Goal: Information Seeking & Learning: Learn about a topic

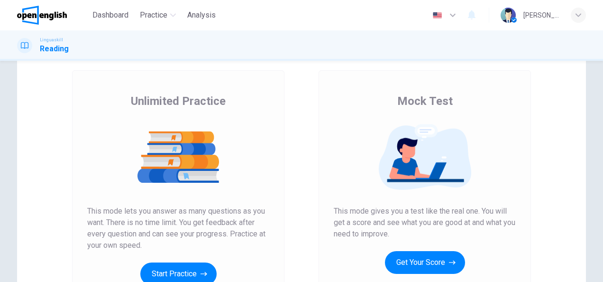
scroll to position [95, 0]
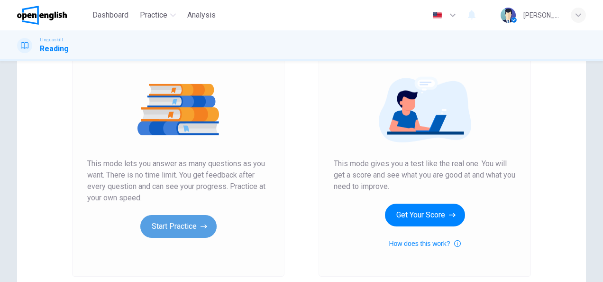
click at [158, 226] on button "Start Practice" at bounding box center [178, 226] width 76 height 23
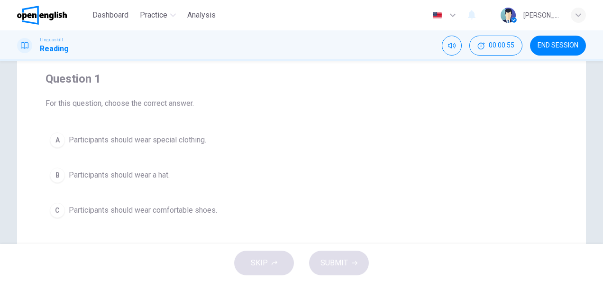
scroll to position [0, 0]
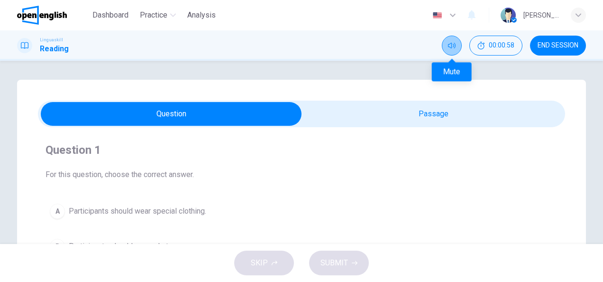
click at [450, 45] on icon "Mute" at bounding box center [452, 46] width 8 height 8
click at [450, 50] on button "Unmute" at bounding box center [452, 46] width 20 height 20
click at [46, 49] on h1 "Reading" at bounding box center [54, 48] width 29 height 11
click at [50, 47] on h1 "Reading" at bounding box center [54, 48] width 29 height 11
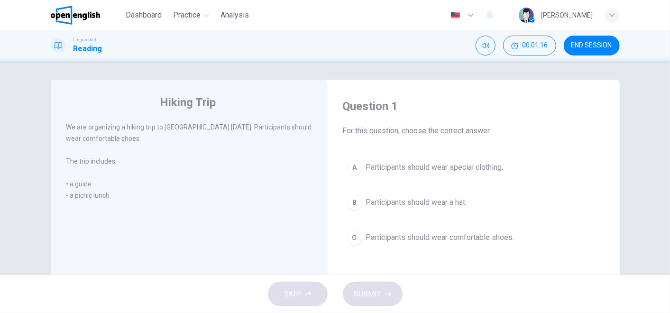
drag, startPoint x: 582, startPoint y: 0, endPoint x: 210, endPoint y: 138, distance: 397.3
click at [210, 138] on div "We are organizing a hiking trip to [GEOGRAPHIC_DATA] [DATE]. Participants shoul…" at bounding box center [189, 132] width 247 height 23
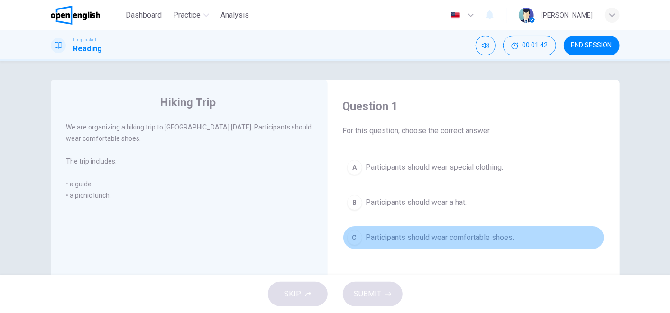
click at [420, 237] on span "Participants should wear comfortable shoes." at bounding box center [440, 237] width 148 height 11
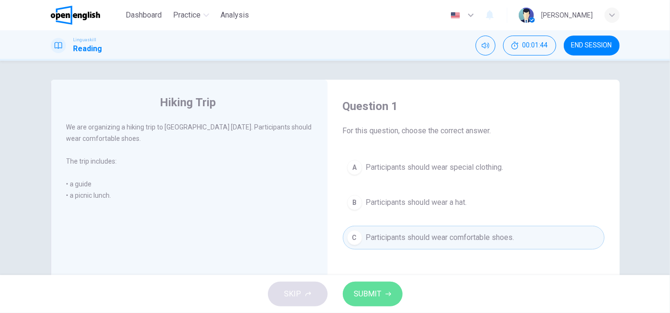
click at [379, 281] on span "SUBMIT" at bounding box center [368, 293] width 28 height 13
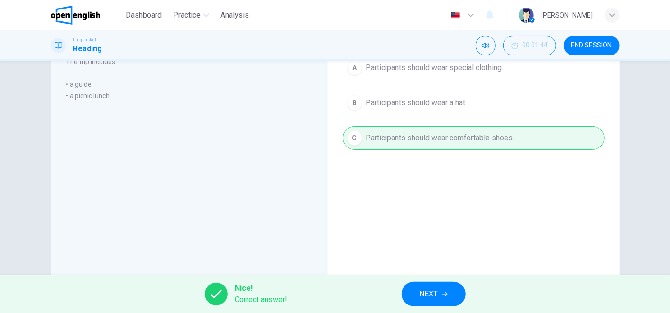
scroll to position [105, 0]
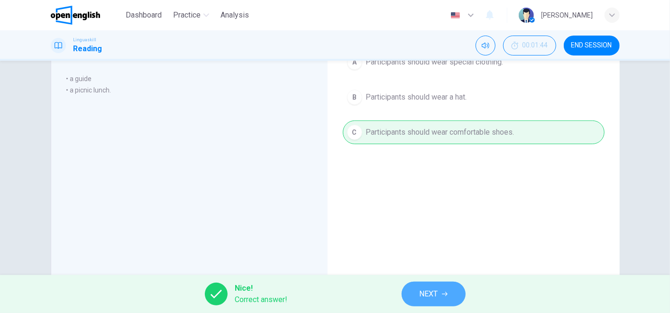
click at [433, 281] on span "NEXT" at bounding box center [429, 293] width 18 height 13
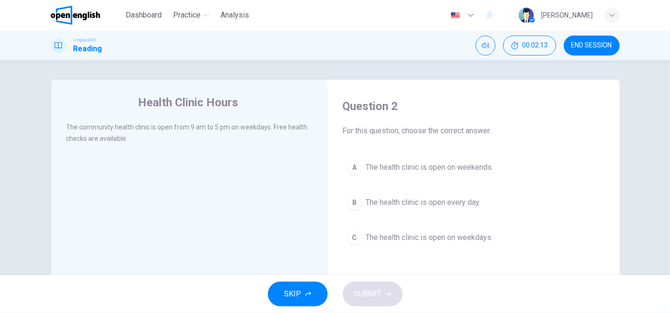
click at [420, 206] on span "The health clinic is open every day." at bounding box center [423, 202] width 115 height 11
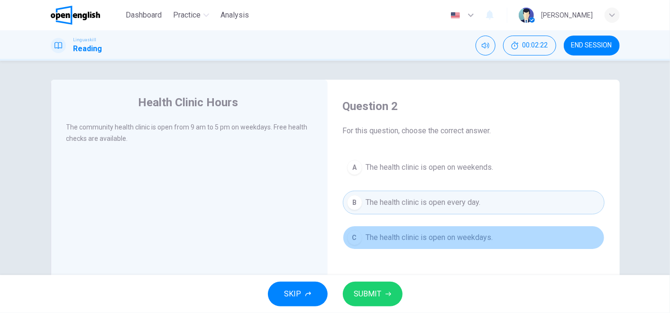
click at [383, 234] on span "The health clinic is open on weekdays." at bounding box center [429, 237] width 127 height 11
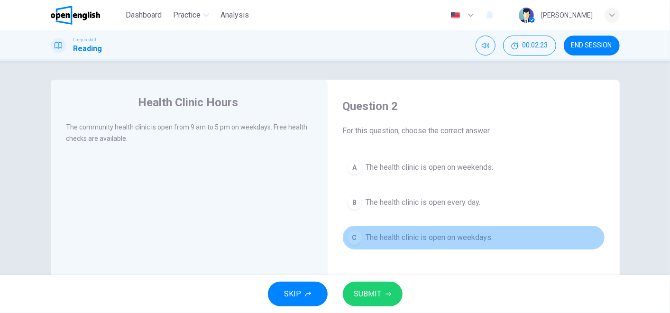
click at [469, 241] on span "The health clinic is open on weekdays." at bounding box center [429, 237] width 127 height 11
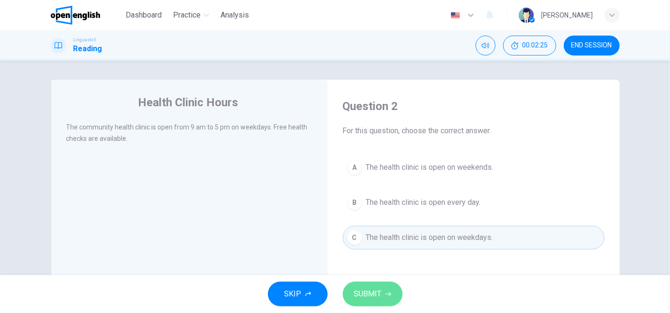
click at [377, 281] on span "SUBMIT" at bounding box center [368, 293] width 28 height 13
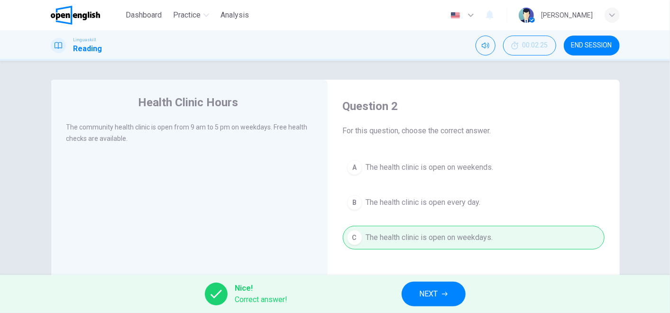
click at [427, 281] on span "NEXT" at bounding box center [429, 293] width 18 height 13
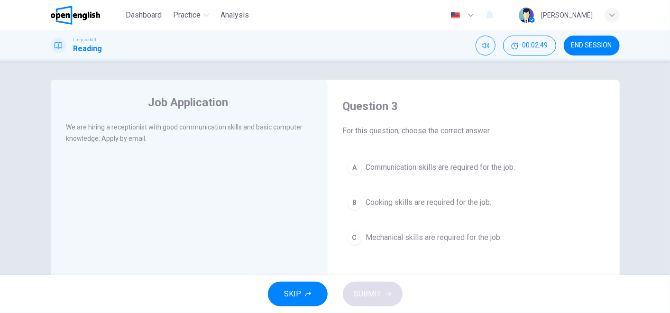
click at [433, 164] on span "Communication skills are required for the job." at bounding box center [440, 167] width 149 height 11
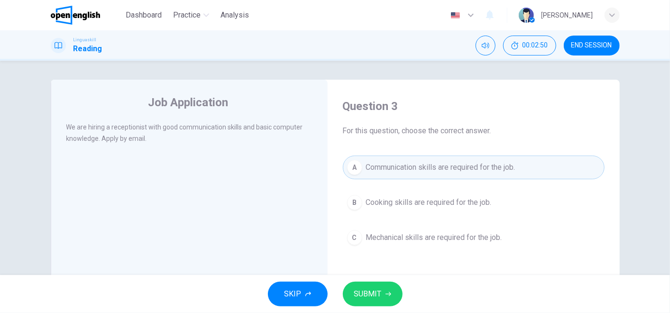
click at [378, 281] on span "SUBMIT" at bounding box center [368, 293] width 28 height 13
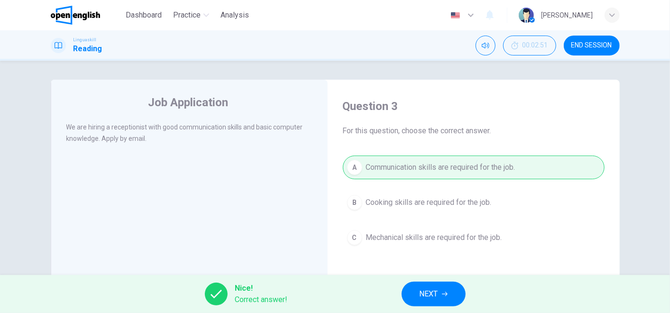
click at [448, 281] on button "NEXT" at bounding box center [434, 294] width 64 height 25
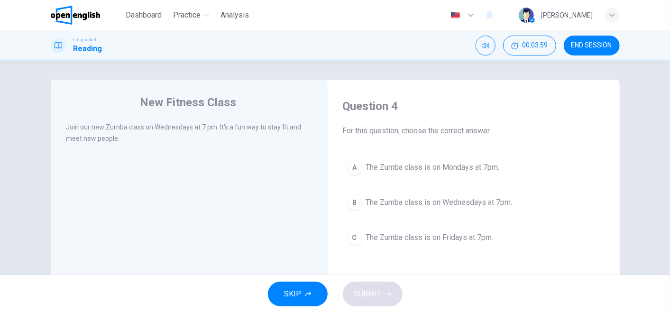
click at [425, 200] on span "The Zumba class is on Wednesdays at 7pm." at bounding box center [439, 202] width 147 height 11
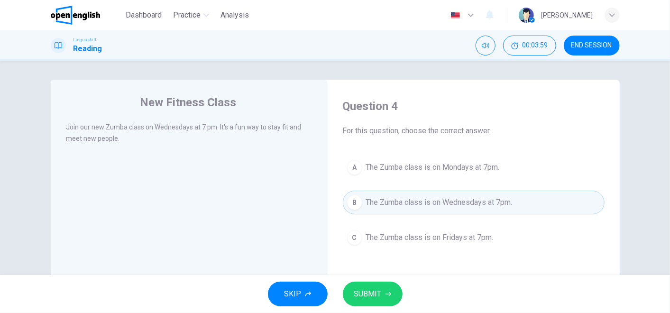
click at [378, 281] on span "SUBMIT" at bounding box center [368, 293] width 28 height 13
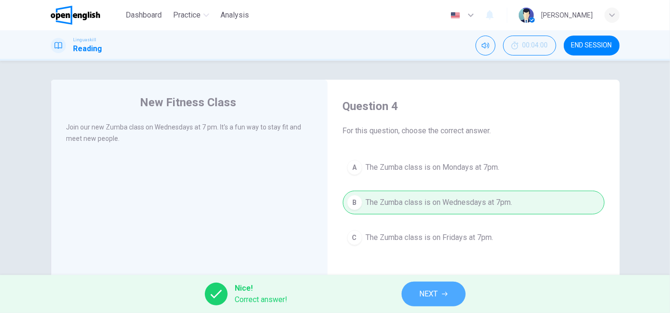
click at [441, 281] on button "NEXT" at bounding box center [434, 294] width 64 height 25
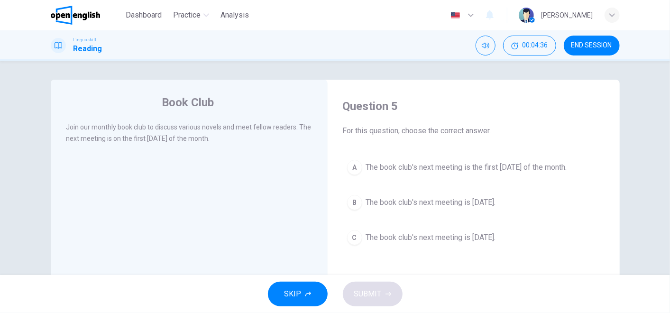
click at [520, 167] on span "The book club's next meeting is the first [DATE] of the month." at bounding box center [466, 167] width 201 height 11
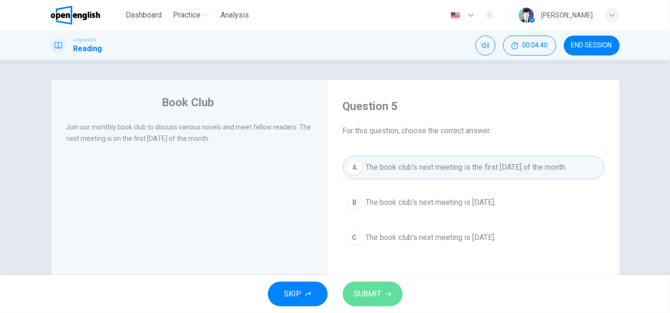
click at [357, 281] on span "SUBMIT" at bounding box center [368, 293] width 28 height 13
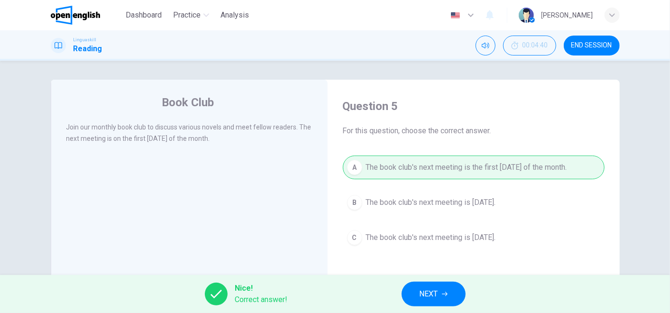
click at [429, 281] on span "NEXT" at bounding box center [429, 293] width 18 height 13
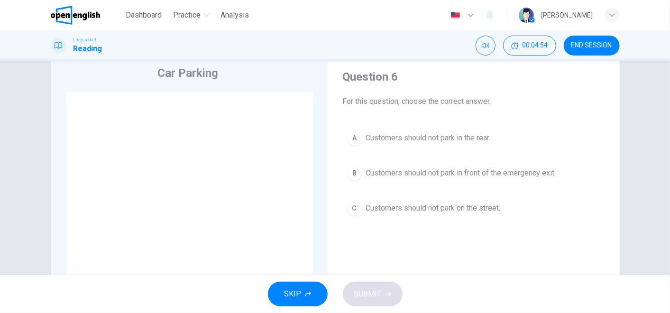
scroll to position [53, 0]
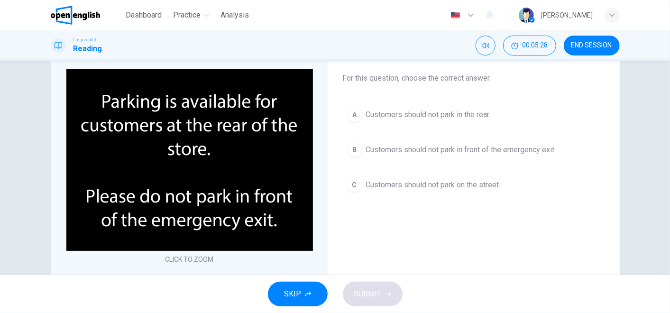
click at [488, 153] on span "Customers should not park in front of the emergency exit." at bounding box center [461, 149] width 190 height 11
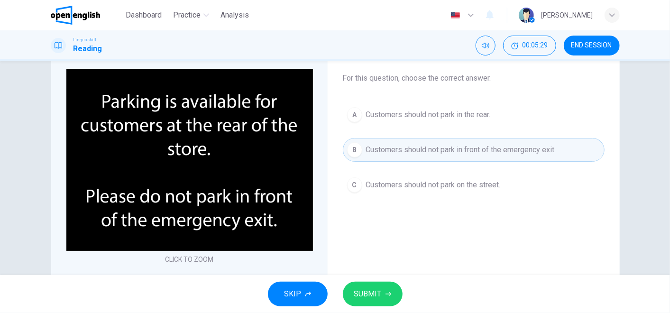
click at [360, 281] on span "SUBMIT" at bounding box center [368, 293] width 28 height 13
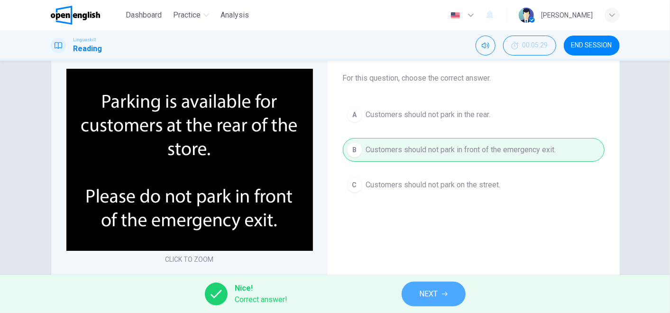
click at [432, 281] on span "NEXT" at bounding box center [429, 293] width 18 height 13
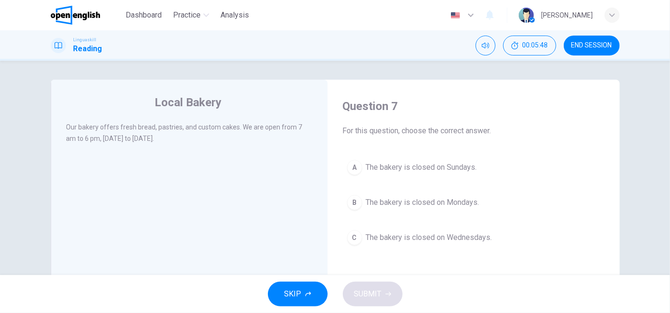
click at [424, 166] on span "The bakery is closed on Sundays." at bounding box center [421, 167] width 111 height 11
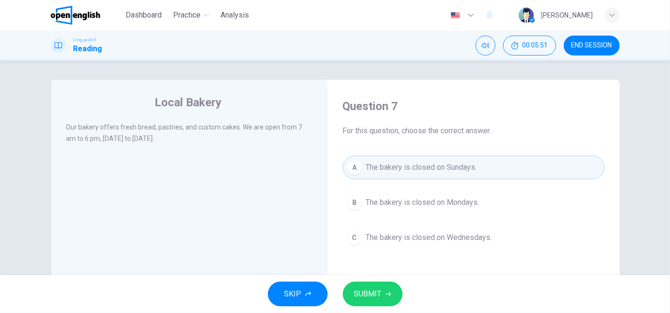
click at [365, 281] on span "SUBMIT" at bounding box center [368, 293] width 28 height 13
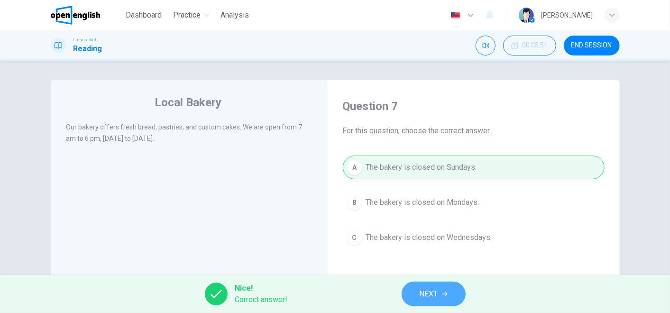
click at [420, 281] on span "NEXT" at bounding box center [429, 293] width 18 height 13
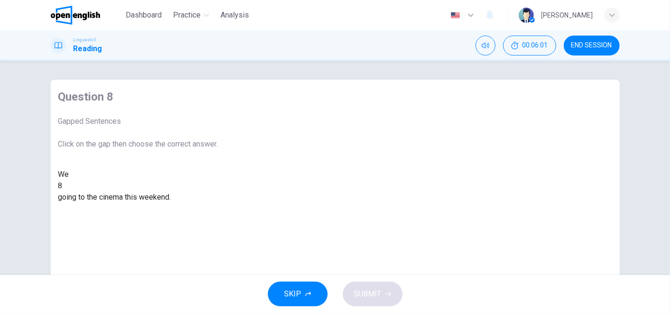
drag, startPoint x: 122, startPoint y: 139, endPoint x: 67, endPoint y: 131, distance: 55.1
click at [67, 131] on div "Question 8 Gapped Sentences Click on the gap then choose the correct answer." at bounding box center [138, 119] width 160 height 61
drag, startPoint x: 59, startPoint y: 129, endPoint x: 132, endPoint y: 137, distance: 73.4
click at [132, 137] on div "Question 8 Gapped Sentences Click on the gap then choose the correct answer. We…" at bounding box center [138, 146] width 175 height 133
drag, startPoint x: 124, startPoint y: 134, endPoint x: 45, endPoint y: 133, distance: 79.2
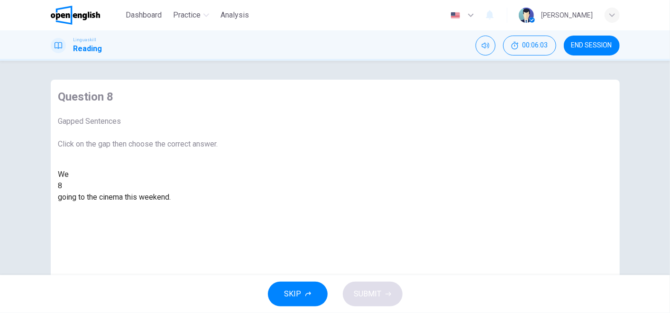
click at [45, 133] on div "Question 8 Gapped Sentences Click on the gap then choose the correct answer. We…" at bounding box center [335, 245] width 599 height 330
click at [63, 186] on div at bounding box center [63, 186] width 0 height 0
click at [218, 214] on div "are" at bounding box center [138, 208] width 160 height 11
click at [374, 281] on span "SUBMIT" at bounding box center [368, 293] width 28 height 13
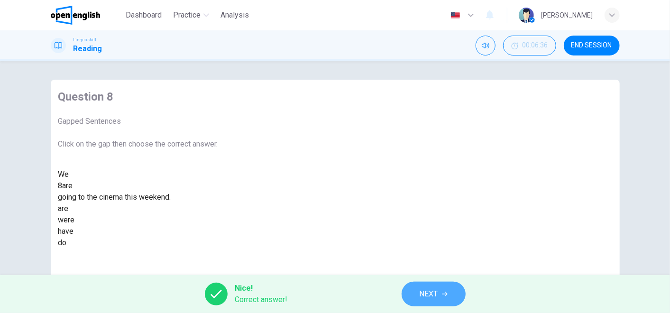
click at [443, 281] on icon "button" at bounding box center [445, 294] width 6 height 6
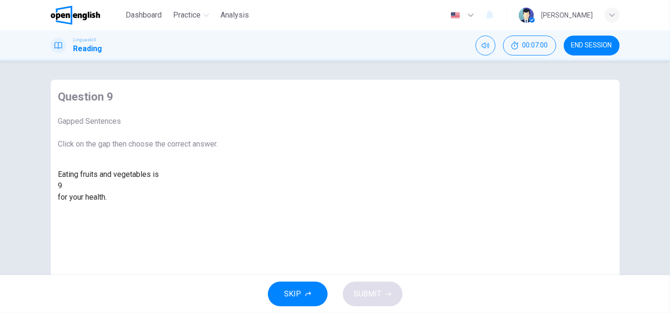
click at [63, 186] on div at bounding box center [63, 186] width 0 height 0
click at [218, 226] on div "good" at bounding box center [138, 219] width 160 height 11
click at [373, 281] on span "SUBMIT" at bounding box center [368, 293] width 28 height 13
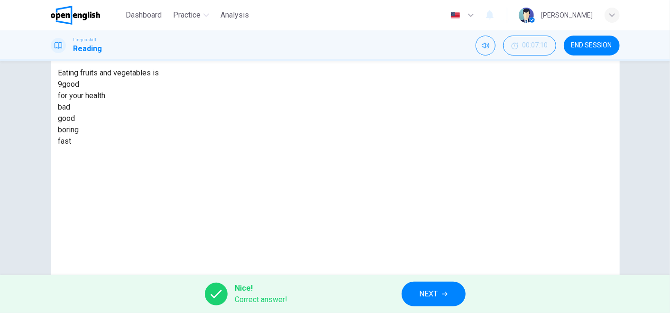
scroll to position [105, 0]
click at [444, 281] on icon "button" at bounding box center [445, 294] width 6 height 6
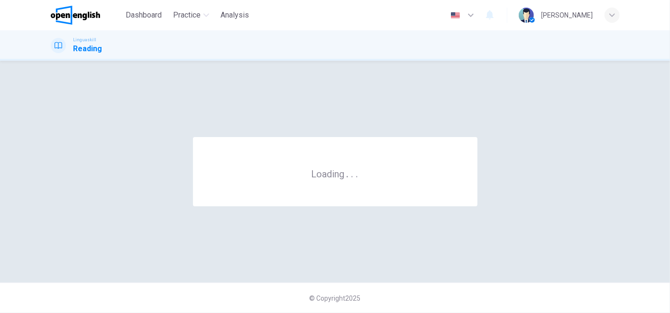
scroll to position [0, 0]
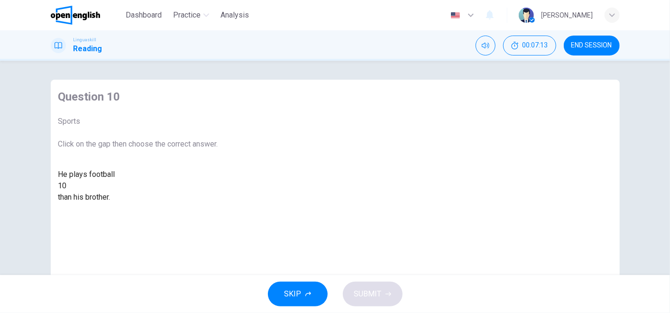
click at [67, 186] on div at bounding box center [67, 186] width 0 height 0
click at [218, 214] on div "better" at bounding box center [138, 208] width 160 height 11
click at [375, 281] on span "SUBMIT" at bounding box center [368, 293] width 28 height 13
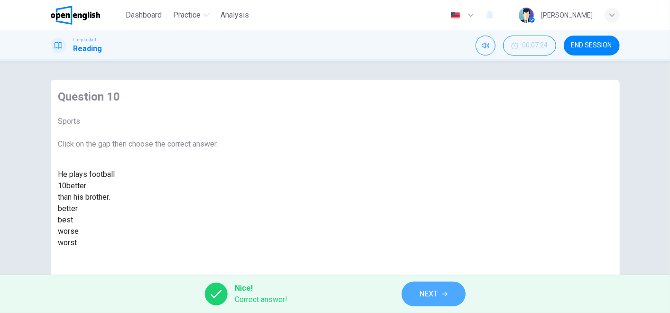
click at [435, 281] on span "NEXT" at bounding box center [429, 293] width 18 height 13
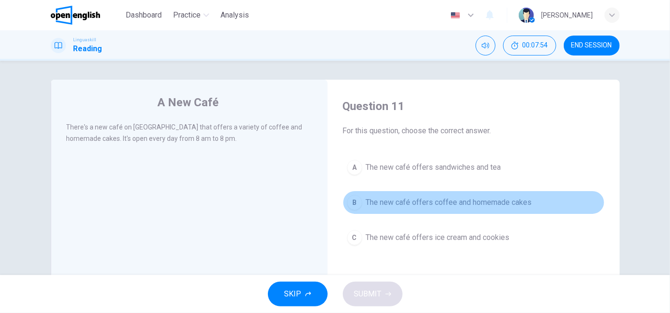
click at [417, 202] on span "The new café offers coffee and homemade cakes" at bounding box center [449, 202] width 166 height 11
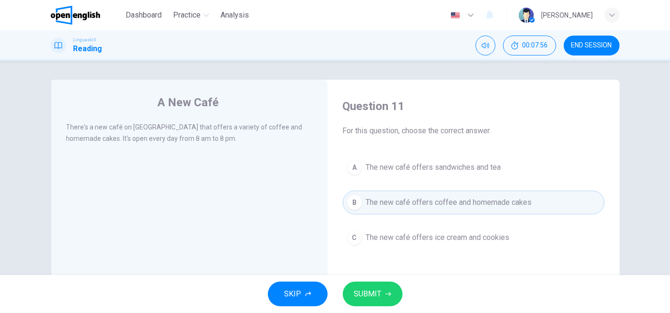
click at [368, 281] on span "SUBMIT" at bounding box center [368, 293] width 28 height 13
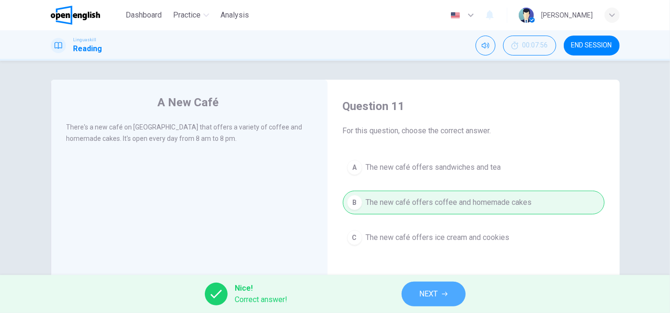
click at [430, 281] on span "NEXT" at bounding box center [429, 293] width 18 height 13
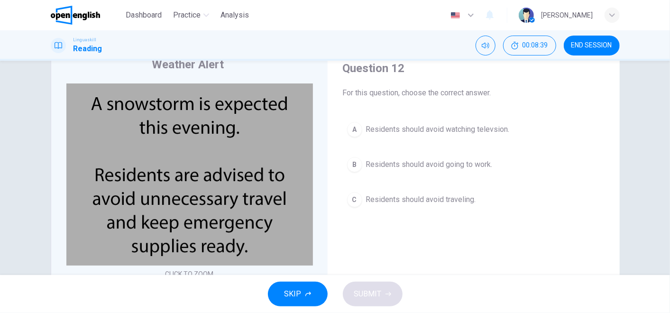
scroll to position [53, 0]
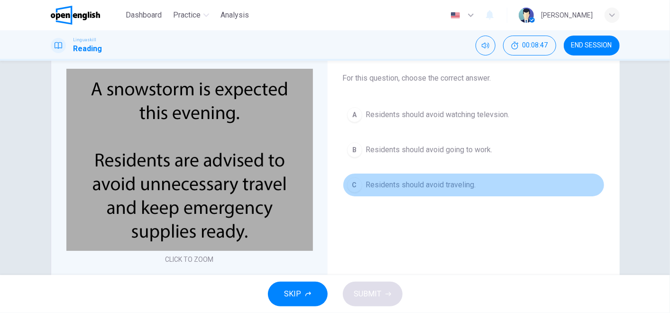
click at [452, 180] on span "Residents should avoid traveling." at bounding box center [421, 184] width 110 height 11
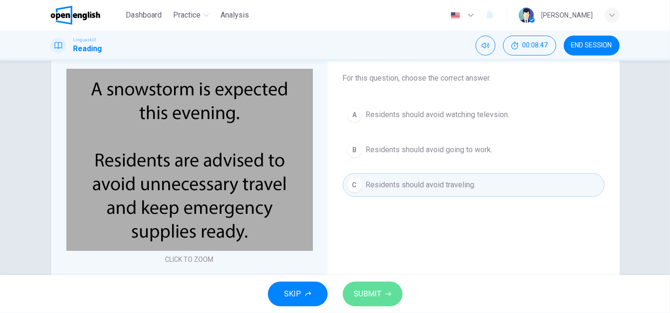
click at [368, 281] on span "SUBMIT" at bounding box center [368, 293] width 28 height 13
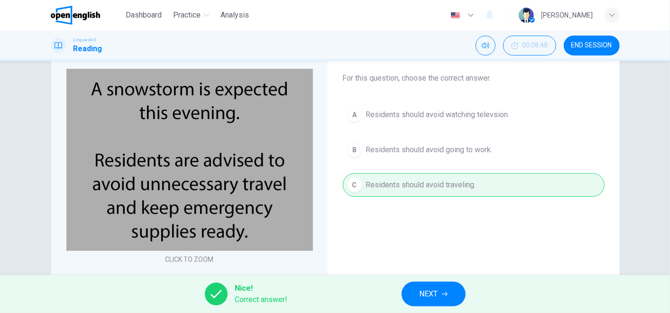
click at [439, 281] on button "NEXT" at bounding box center [434, 294] width 64 height 25
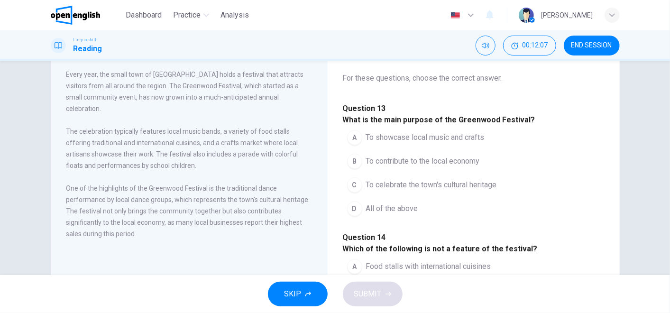
click at [402, 214] on span "All of the above" at bounding box center [392, 208] width 52 height 11
drag, startPoint x: 604, startPoint y: 91, endPoint x: 598, endPoint y: 135, distance: 44.4
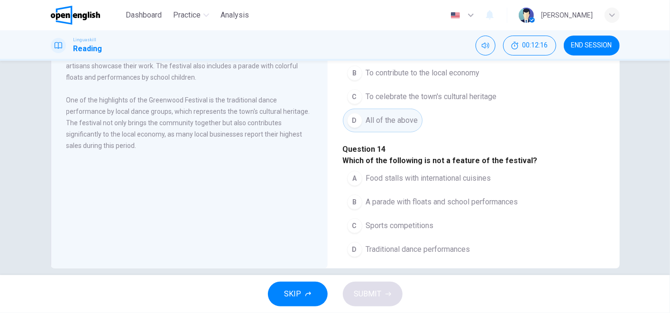
scroll to position [153, 0]
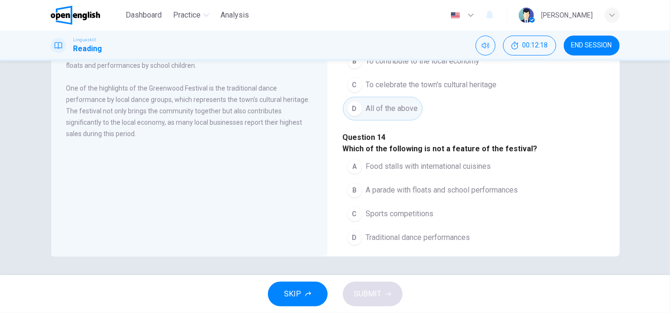
click at [603, 251] on div "The Little Town's Big Festival Every year, the small town of [GEOGRAPHIC_DATA] …" at bounding box center [335, 92] width 569 height 330
click at [603, 251] on div "Question 13 - 17 For these questions, choose the correct answer. Question 13 Wh…" at bounding box center [473, 290] width 277 height 709
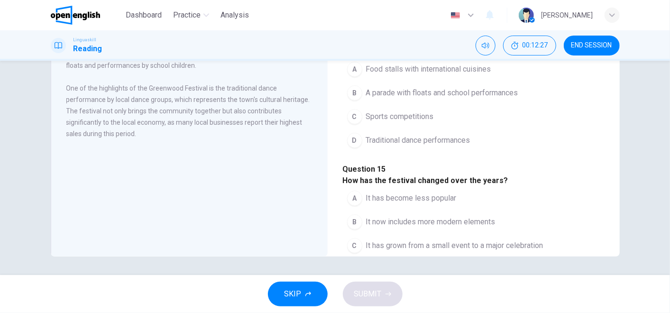
scroll to position [96, 0]
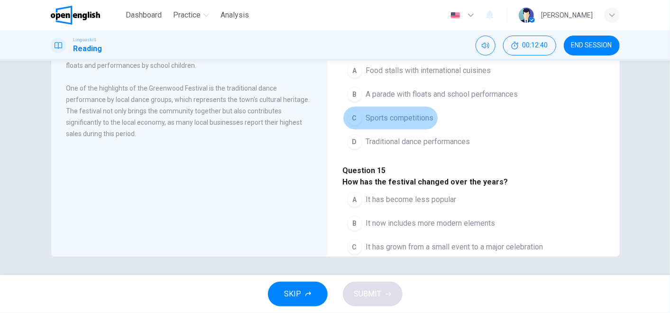
click at [420, 124] on span "Sports competitions" at bounding box center [400, 117] width 68 height 11
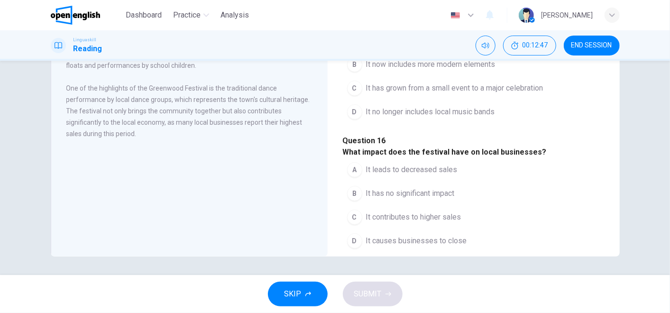
scroll to position [265, 0]
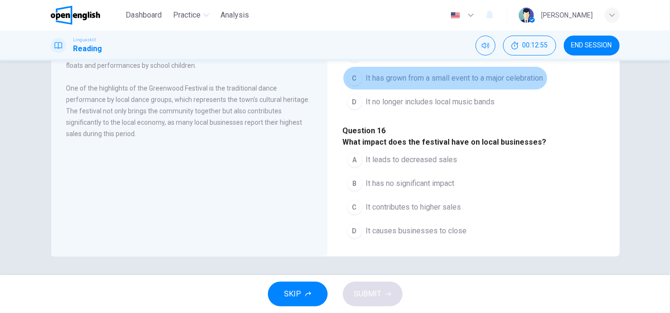
click at [489, 84] on span "It has grown from a small event to a major celebration" at bounding box center [454, 78] width 177 height 11
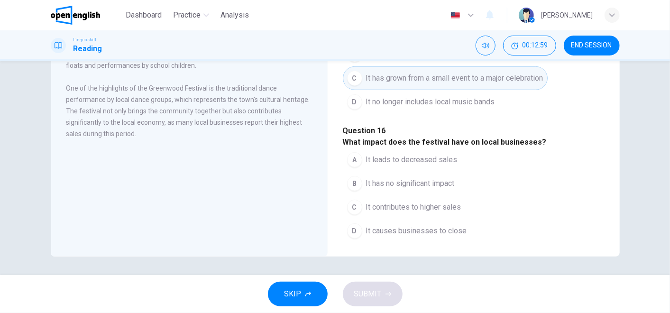
click at [499, 114] on button "D It no longer includes local music bands" at bounding box center [421, 102] width 156 height 24
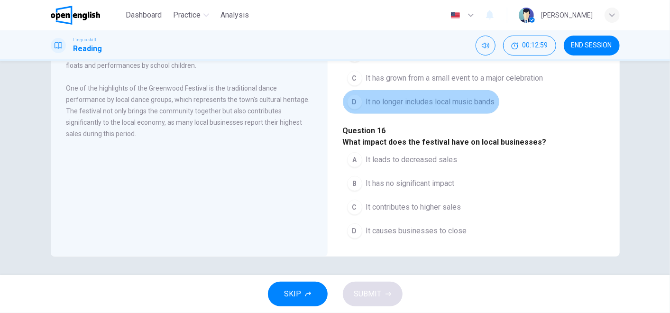
click at [499, 114] on button "D It no longer includes local music bands" at bounding box center [421, 102] width 156 height 24
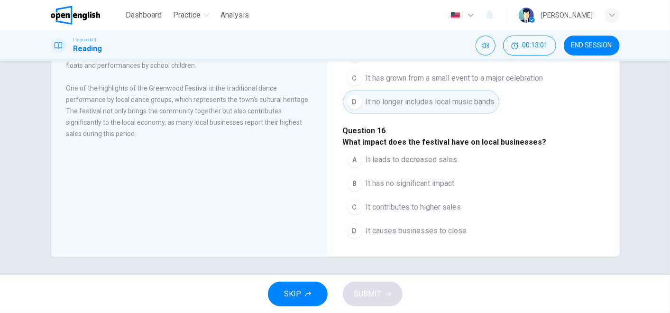
click at [522, 90] on button "C It has grown from a small event to a major celebration" at bounding box center [445, 78] width 205 height 24
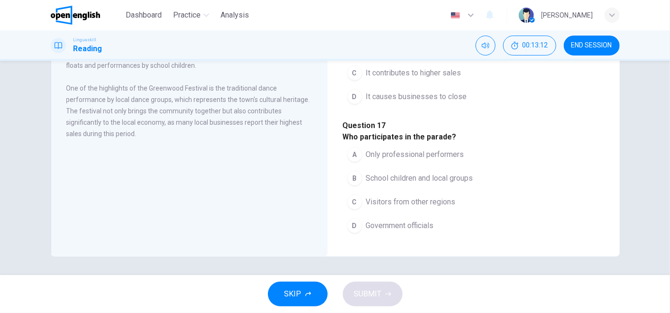
scroll to position [588, 0]
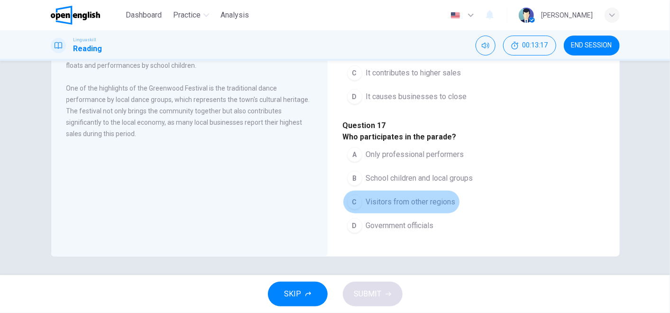
click at [433, 196] on span "Visitors from other regions" at bounding box center [411, 201] width 90 height 11
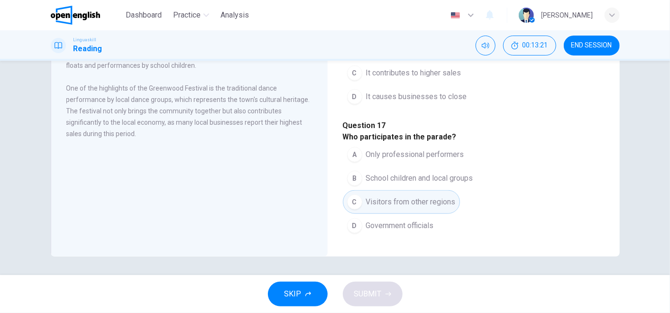
scroll to position [425, 0]
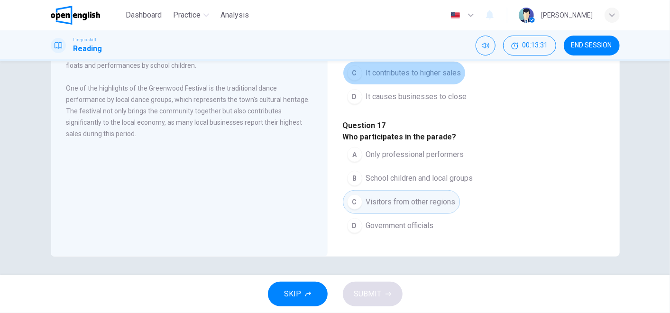
click at [419, 79] on span "It contributes to higher sales" at bounding box center [413, 72] width 95 height 11
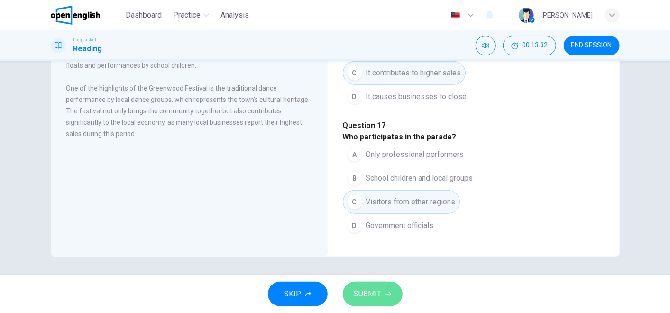
click at [379, 281] on span "SUBMIT" at bounding box center [368, 293] width 28 height 13
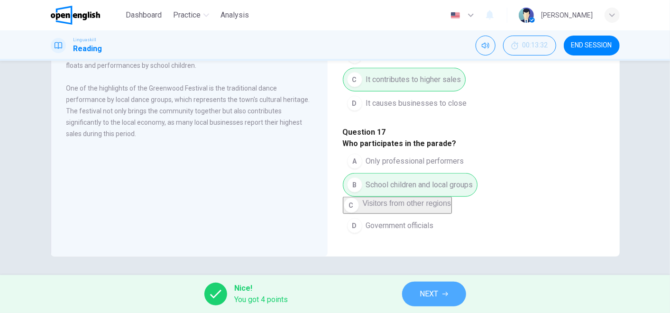
click at [439, 281] on span "NEXT" at bounding box center [429, 293] width 18 height 13
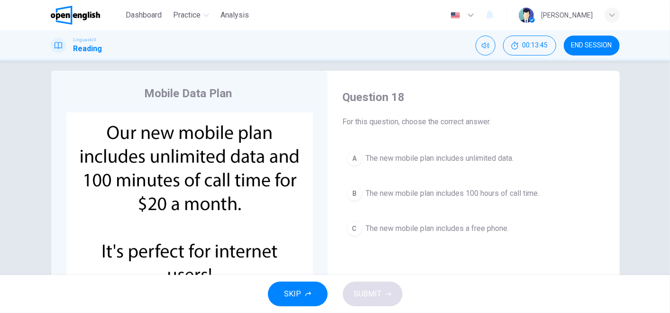
scroll to position [0, 0]
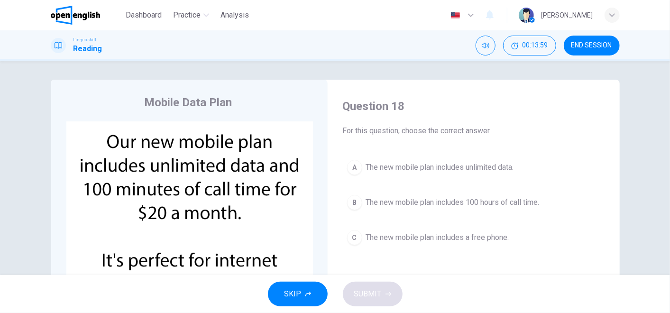
click at [439, 171] on span "The new mobile plan includes unlimited data." at bounding box center [440, 167] width 148 height 11
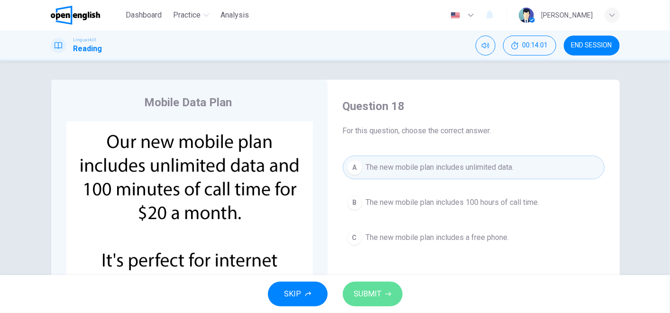
click at [384, 281] on button "SUBMIT" at bounding box center [373, 294] width 60 height 25
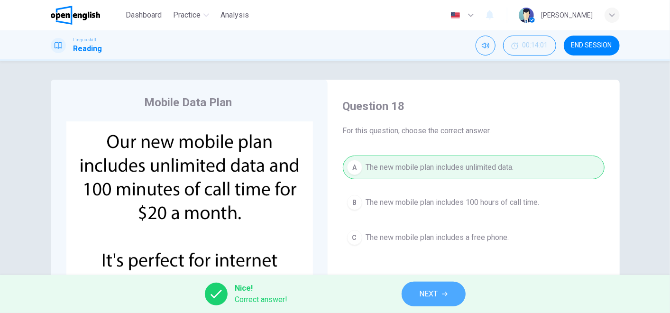
click at [430, 281] on span "NEXT" at bounding box center [429, 293] width 18 height 13
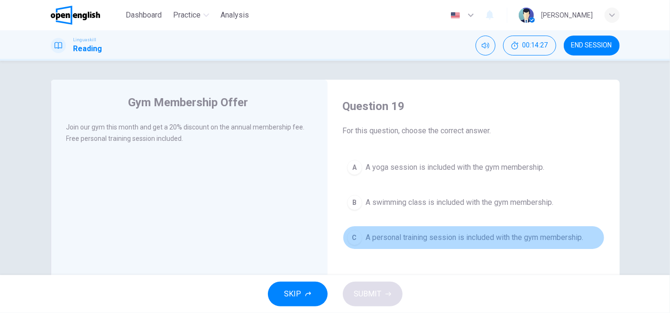
click at [415, 241] on span "A personal training session is included with the gym membership." at bounding box center [475, 237] width 218 height 11
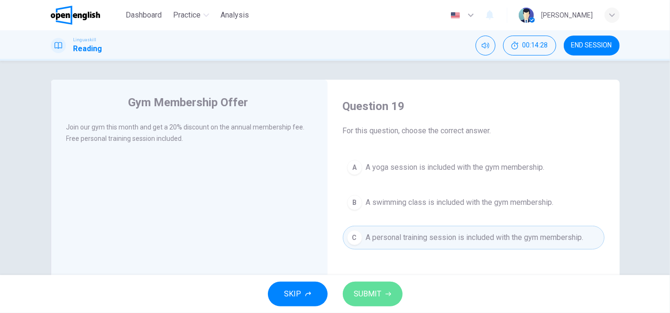
click at [368, 281] on span "SUBMIT" at bounding box center [368, 293] width 28 height 13
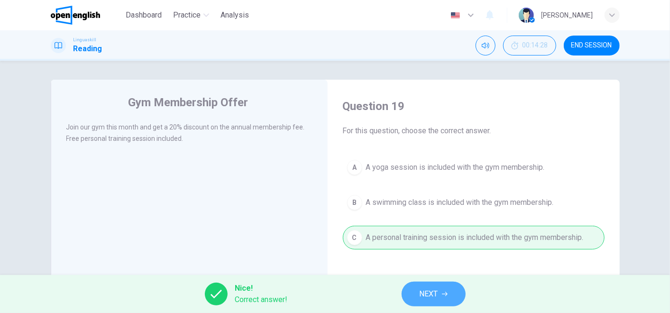
click at [434, 281] on span "NEXT" at bounding box center [429, 293] width 18 height 13
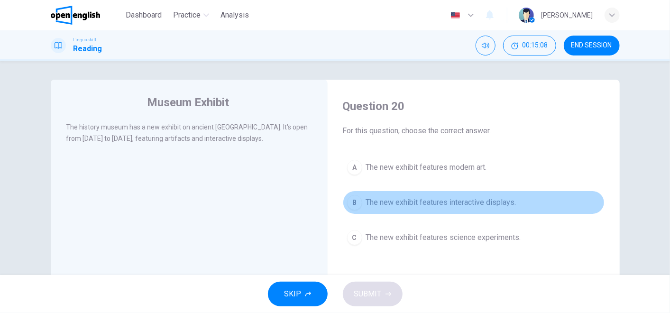
click at [491, 203] on span "The new exhibit features interactive displays." at bounding box center [441, 202] width 150 height 11
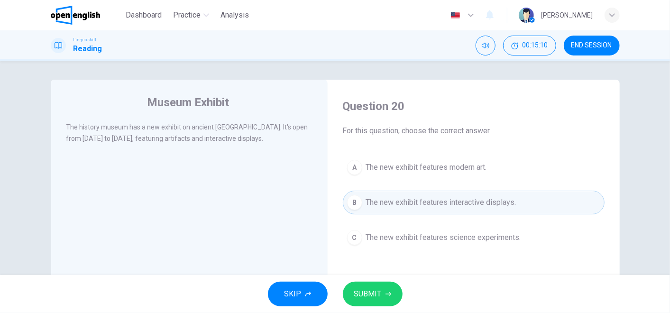
click at [384, 281] on button "SUBMIT" at bounding box center [373, 294] width 60 height 25
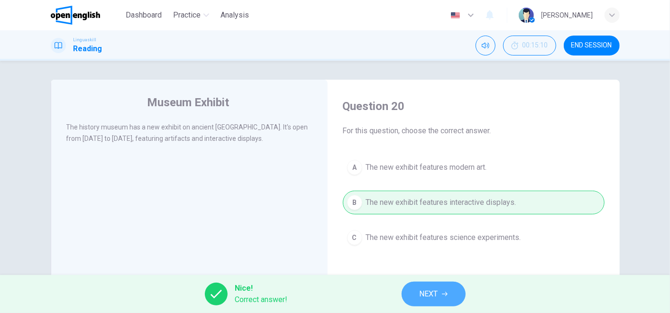
click at [433, 281] on span "NEXT" at bounding box center [429, 293] width 18 height 13
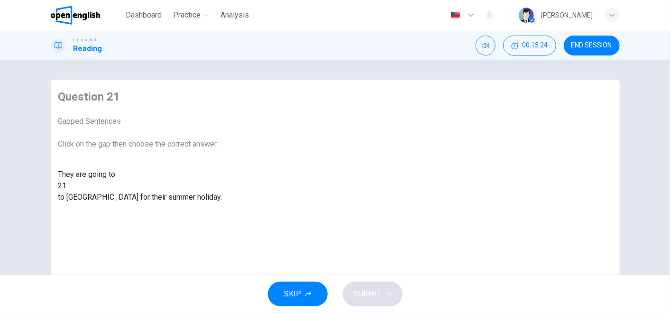
click at [67, 186] on div at bounding box center [67, 186] width 0 height 0
click at [222, 214] on div "fly" at bounding box center [140, 208] width 164 height 11
click at [375, 281] on button "SUBMIT" at bounding box center [373, 294] width 60 height 25
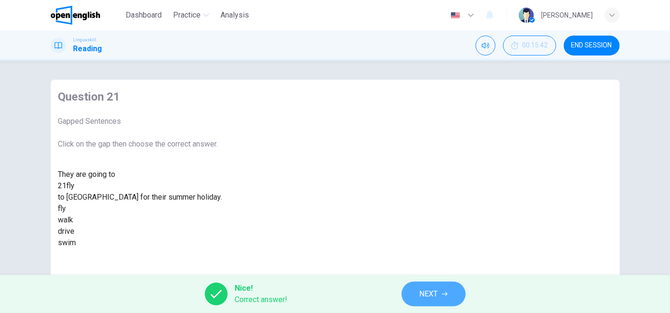
click at [449, 281] on button "NEXT" at bounding box center [434, 294] width 64 height 25
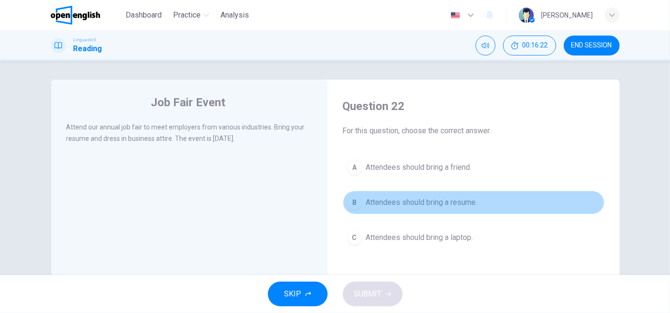
click at [416, 203] on span "Attendees should bring a resume." at bounding box center [421, 202] width 111 height 11
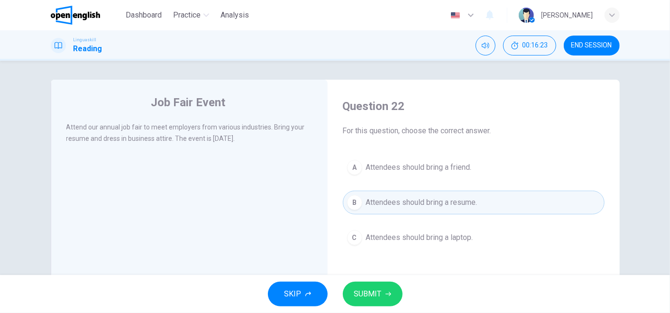
click at [381, 281] on button "SUBMIT" at bounding box center [373, 294] width 60 height 25
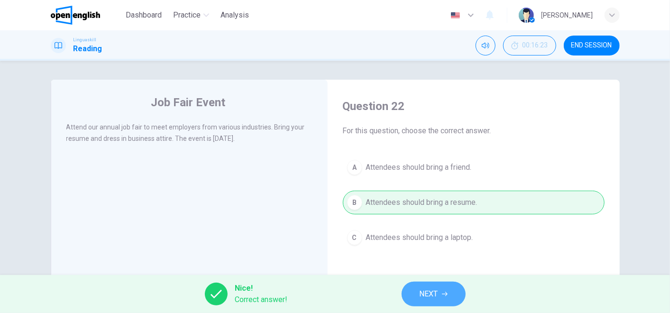
click at [426, 281] on span "NEXT" at bounding box center [429, 293] width 18 height 13
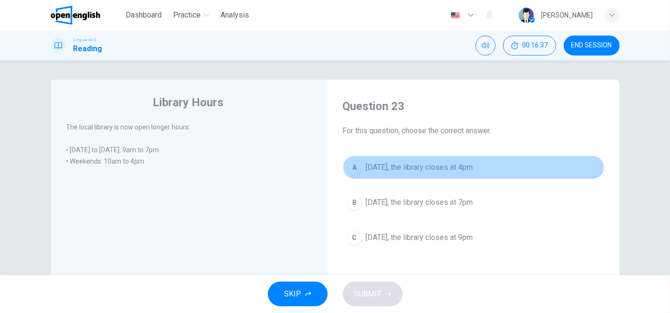
click at [426, 167] on span "[DATE], the library closes at 4pm" at bounding box center [419, 167] width 107 height 11
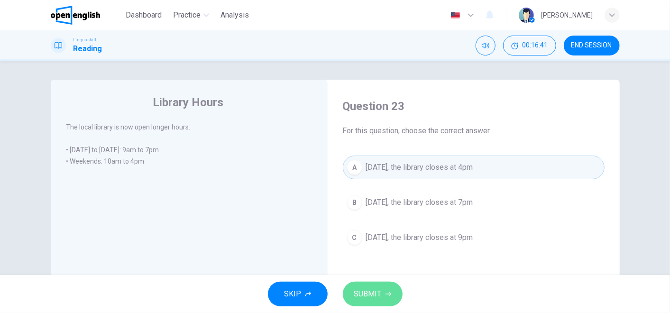
click at [371, 281] on span "SUBMIT" at bounding box center [368, 293] width 28 height 13
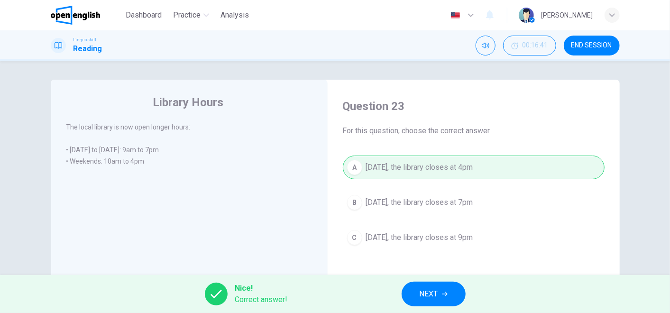
click at [430, 281] on span "NEXT" at bounding box center [429, 293] width 18 height 13
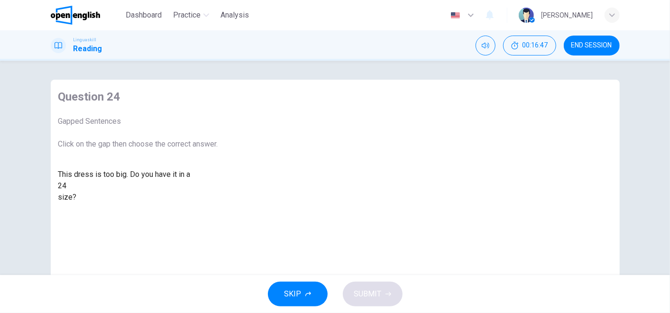
click at [67, 186] on div at bounding box center [67, 186] width 0 height 0
click at [218, 214] on div "smaller" at bounding box center [138, 208] width 160 height 11
click at [363, 281] on span "SUBMIT" at bounding box center [368, 293] width 28 height 13
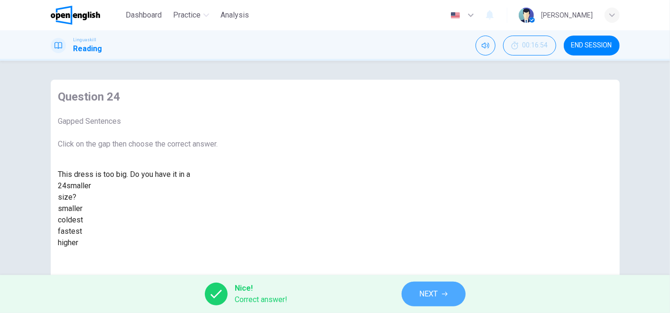
click at [429, 281] on span "NEXT" at bounding box center [429, 293] width 18 height 13
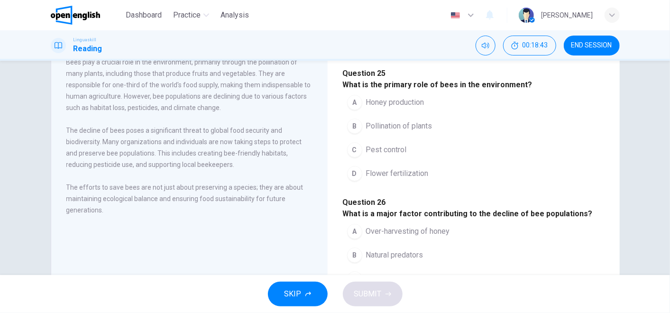
scroll to position [16, 0]
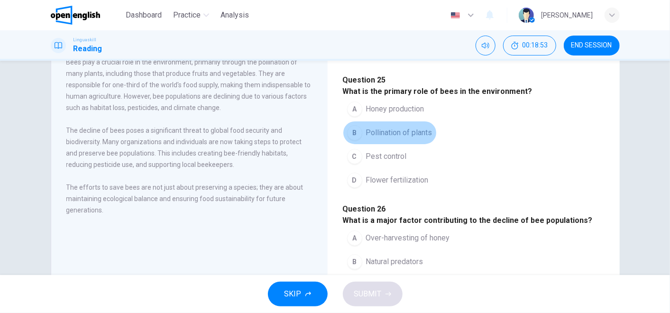
click at [408, 138] on span "Pollination of plants" at bounding box center [399, 132] width 66 height 11
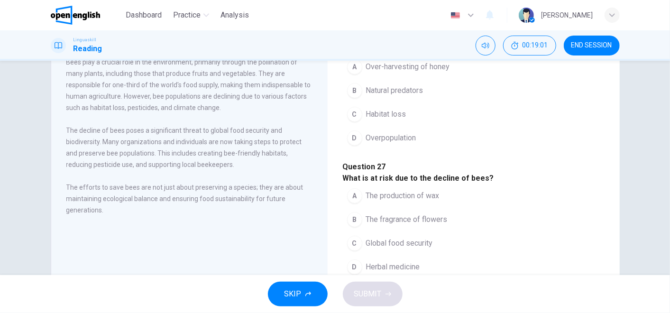
scroll to position [188, 0]
click at [387, 119] on span "Habitat loss" at bounding box center [386, 113] width 40 height 11
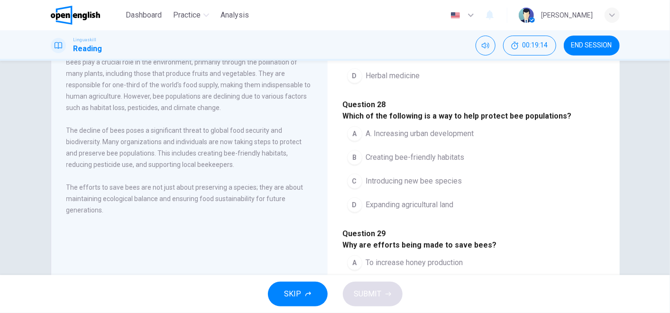
scroll to position [380, 0]
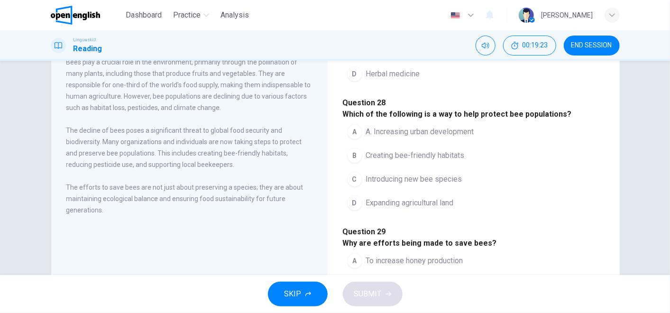
click at [412, 56] on span "Global food security" at bounding box center [399, 50] width 67 height 11
drag, startPoint x: 609, startPoint y: 182, endPoint x: 615, endPoint y: 215, distance: 33.6
click at [603, 215] on div "The Importance of Bees Bees play a crucial role in the environment, primarily t…" at bounding box center [335, 180] width 569 height 330
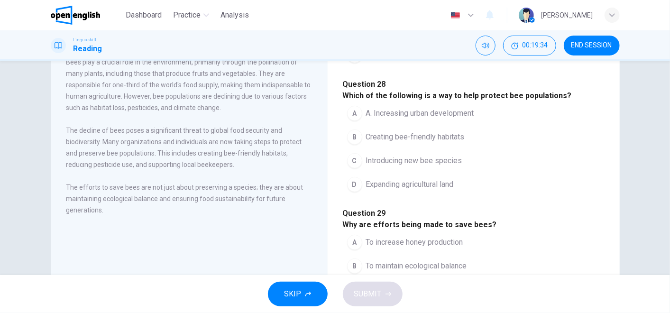
scroll to position [532, 0]
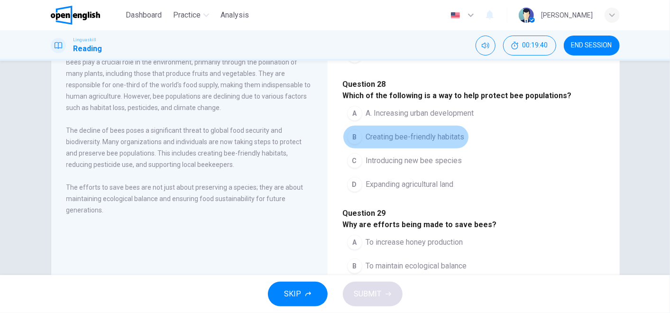
click at [436, 137] on span "Creating bee-friendly habitats" at bounding box center [415, 136] width 99 height 11
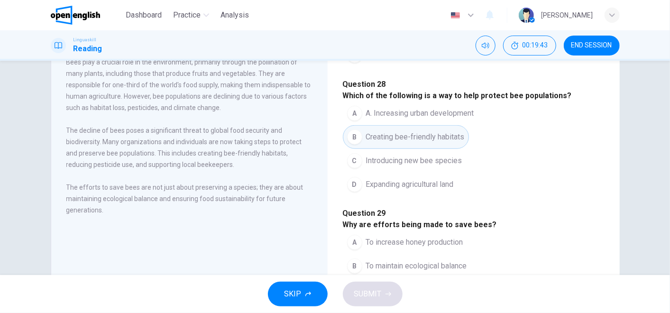
drag, startPoint x: 609, startPoint y: 222, endPoint x: 610, endPoint y: 230, distance: 8.5
click at [603, 230] on div "The Importance of Bees Bees play a crucial role in the environment, primarily t…" at bounding box center [335, 180] width 569 height 330
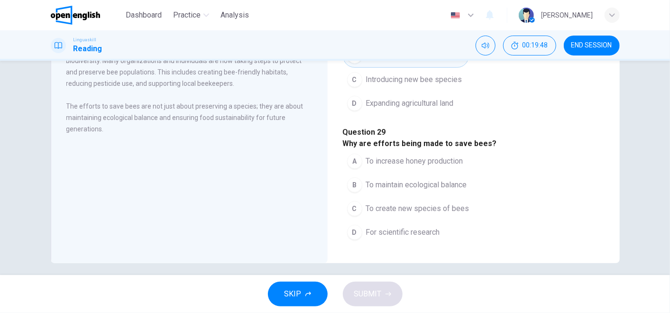
scroll to position [147, 0]
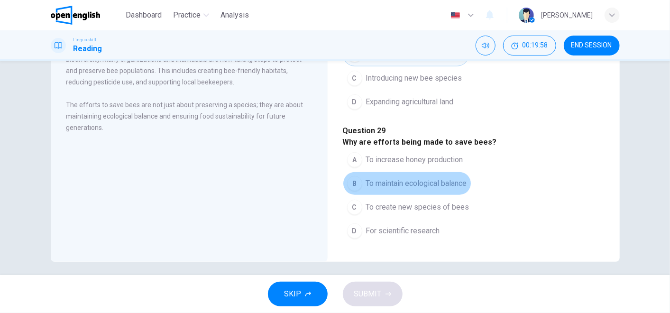
click at [383, 179] on span "To maintain ecological balance" at bounding box center [416, 183] width 101 height 11
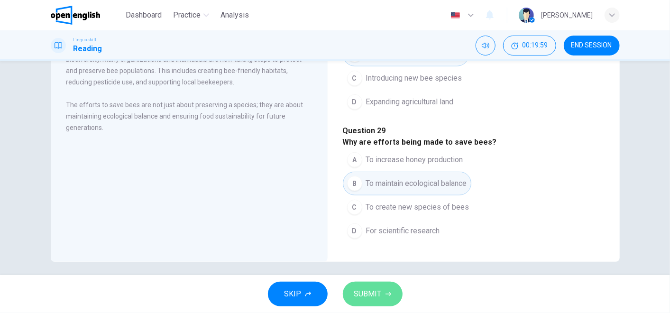
click at [373, 281] on span "SUBMIT" at bounding box center [368, 293] width 28 height 13
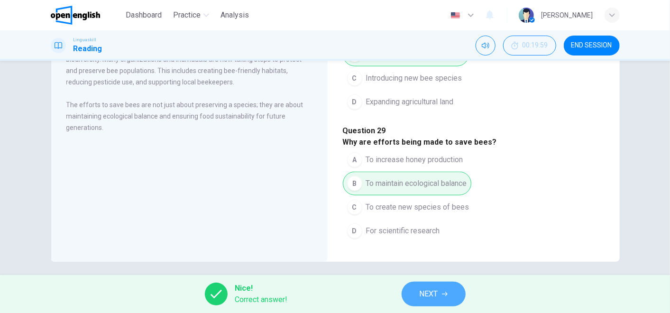
click at [447, 281] on icon "button" at bounding box center [445, 294] width 6 height 4
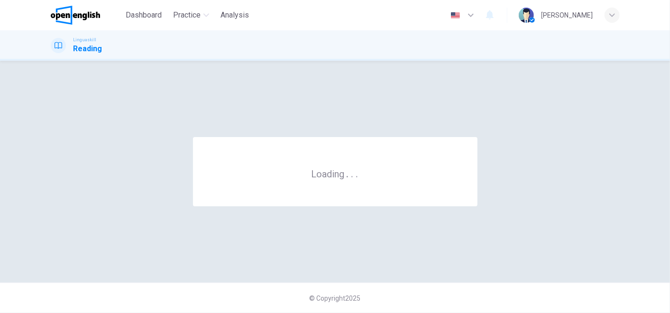
scroll to position [0, 0]
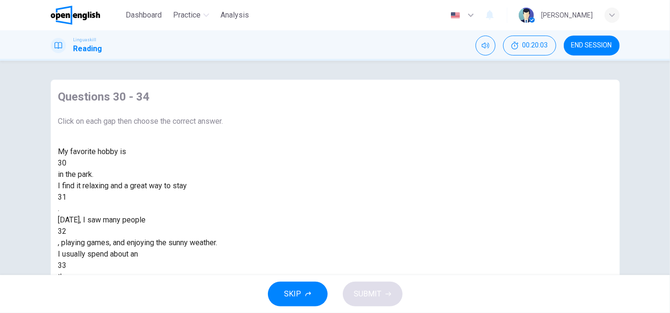
click at [67, 163] on div at bounding box center [67, 163] width 0 height 0
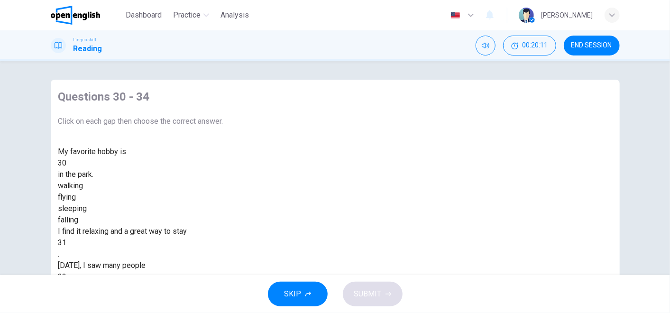
click at [223, 192] on div "walking" at bounding box center [140, 185] width 165 height 11
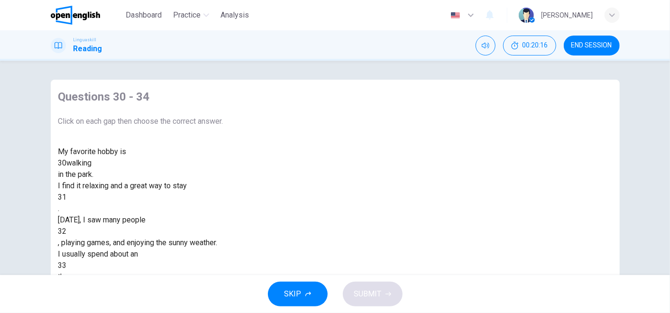
click at [67, 197] on div at bounding box center [67, 197] width 0 height 0
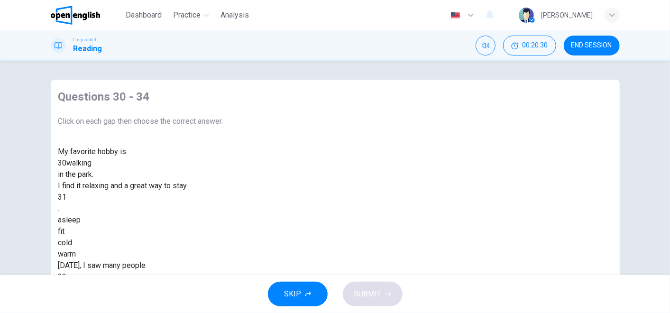
click at [223, 260] on div "warm" at bounding box center [140, 254] width 165 height 11
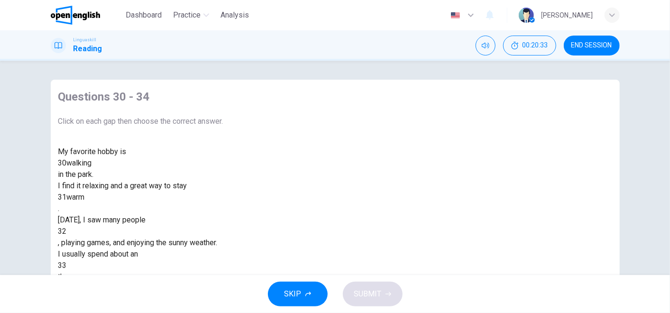
click at [67, 231] on div at bounding box center [67, 231] width 0 height 0
click at [223, 281] on div "running" at bounding box center [140, 288] width 165 height 11
click at [67, 266] on div at bounding box center [67, 266] width 0 height 0
click at [223, 281] on div "hour" at bounding box center [140, 288] width 165 height 11
click at [67, 281] on div at bounding box center [67, 300] width 0 height 0
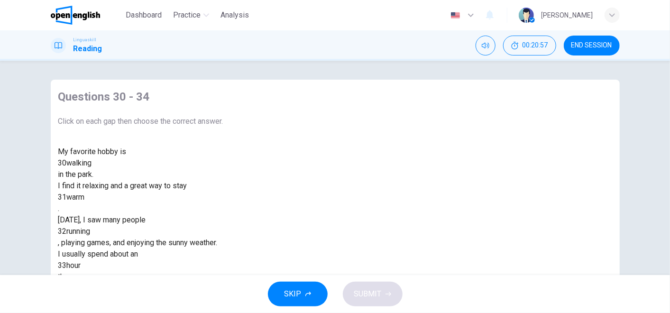
click at [377, 281] on span "SUBMIT" at bounding box center [368, 293] width 28 height 13
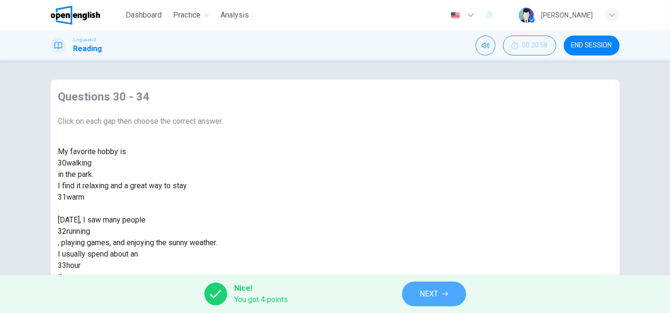
click at [446, 281] on button "NEXT" at bounding box center [434, 294] width 64 height 25
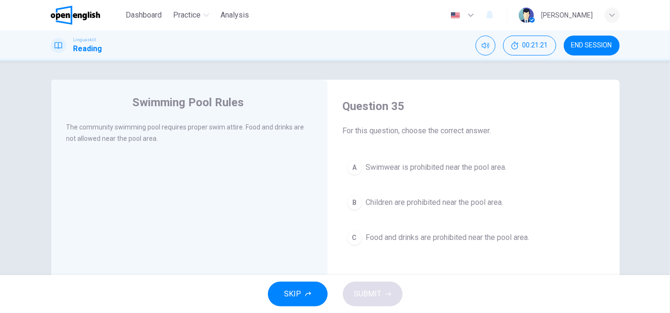
click at [421, 237] on span "Food and drinks are prohibited near the pool area." at bounding box center [448, 237] width 164 height 11
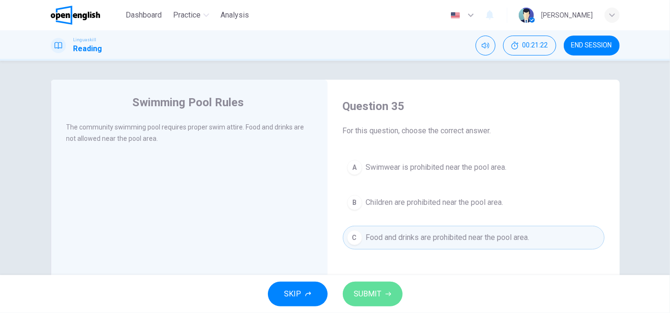
click at [381, 281] on button "SUBMIT" at bounding box center [373, 294] width 60 height 25
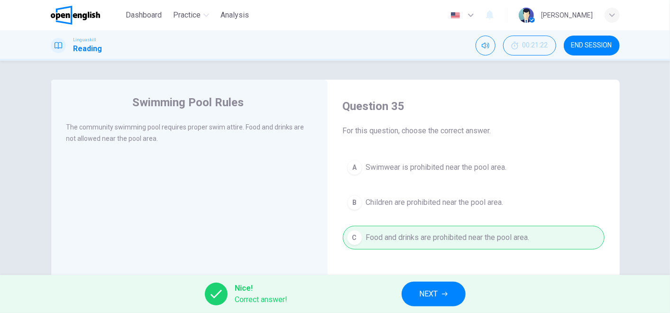
click at [425, 281] on span "NEXT" at bounding box center [429, 293] width 18 height 13
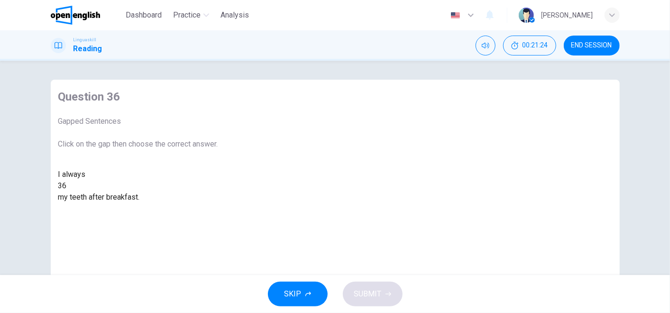
click at [67, 186] on div at bounding box center [67, 186] width 0 height 0
click at [218, 214] on div "brush" at bounding box center [138, 208] width 160 height 11
click at [368, 281] on span "SUBMIT" at bounding box center [368, 293] width 28 height 13
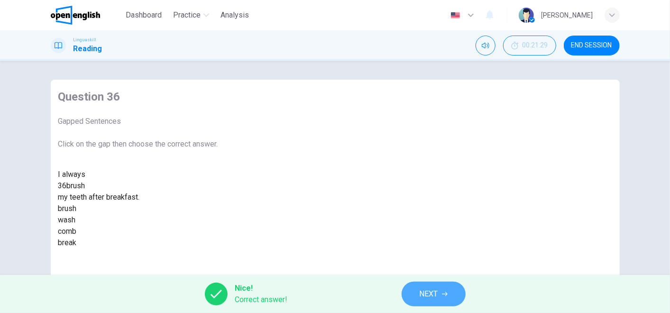
click at [429, 281] on span "NEXT" at bounding box center [429, 293] width 18 height 13
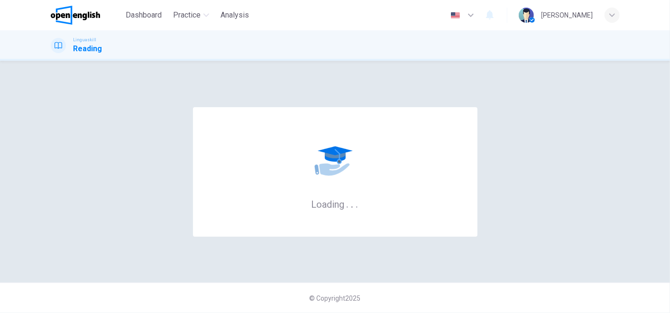
click at [429, 281] on div "© Copyright 2025" at bounding box center [335, 298] width 670 height 30
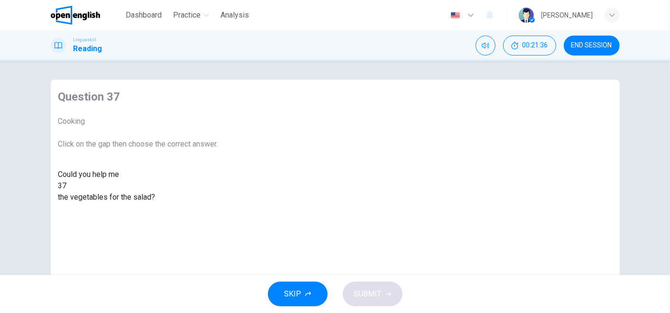
click at [67, 186] on div at bounding box center [67, 186] width 0 height 0
click at [218, 214] on div "cut" at bounding box center [138, 208] width 160 height 11
click at [365, 281] on button "SUBMIT" at bounding box center [373, 294] width 60 height 25
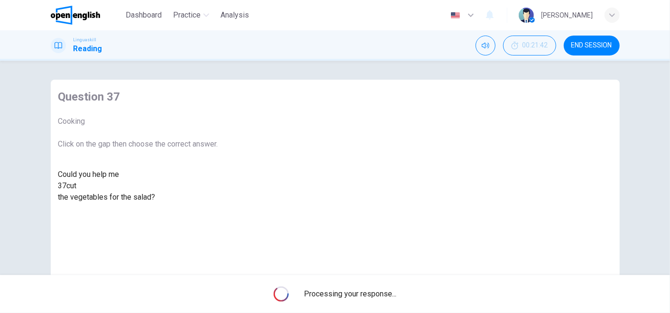
click at [365, 281] on div "Processing your response..." at bounding box center [335, 294] width 670 height 38
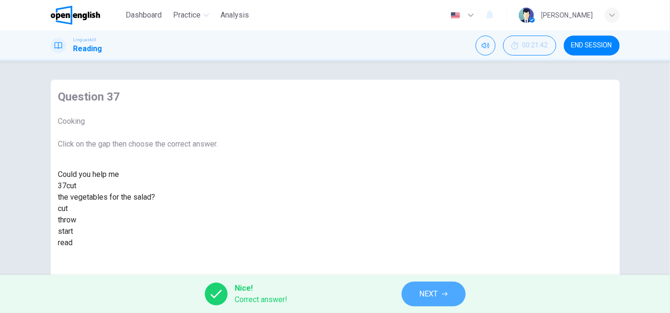
click at [438, 281] on span "NEXT" at bounding box center [429, 293] width 18 height 13
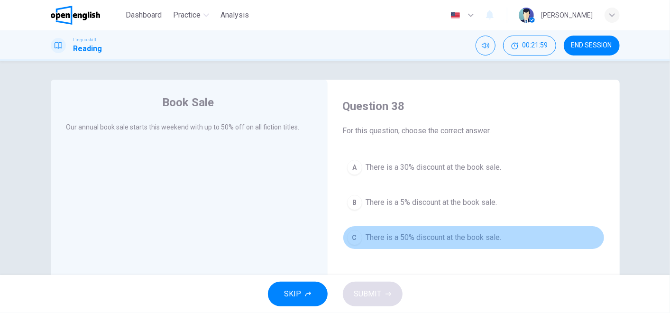
click at [446, 237] on span "There is a 50% discount at the book sale." at bounding box center [434, 237] width 136 height 11
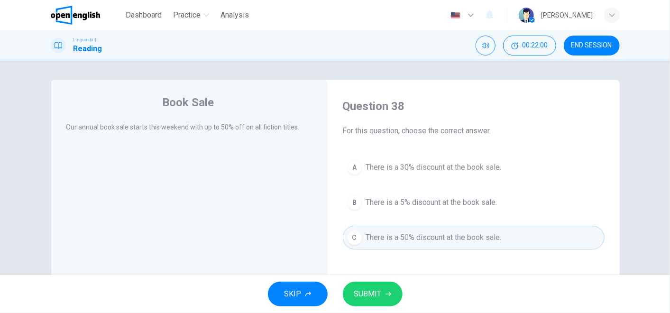
click at [387, 281] on icon "button" at bounding box center [389, 294] width 6 height 6
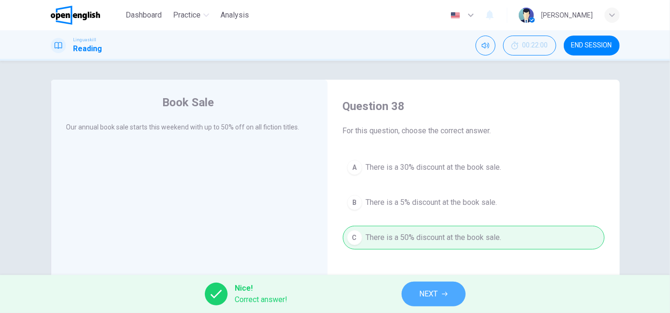
click at [433, 281] on span "NEXT" at bounding box center [429, 293] width 18 height 13
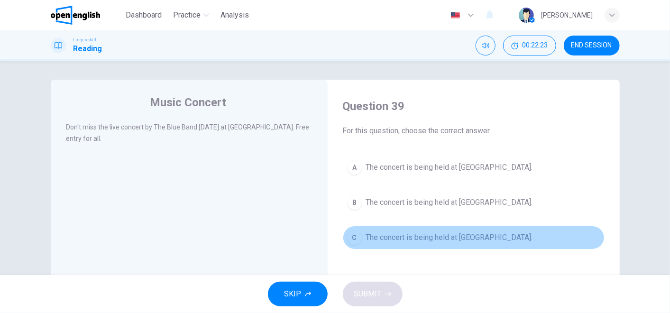
click at [440, 239] on span "The concert is being held at [GEOGRAPHIC_DATA]." at bounding box center [449, 237] width 167 height 11
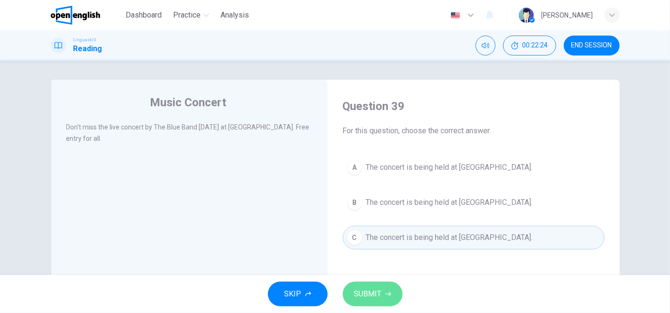
click at [379, 281] on button "SUBMIT" at bounding box center [373, 294] width 60 height 25
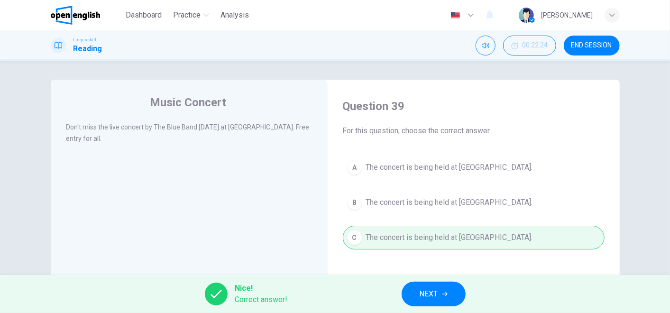
click at [436, 281] on span "NEXT" at bounding box center [429, 293] width 18 height 13
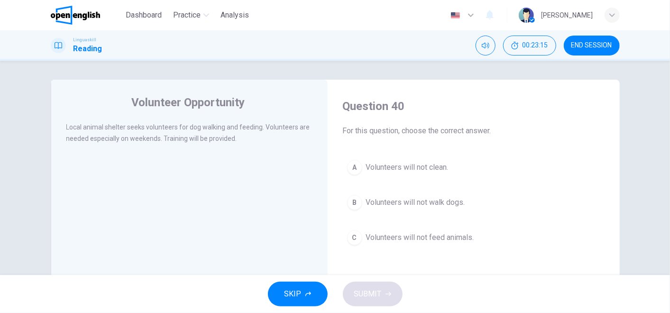
click at [406, 165] on span "Volunteers will not clean." at bounding box center [407, 167] width 83 height 11
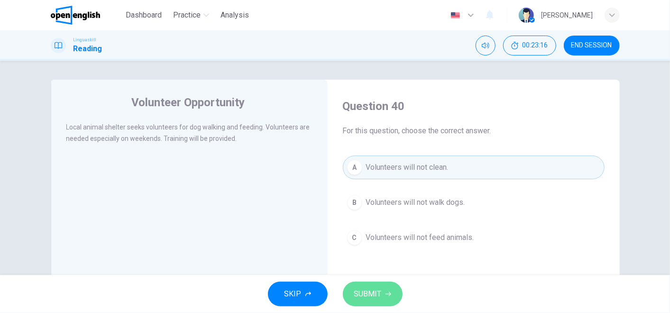
click at [368, 281] on span "SUBMIT" at bounding box center [368, 293] width 28 height 13
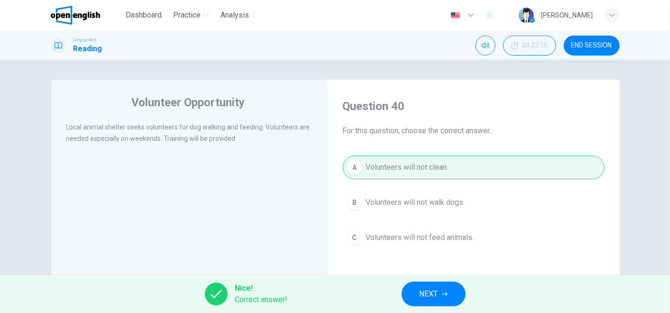
click at [429, 281] on span "NEXT" at bounding box center [429, 293] width 18 height 13
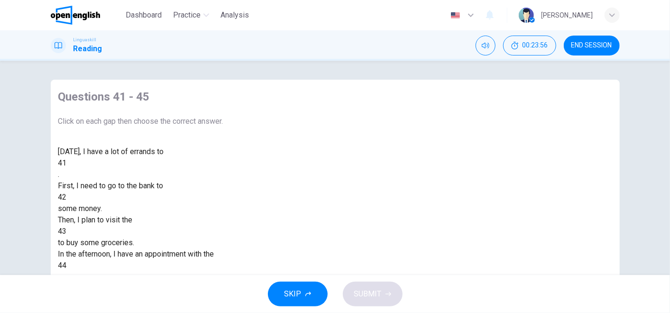
click at [67, 163] on div at bounding box center [67, 163] width 0 height 0
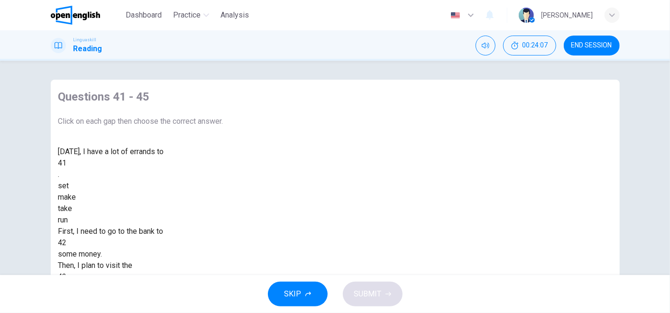
click at [223, 203] on div "make" at bounding box center [140, 197] width 165 height 11
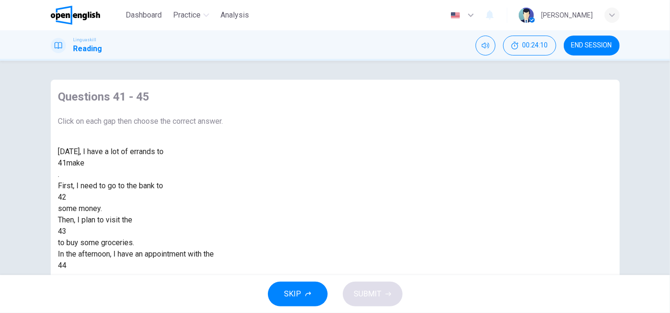
click at [67, 197] on div at bounding box center [67, 197] width 0 height 0
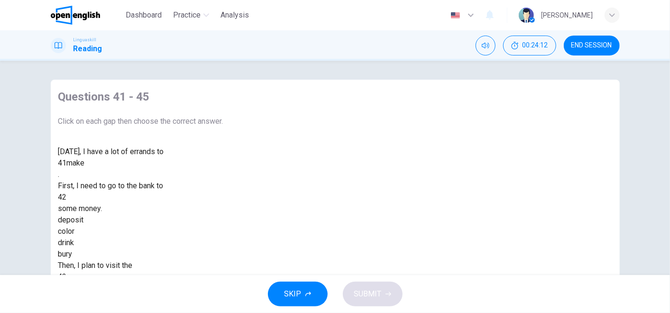
click at [223, 226] on div "deposit" at bounding box center [140, 219] width 165 height 11
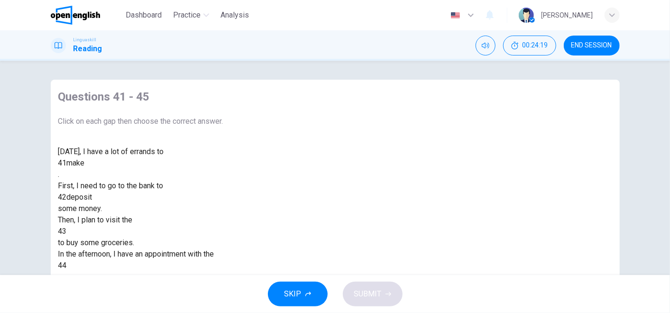
click at [67, 231] on div at bounding box center [67, 231] width 0 height 0
click at [223, 260] on div "supermarket" at bounding box center [140, 265] width 165 height 11
click at [67, 266] on div at bounding box center [67, 266] width 0 height 0
click at [67, 281] on div at bounding box center [67, 300] width 0 height 0
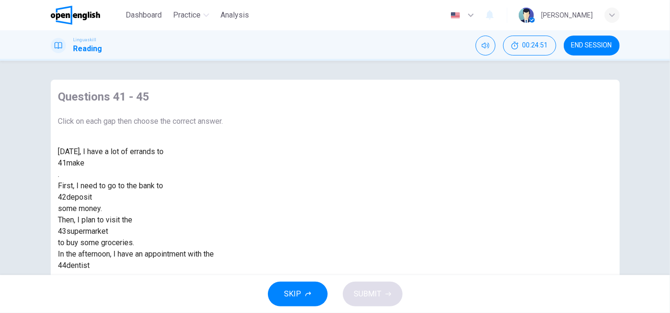
click at [368, 281] on span "SUBMIT" at bounding box center [368, 293] width 28 height 13
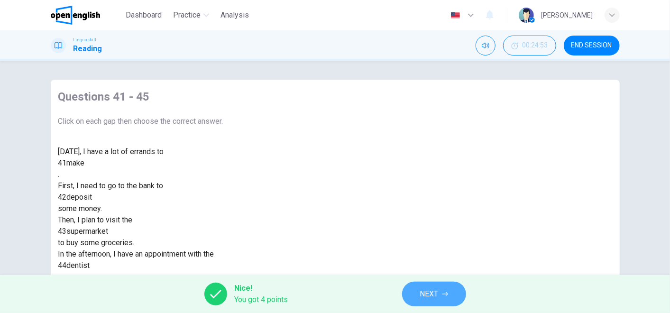
click at [447, 281] on icon "button" at bounding box center [445, 294] width 6 height 6
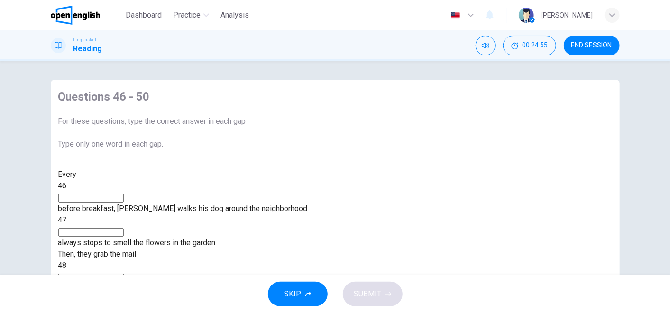
click at [124, 203] on input at bounding box center [90, 198] width 65 height 9
type input "*******"
click at [199, 238] on span "always stops to smell the flowers in the garden." at bounding box center [137, 242] width 159 height 9
click at [124, 228] on input at bounding box center [90, 232] width 65 height 9
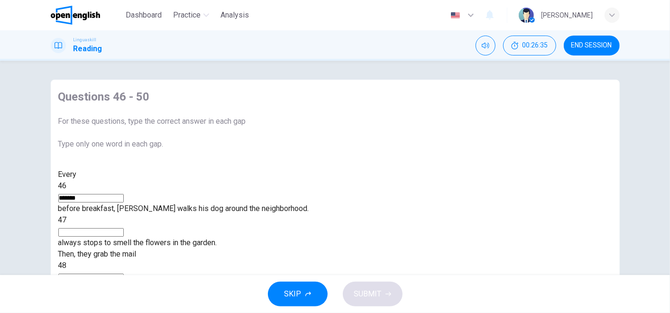
click at [124, 274] on input at bounding box center [90, 278] width 65 height 9
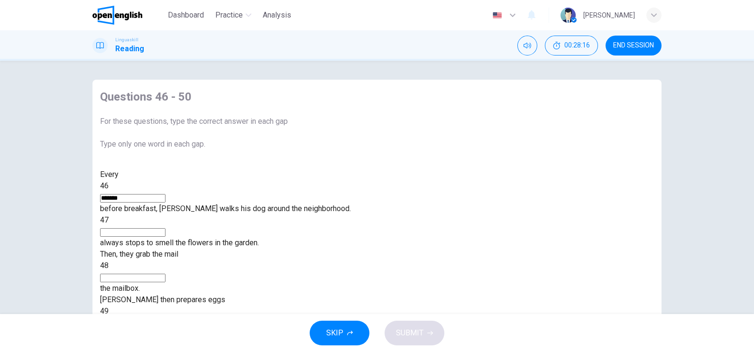
drag, startPoint x: 641, startPoint y: 3, endPoint x: 57, endPoint y: 198, distance: 615.0
click at [57, 198] on div "Questions 46 - 50 For these questions, type the correct answer in each gap Type…" at bounding box center [377, 187] width 754 height 253
click at [166, 281] on input at bounding box center [132, 323] width 65 height 9
click at [166, 228] on input at bounding box center [132, 232] width 65 height 9
type input "*"
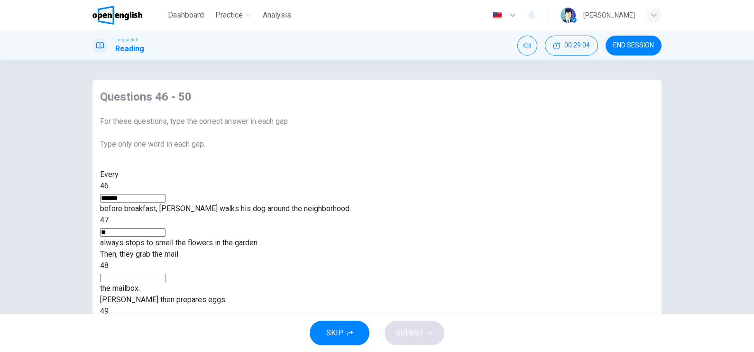
type input "**"
click at [166, 274] on input at bounding box center [132, 278] width 65 height 9
type input "**"
click at [166, 281] on input at bounding box center [132, 323] width 65 height 9
type input "***"
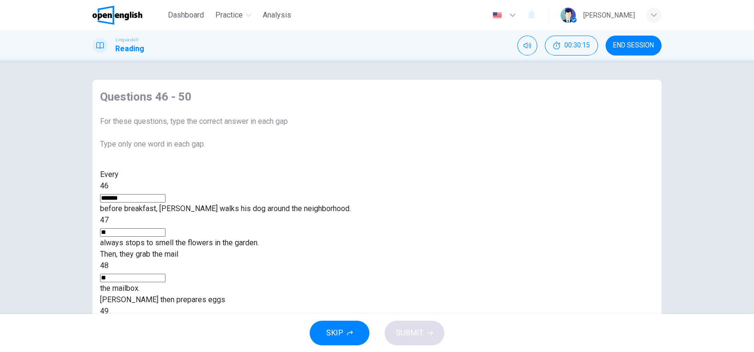
type input "**"
click at [411, 281] on span "SUBMIT" at bounding box center [410, 332] width 28 height 13
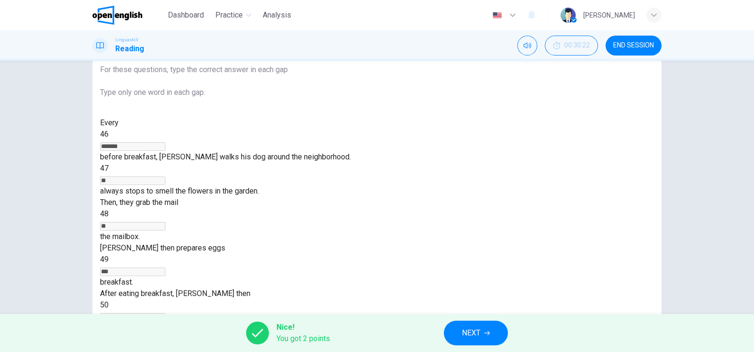
scroll to position [103, 0]
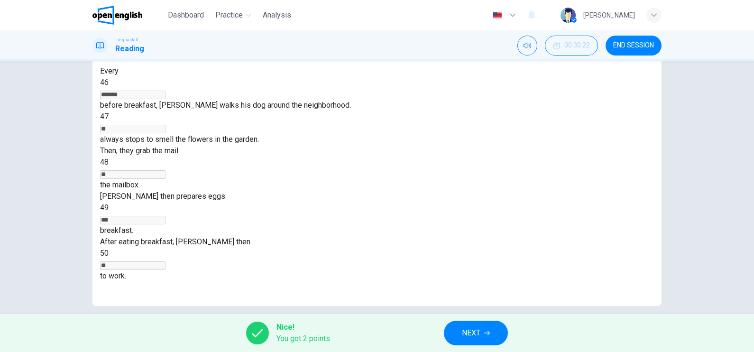
click at [491, 281] on button "NEXT" at bounding box center [476, 333] width 64 height 25
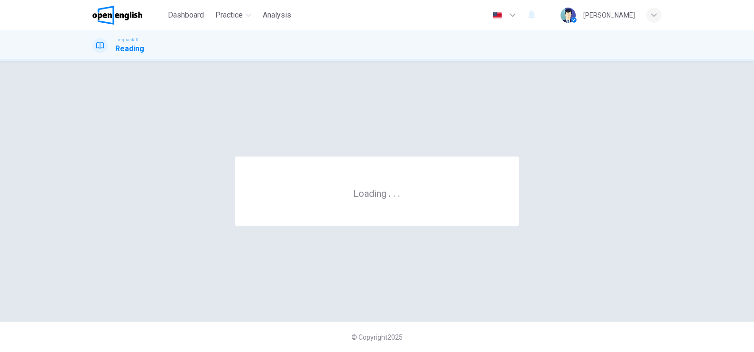
scroll to position [0, 0]
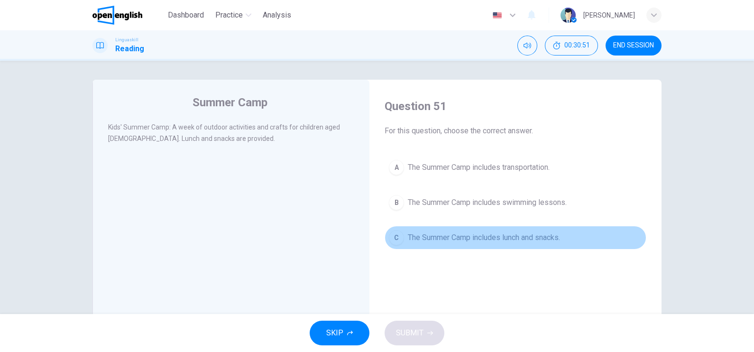
click at [444, 238] on span "The Summer Camp includes lunch and snacks." at bounding box center [484, 237] width 152 height 11
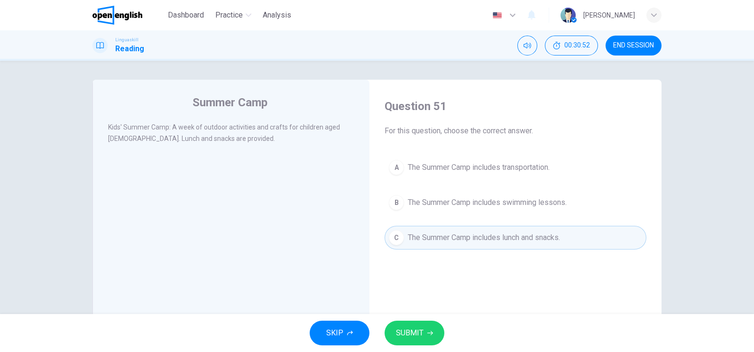
click at [422, 281] on span "SUBMIT" at bounding box center [410, 332] width 28 height 13
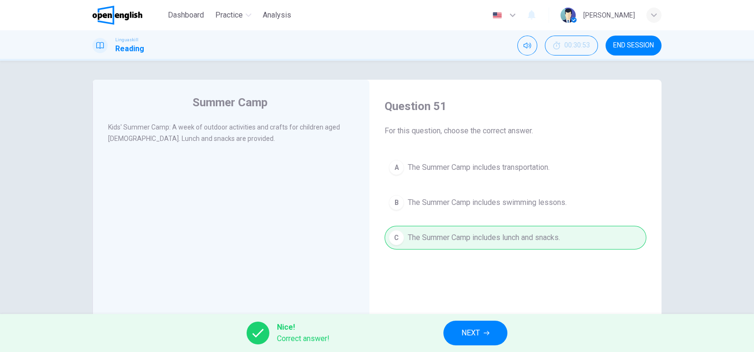
click at [458, 281] on button "NEXT" at bounding box center [475, 333] width 64 height 25
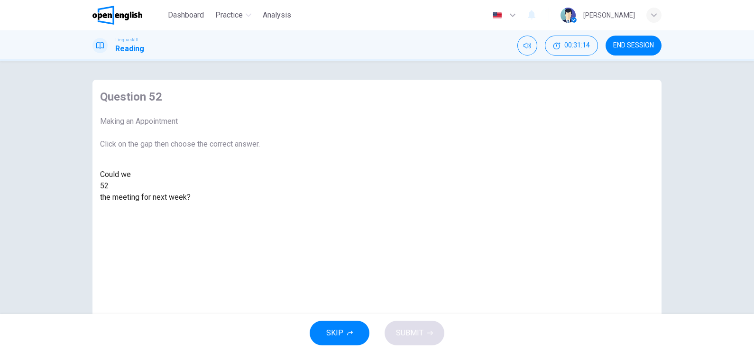
click at [109, 186] on div at bounding box center [109, 186] width 0 height 0
click at [260, 214] on div "arrange" at bounding box center [180, 208] width 160 height 11
click at [417, 281] on span "SUBMIT" at bounding box center [410, 332] width 28 height 13
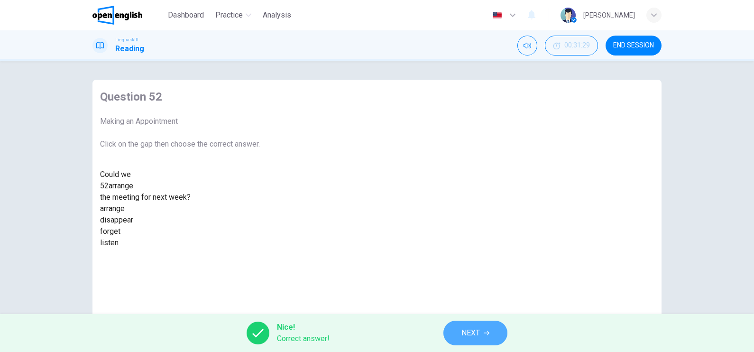
click at [485, 281] on icon "button" at bounding box center [487, 333] width 6 height 6
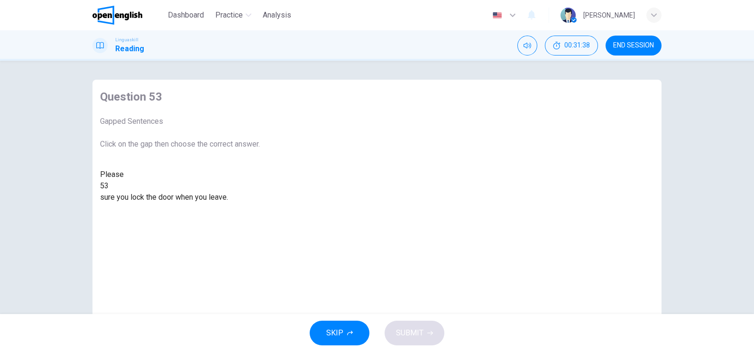
click at [109, 186] on div at bounding box center [109, 186] width 0 height 0
click at [260, 237] on div "make" at bounding box center [180, 231] width 160 height 11
click at [425, 281] on button "SUBMIT" at bounding box center [415, 333] width 60 height 25
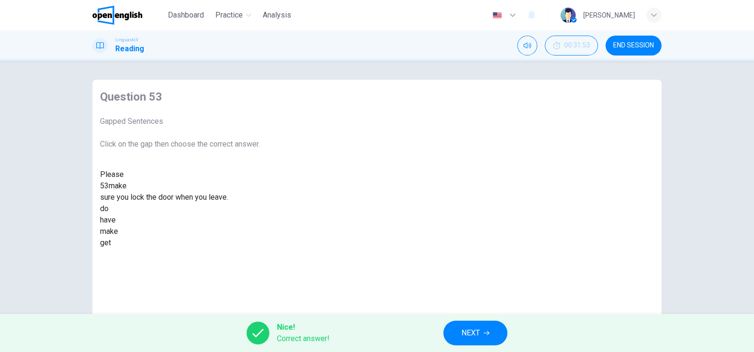
click at [470, 281] on span "NEXT" at bounding box center [470, 332] width 18 height 13
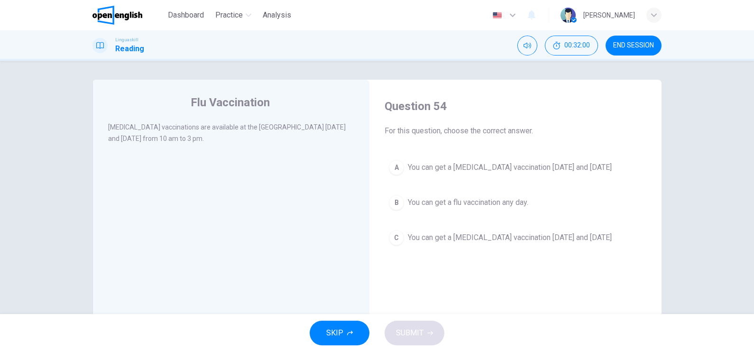
drag, startPoint x: 152, startPoint y: 129, endPoint x: 109, endPoint y: 128, distance: 43.6
click at [109, 128] on span "[MEDICAL_DATA] vaccinations are available at the [GEOGRAPHIC_DATA] [DATE] and […" at bounding box center [227, 132] width 238 height 19
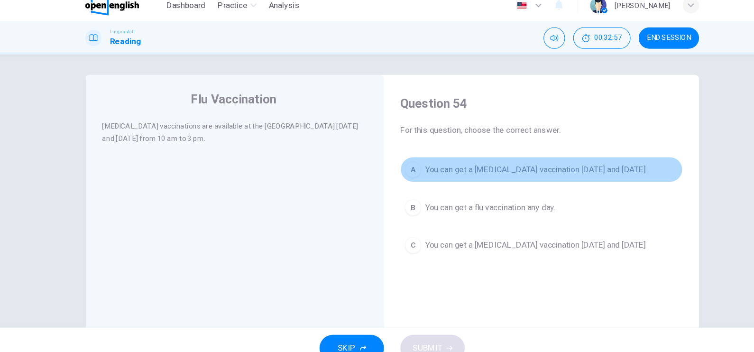
click at [486, 173] on button "A You can get a [MEDICAL_DATA] vaccination [DATE] and [DATE]" at bounding box center [516, 168] width 262 height 24
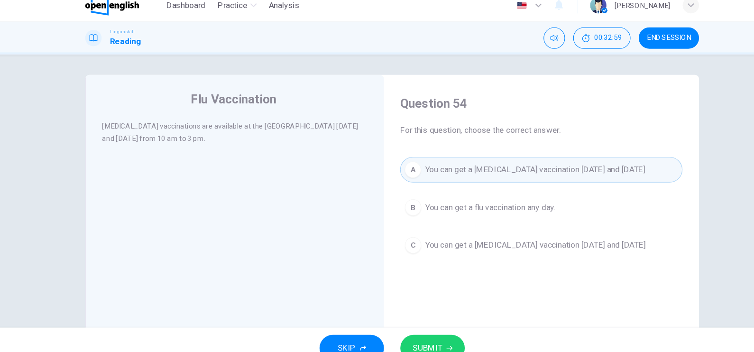
click at [419, 281] on button "SUBMIT" at bounding box center [415, 333] width 60 height 25
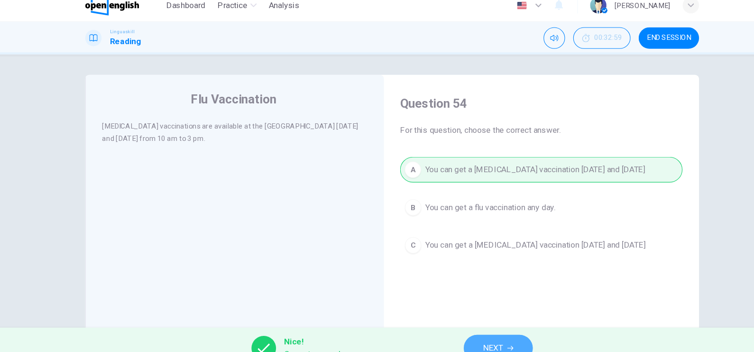
click at [491, 281] on button "NEXT" at bounding box center [475, 333] width 64 height 25
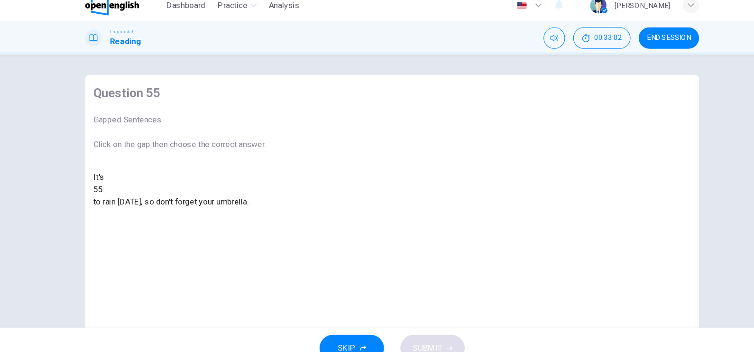
click at [109, 186] on div at bounding box center [109, 186] width 0 height 0
click at [260, 214] on div "likely" at bounding box center [180, 208] width 160 height 11
click at [416, 281] on span "SUBMIT" at bounding box center [410, 332] width 28 height 13
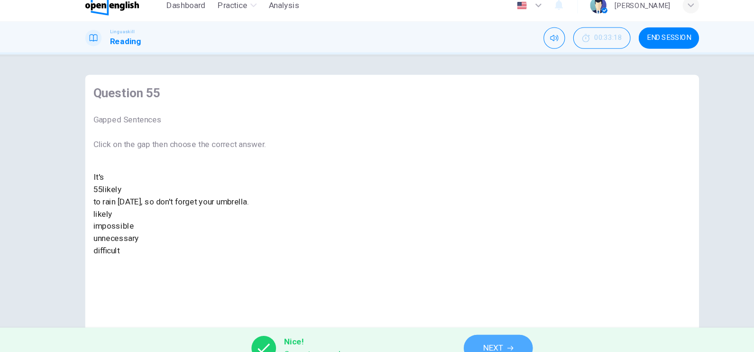
click at [472, 281] on button "NEXT" at bounding box center [475, 333] width 64 height 25
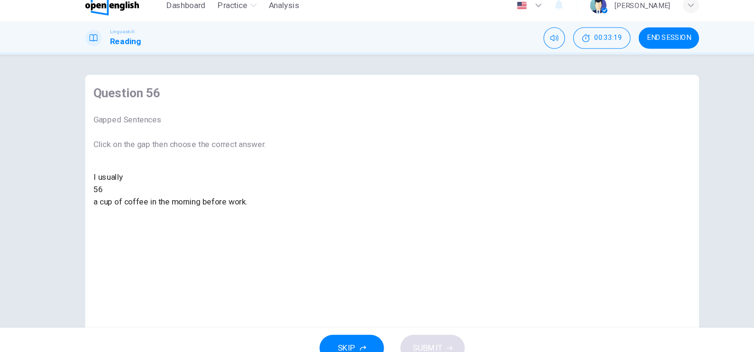
click at [109, 186] on div at bounding box center [109, 186] width 0 height 0
click at [260, 226] on div "drink" at bounding box center [180, 219] width 160 height 11
click at [407, 281] on span "SUBMIT" at bounding box center [410, 332] width 28 height 13
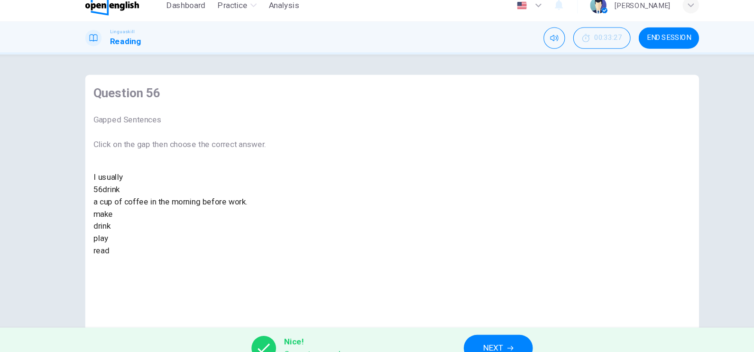
click at [470, 281] on span "NEXT" at bounding box center [470, 332] width 18 height 13
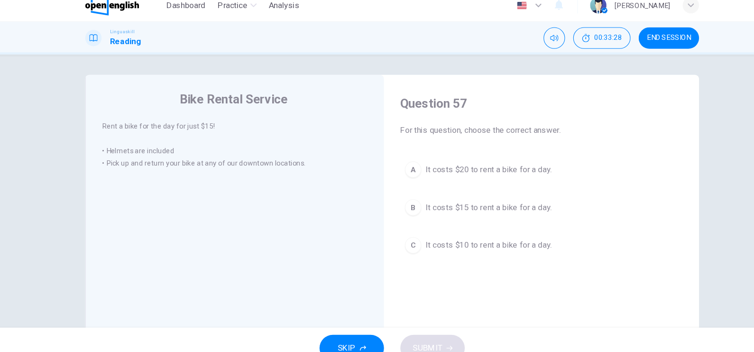
click at [470, 281] on div "SKIP SUBMIT" at bounding box center [377, 333] width 754 height 38
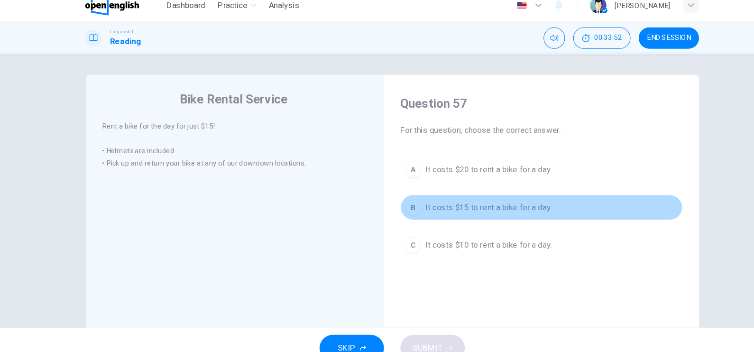
click at [481, 201] on span "It costs $15 to rent a bike for a day." at bounding box center [466, 202] width 117 height 11
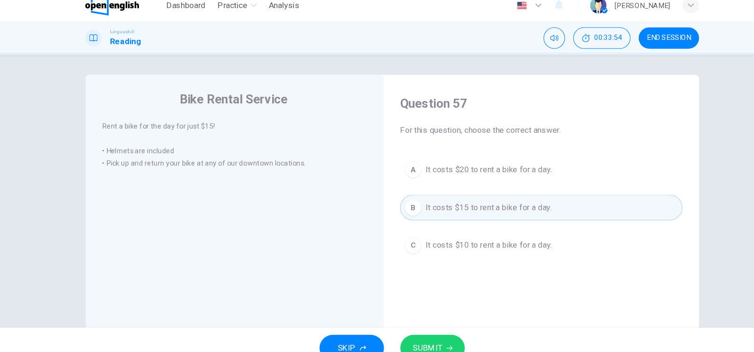
click at [420, 281] on span "SUBMIT" at bounding box center [410, 332] width 28 height 13
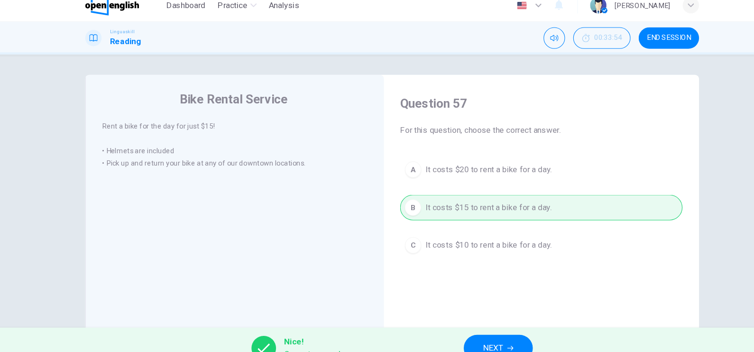
click at [471, 281] on button "NEXT" at bounding box center [475, 333] width 64 height 25
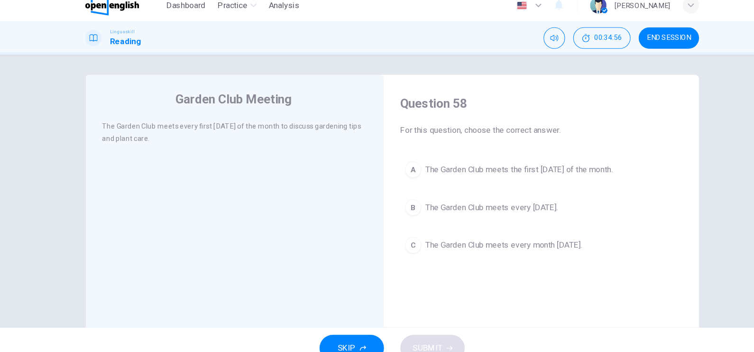
click at [559, 166] on span "The Garden Club meets the first [DATE] of the month." at bounding box center [495, 167] width 174 height 11
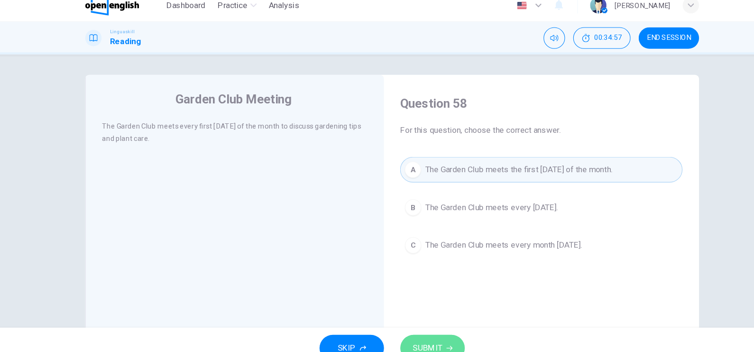
click at [428, 281] on button "SUBMIT" at bounding box center [415, 333] width 60 height 25
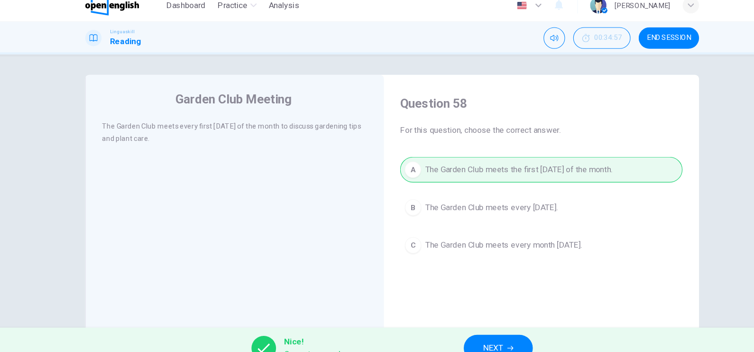
click at [494, 281] on button "NEXT" at bounding box center [475, 333] width 64 height 25
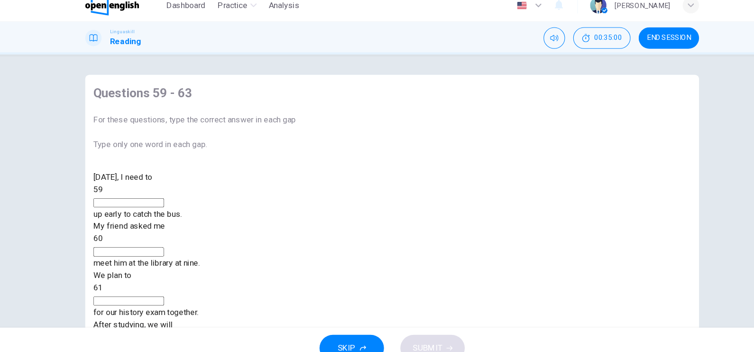
click at [166, 203] on input at bounding box center [132, 198] width 65 height 9
type input "****"
click at [288, 206] on div "[DATE], I need to 59 **** up early to catch the bus. My friend asked me 60 meet…" at bounding box center [194, 283] width 188 height 228
click at [166, 239] on input at bounding box center [132, 243] width 65 height 9
type input "**"
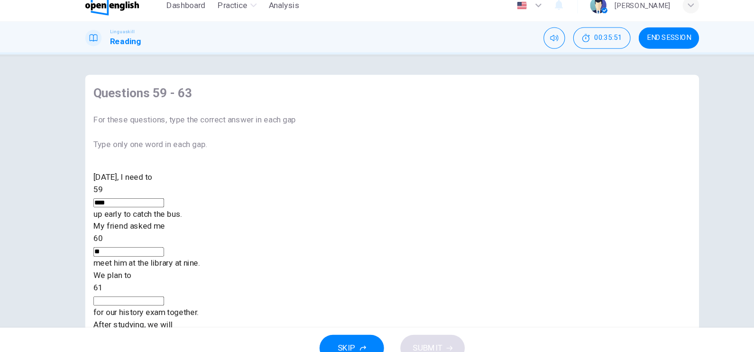
click at [166, 281] on input at bounding box center [132, 289] width 65 height 9
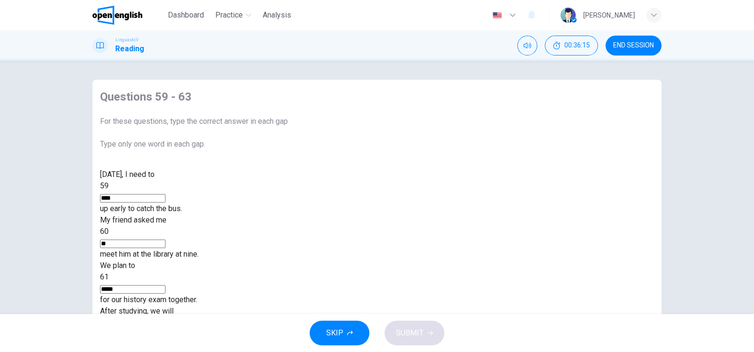
type input "*****"
click at [288, 263] on div "[DATE], I need to 59 **** up early to catch the bus. My friend asked me 60 ** m…" at bounding box center [194, 283] width 188 height 228
click at [166, 281] on input at bounding box center [132, 335] width 65 height 9
click at [288, 268] on div "[DATE], I need to 59 **** up early to catch the bus. My friend asked me 60 ** m…" at bounding box center [194, 283] width 188 height 228
click at [166, 281] on input "**" at bounding box center [132, 335] width 65 height 9
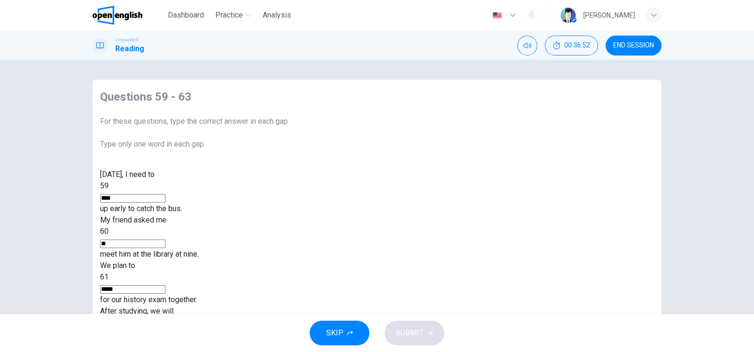
type input "***"
type input "****"
click at [428, 281] on icon "button" at bounding box center [430, 333] width 6 height 6
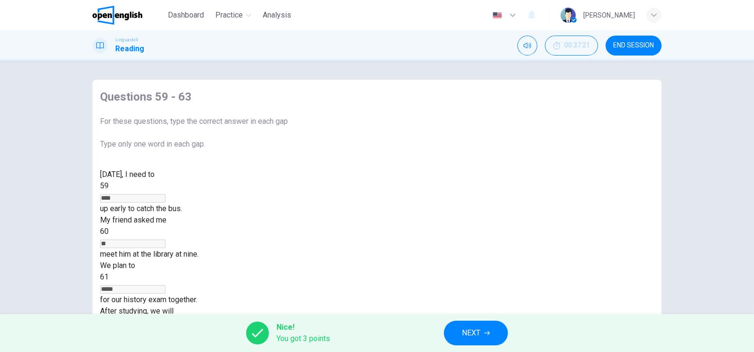
click at [210, 238] on div "[DATE], I need to 59 **** up early to catch the bus. My friend asked me 60 ** m…" at bounding box center [194, 283] width 188 height 228
click at [295, 277] on div "Questions 59 - 63 For these questions, type the correct answer in each gap Type…" at bounding box center [193, 243] width 203 height 326
click at [481, 281] on button "NEXT" at bounding box center [476, 333] width 64 height 25
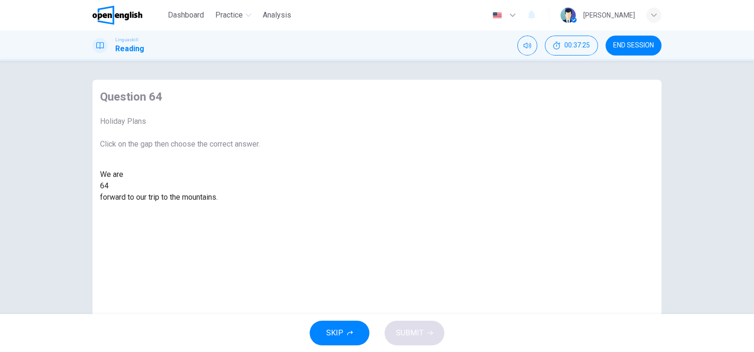
click at [109, 186] on div at bounding box center [109, 186] width 0 height 0
click at [260, 214] on div "looking" at bounding box center [180, 208] width 160 height 11
click at [423, 281] on button "SUBMIT" at bounding box center [415, 333] width 60 height 25
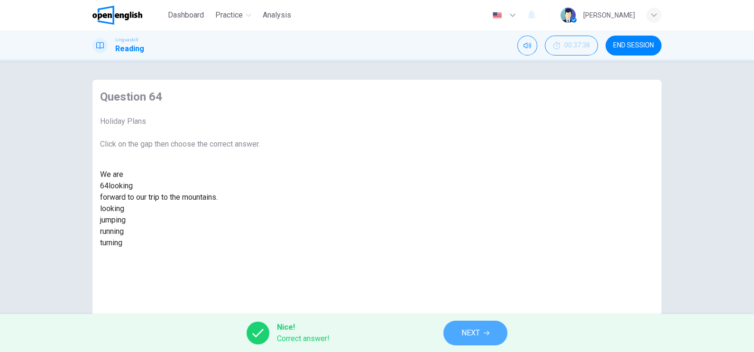
click at [473, 281] on span "NEXT" at bounding box center [470, 332] width 18 height 13
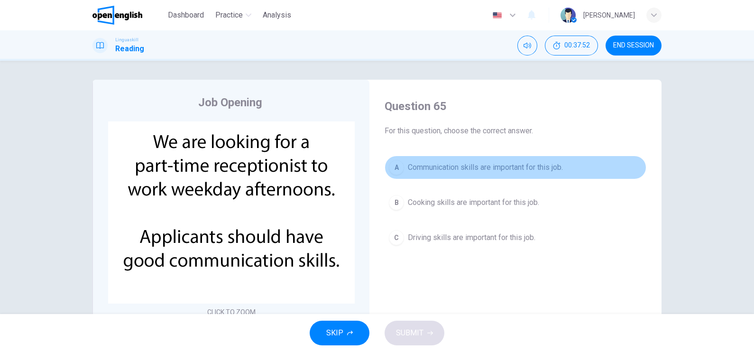
click at [509, 167] on span "Communication skills are important for this job." at bounding box center [485, 167] width 155 height 11
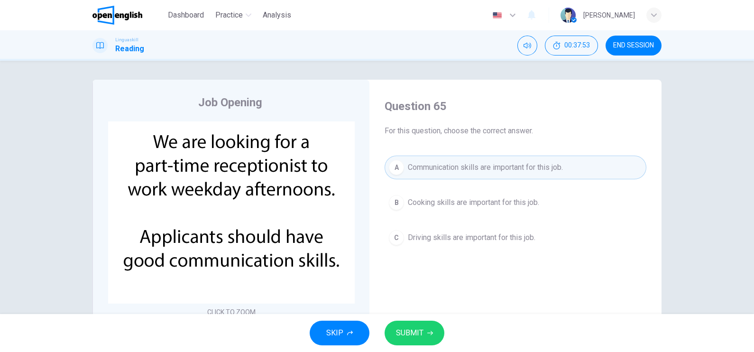
click at [422, 281] on button "SUBMIT" at bounding box center [415, 333] width 60 height 25
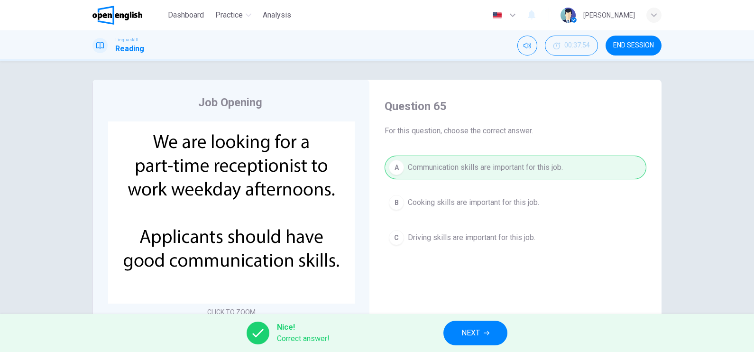
click at [467, 281] on span "NEXT" at bounding box center [470, 332] width 18 height 13
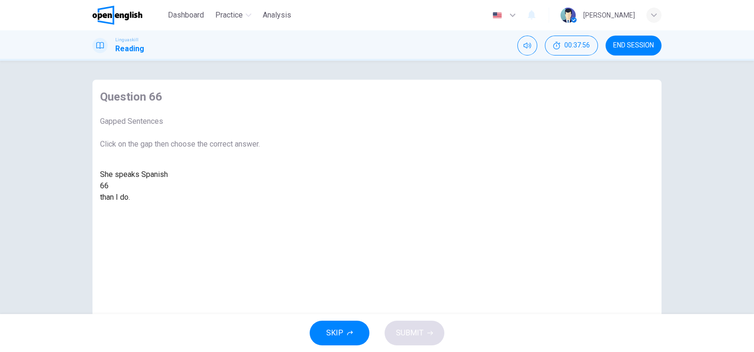
click at [109, 186] on div at bounding box center [109, 186] width 0 height 0
click at [260, 214] on div "more fluently" at bounding box center [180, 208] width 160 height 11
click at [408, 281] on span "SUBMIT" at bounding box center [410, 332] width 28 height 13
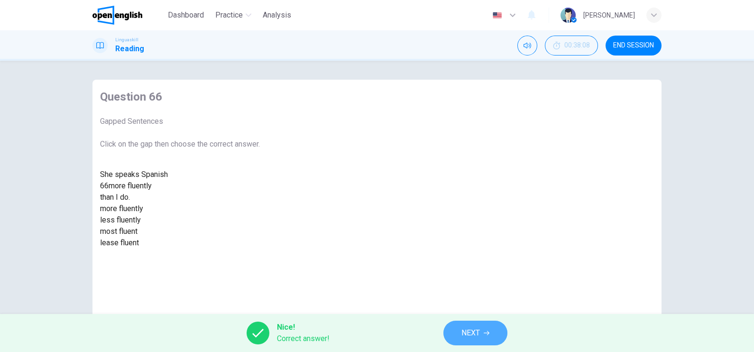
click at [466, 281] on span "NEXT" at bounding box center [470, 332] width 18 height 13
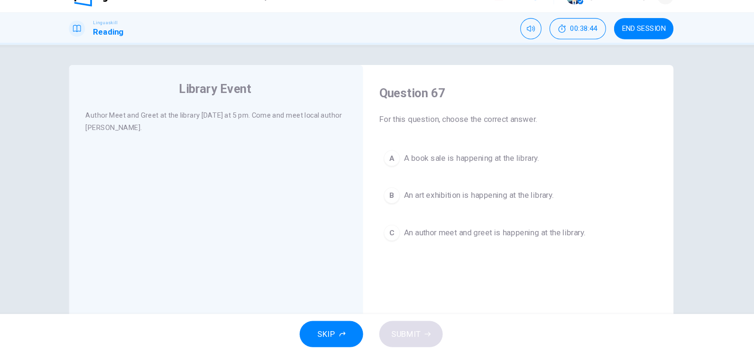
click at [459, 239] on span "An author meet and greet is happening at the library." at bounding box center [493, 237] width 171 height 11
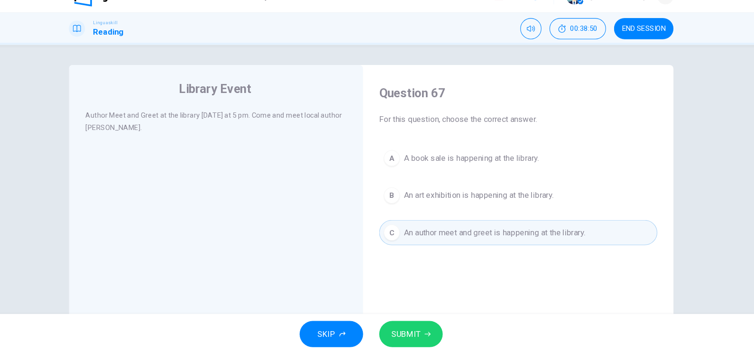
click at [433, 281] on button "SUBMIT" at bounding box center [415, 333] width 60 height 25
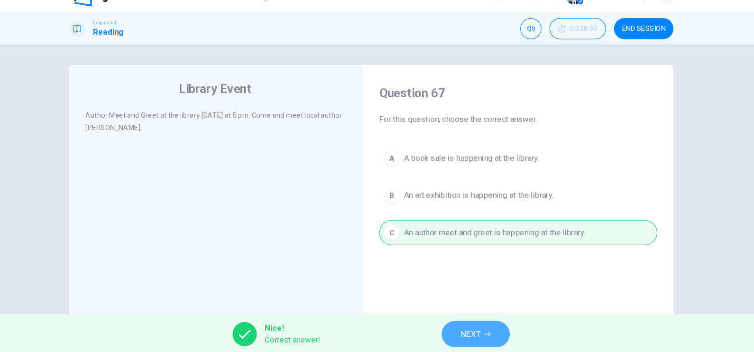
click at [477, 281] on span "NEXT" at bounding box center [470, 332] width 18 height 13
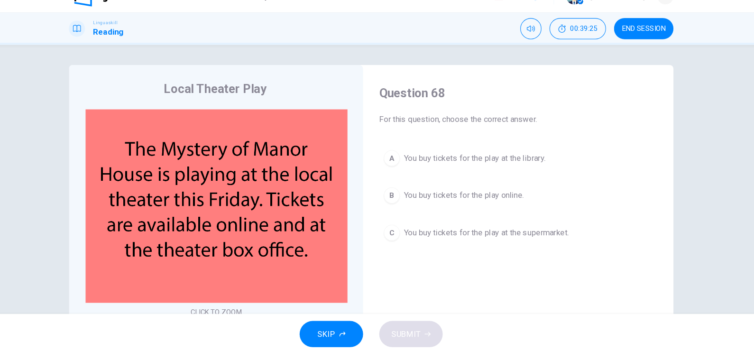
drag, startPoint x: 314, startPoint y: 248, endPoint x: 214, endPoint y: 237, distance: 100.2
click at [214, 237] on img at bounding box center [231, 212] width 247 height 182
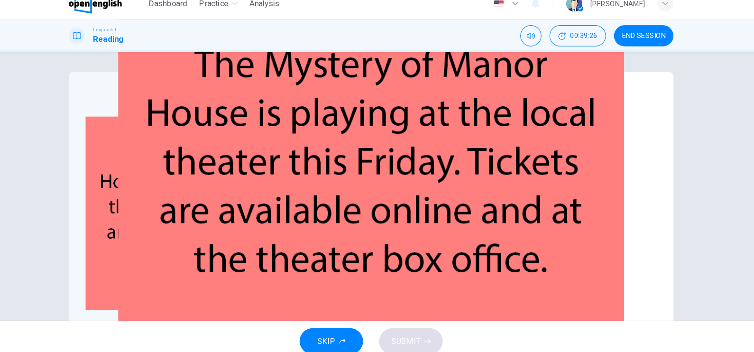
click at [356, 229] on img at bounding box center [377, 176] width 754 height 352
click at [219, 281] on div at bounding box center [377, 352] width 754 height 0
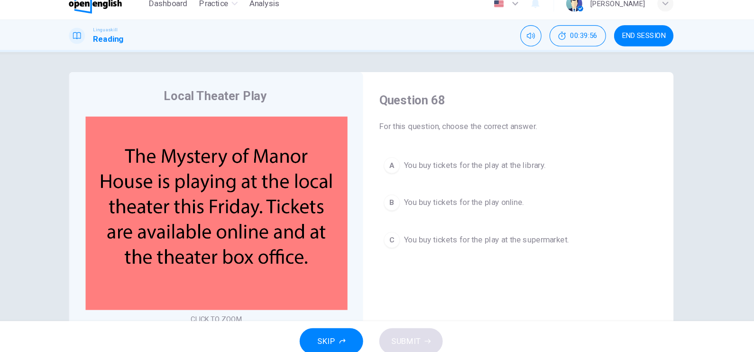
click at [484, 205] on span "You buy tickets for the play online." at bounding box center [464, 202] width 113 height 11
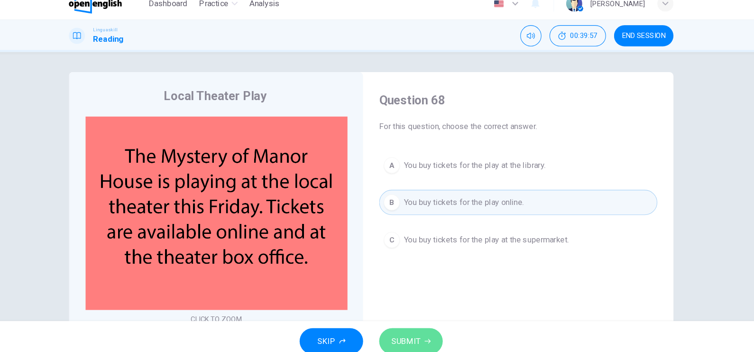
click at [425, 281] on button "SUBMIT" at bounding box center [415, 333] width 60 height 25
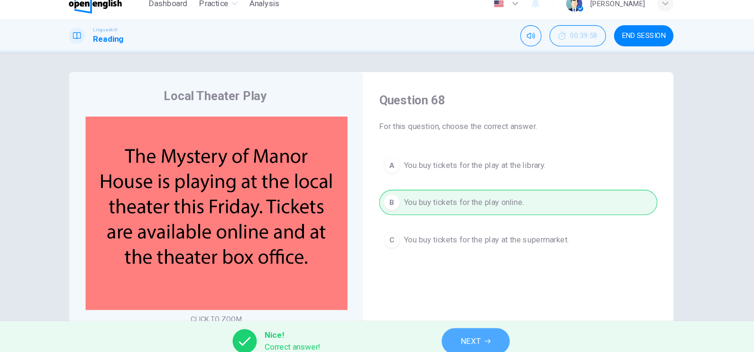
click at [483, 281] on button "NEXT" at bounding box center [475, 333] width 64 height 25
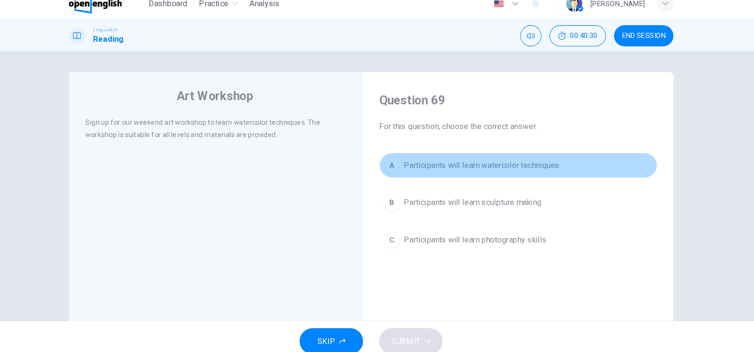
click at [501, 167] on span "Participants will learn watercolor techniques" at bounding box center [481, 167] width 147 height 11
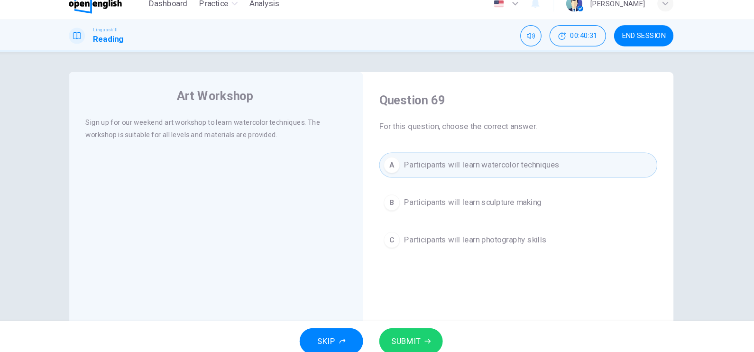
click at [427, 281] on button "SUBMIT" at bounding box center [415, 333] width 60 height 25
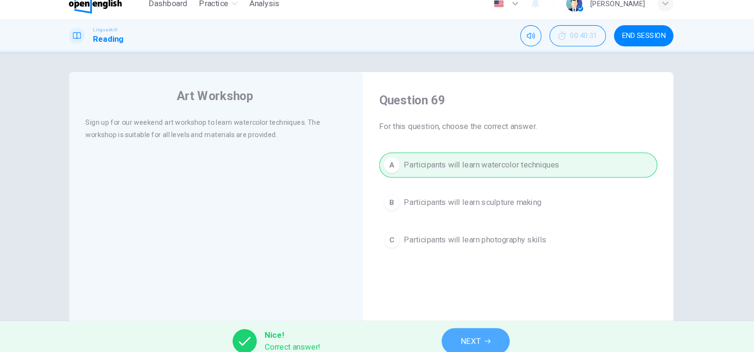
click at [483, 281] on button "NEXT" at bounding box center [475, 333] width 64 height 25
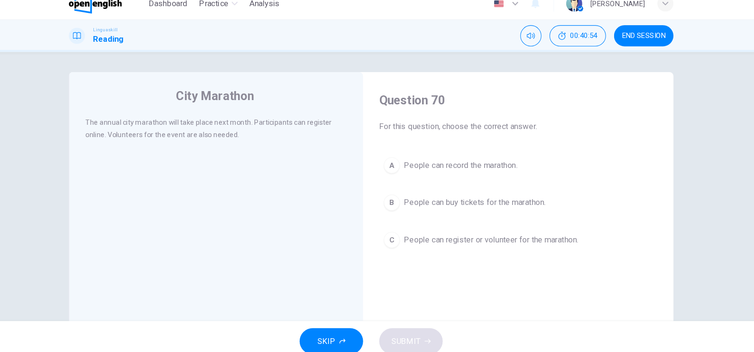
click at [460, 240] on span "People can register or volunteer for the marathon." at bounding box center [490, 237] width 164 height 11
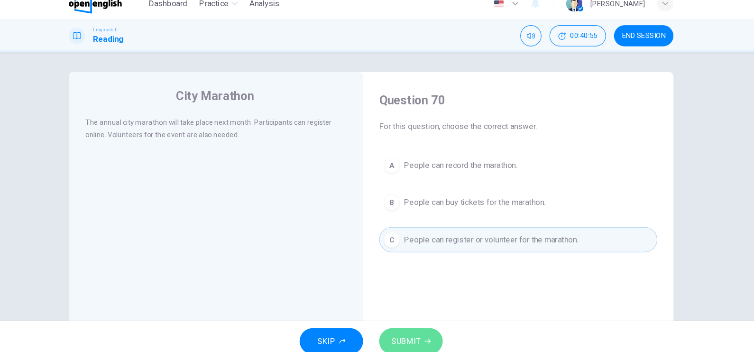
click at [415, 281] on span "SUBMIT" at bounding box center [410, 332] width 28 height 13
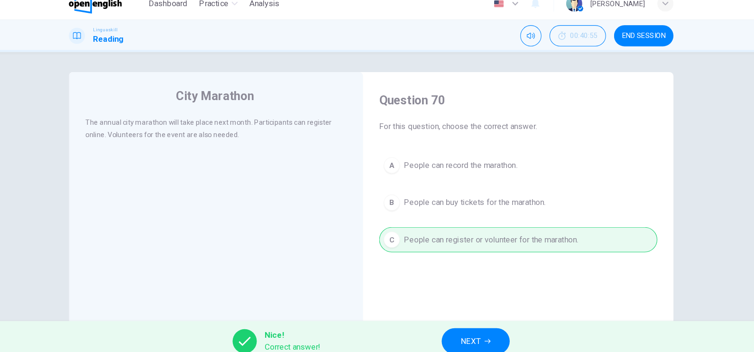
click at [492, 281] on button "NEXT" at bounding box center [475, 333] width 64 height 25
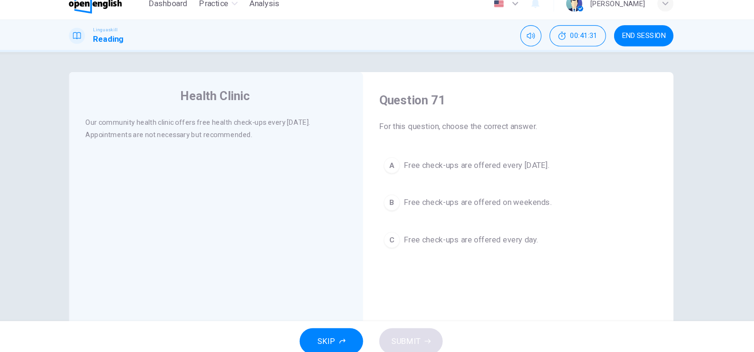
click at [529, 168] on span "Free check-ups are offered every [DATE]." at bounding box center [476, 167] width 137 height 11
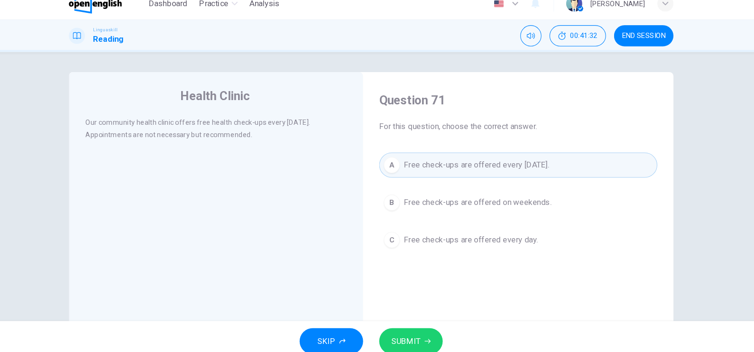
click at [433, 281] on button "SUBMIT" at bounding box center [415, 333] width 60 height 25
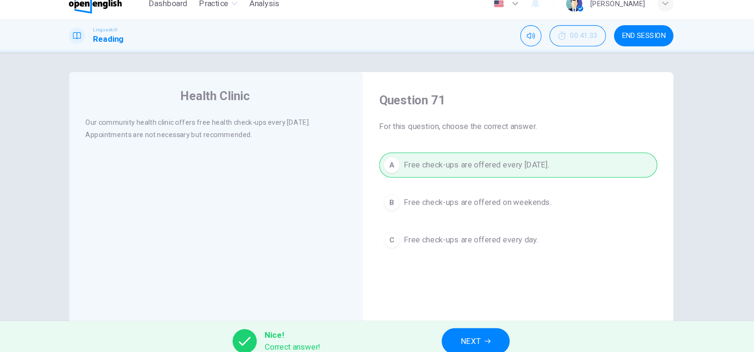
click at [470, 281] on button "NEXT" at bounding box center [475, 333] width 64 height 25
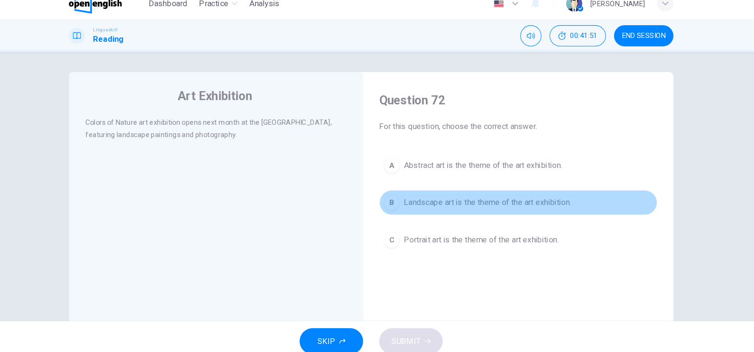
click at [480, 203] on span "Landscape art is the theme of the art exhibition." at bounding box center [486, 202] width 157 height 11
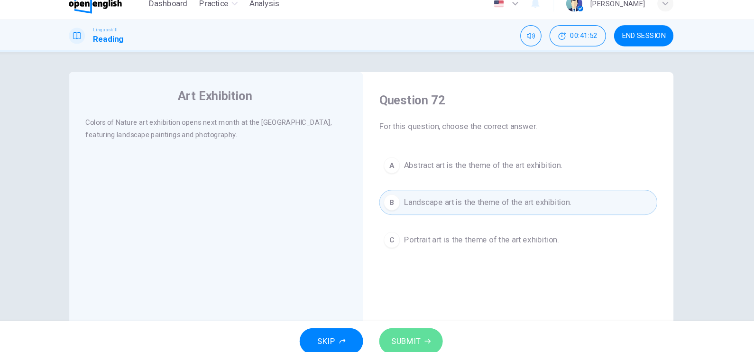
click at [431, 281] on button "SUBMIT" at bounding box center [415, 333] width 60 height 25
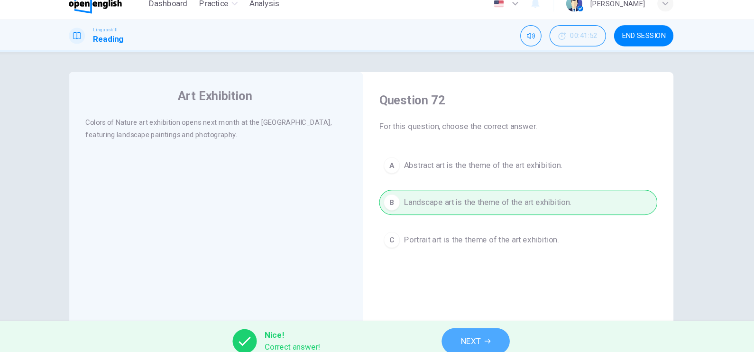
click at [461, 281] on span "NEXT" at bounding box center [470, 332] width 18 height 13
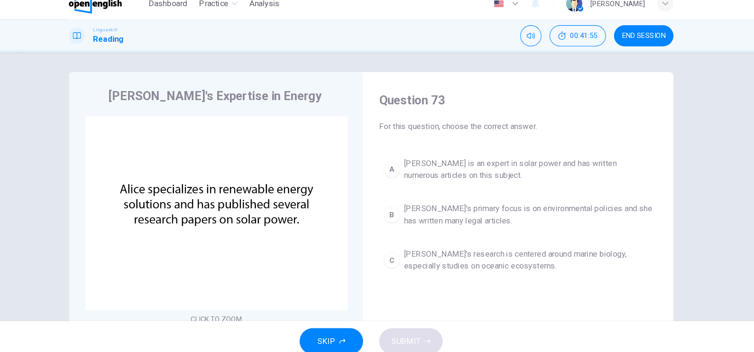
click at [154, 281] on button "Click to Zoom" at bounding box center [131, 324] width 46 height 9
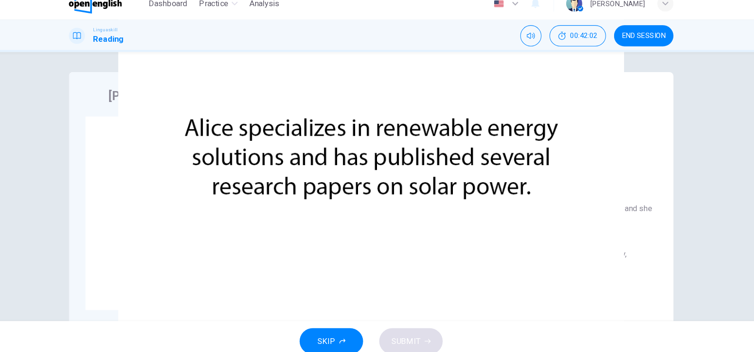
click at [193, 281] on div at bounding box center [377, 352] width 754 height 0
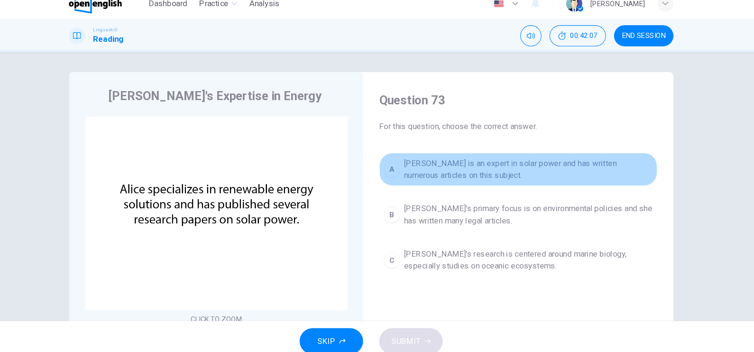
click at [489, 178] on span "[PERSON_NAME] is an expert in solar power and has written numerous articles on …" at bounding box center [525, 171] width 234 height 23
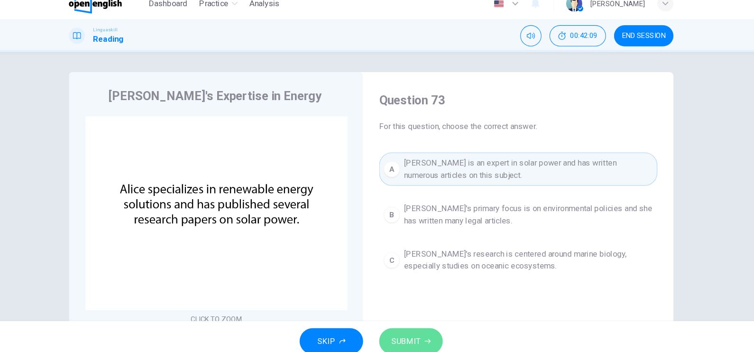
click at [428, 281] on icon "button" at bounding box center [430, 333] width 6 height 6
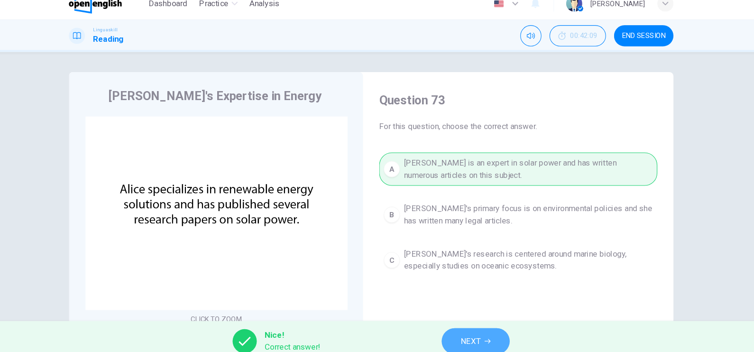
click at [464, 281] on span "NEXT" at bounding box center [470, 332] width 18 height 13
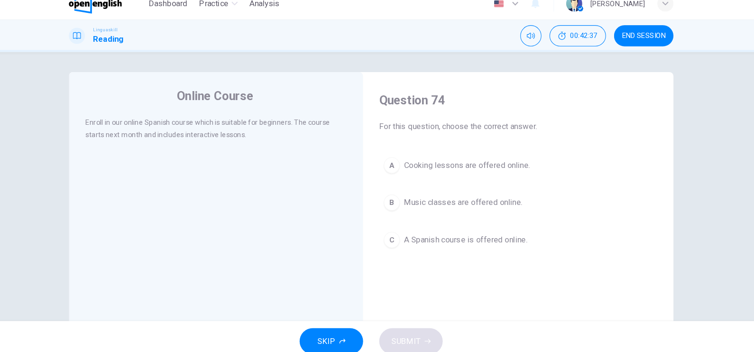
click at [461, 238] on span "A Spanish course is offered online." at bounding box center [466, 237] width 116 height 11
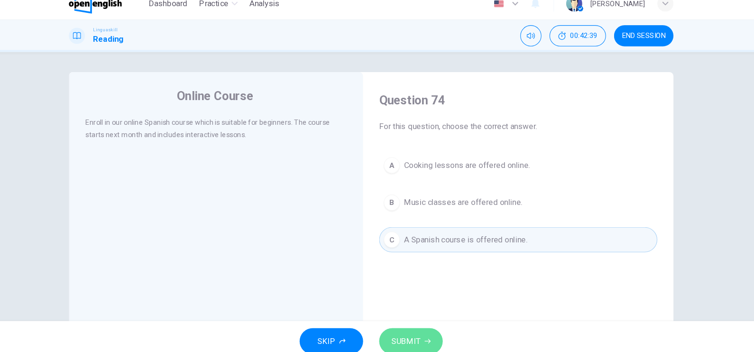
click at [418, 281] on span "SUBMIT" at bounding box center [410, 332] width 28 height 13
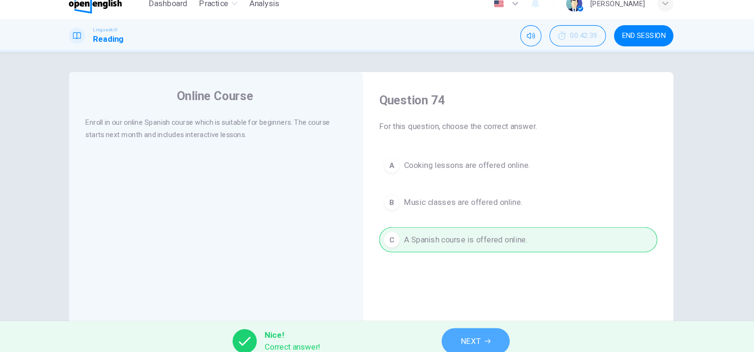
click at [488, 281] on button "NEXT" at bounding box center [475, 333] width 64 height 25
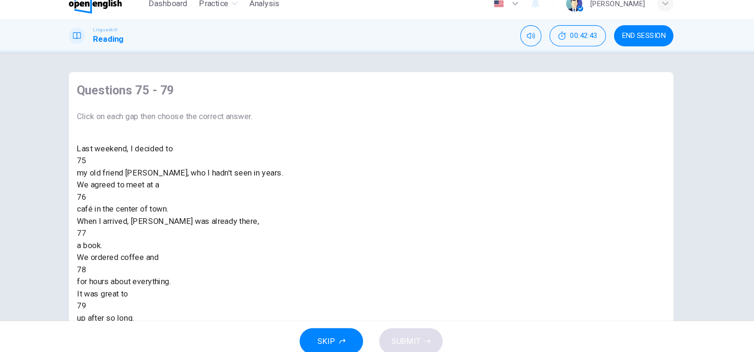
click at [109, 163] on div at bounding box center [109, 163] width 0 height 0
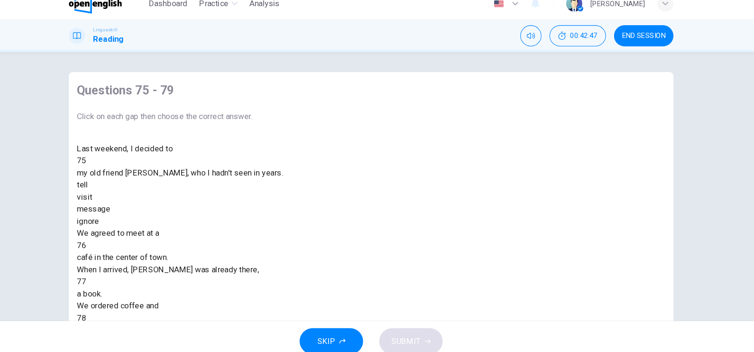
click at [294, 203] on div "visit" at bounding box center [197, 197] width 194 height 11
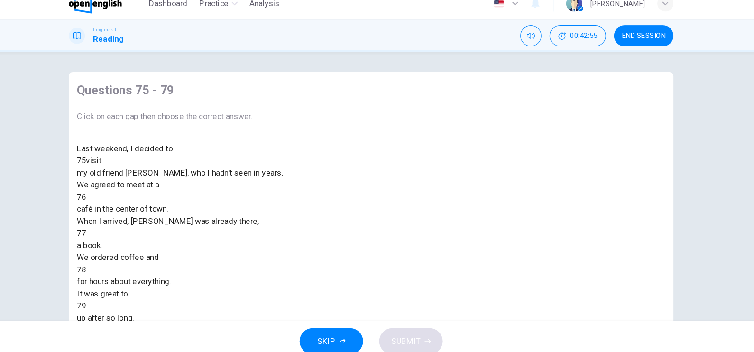
click at [109, 197] on div at bounding box center [109, 197] width 0 height 0
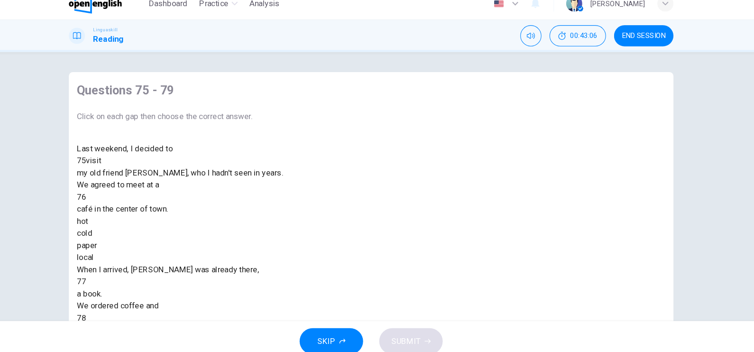
click at [294, 260] on div "local" at bounding box center [197, 254] width 194 height 11
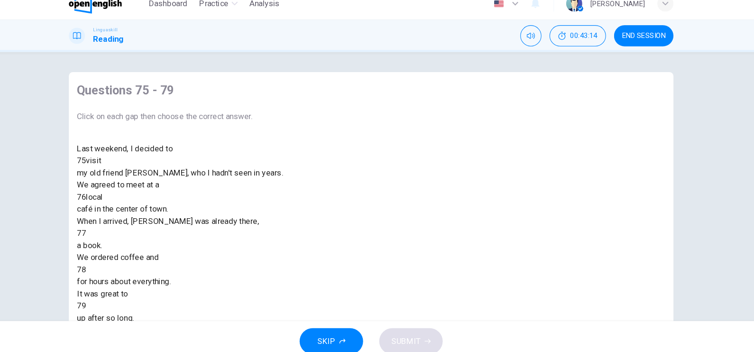
click at [109, 231] on div at bounding box center [109, 231] width 0 height 0
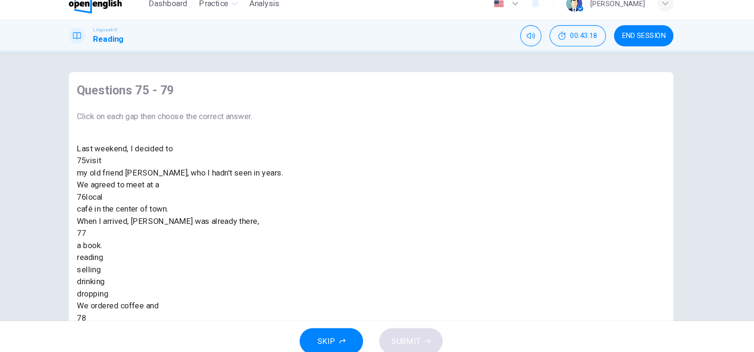
click at [294, 260] on div "reading" at bounding box center [197, 254] width 194 height 11
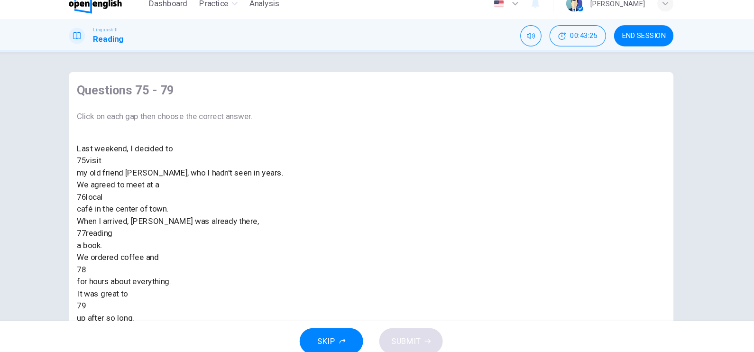
click at [109, 266] on div at bounding box center [109, 266] width 0 height 0
click at [294, 281] on div "talked" at bounding box center [197, 288] width 194 height 11
click at [109, 281] on div at bounding box center [109, 300] width 0 height 0
click at [294, 281] on div "catch" at bounding box center [197, 322] width 194 height 11
click at [421, 281] on span "SUBMIT" at bounding box center [410, 332] width 28 height 13
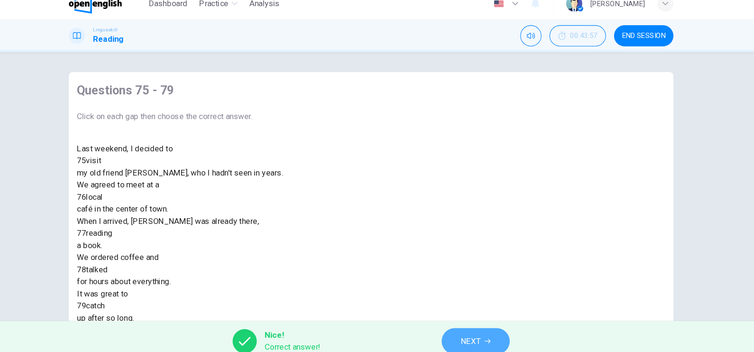
click at [486, 281] on icon "button" at bounding box center [487, 333] width 6 height 6
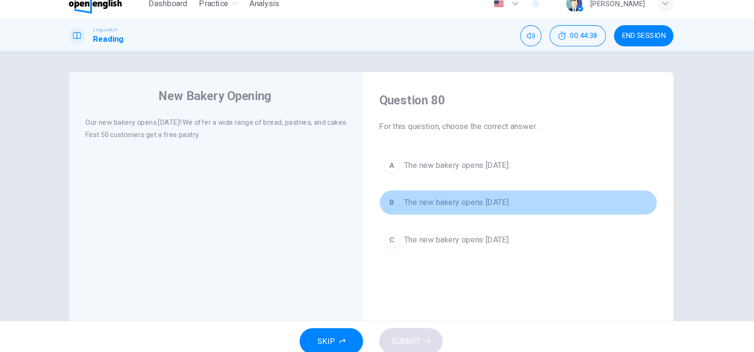
click at [459, 207] on span "The new bakery opens [DATE]." at bounding box center [458, 202] width 100 height 11
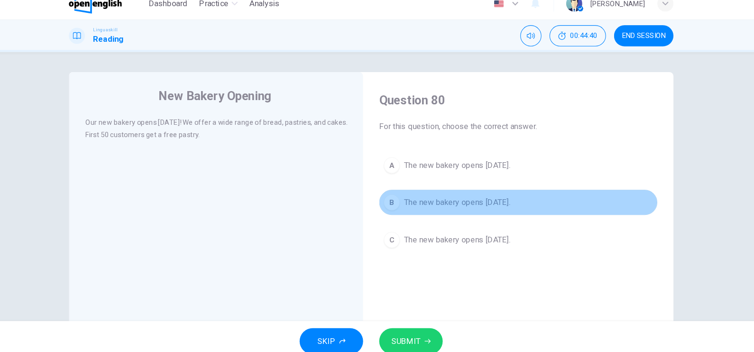
click at [473, 205] on span "The new bakery opens [DATE]." at bounding box center [458, 202] width 100 height 11
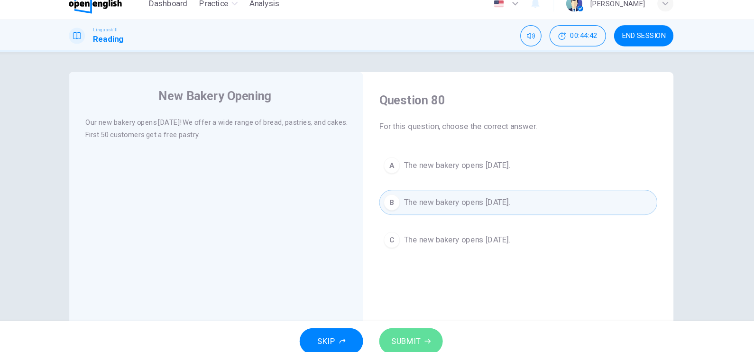
click at [421, 281] on button "SUBMIT" at bounding box center [415, 333] width 60 height 25
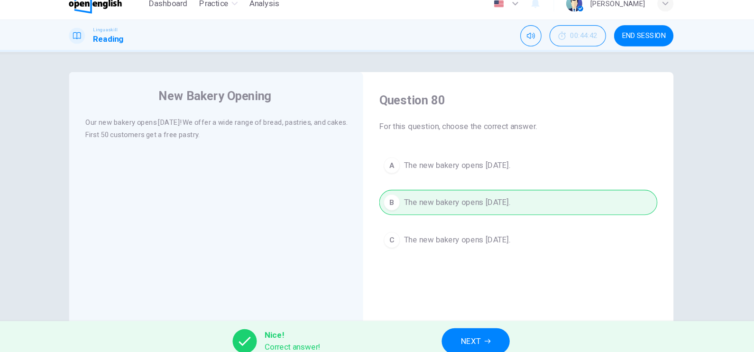
click at [480, 281] on span "NEXT" at bounding box center [470, 332] width 18 height 13
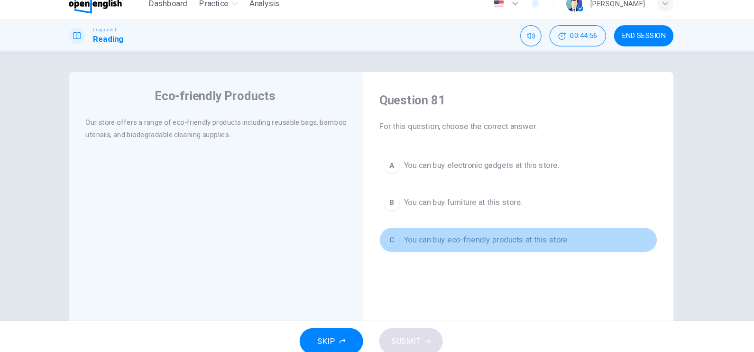
click at [473, 239] on span "You can buy eco-friendly products at this store." at bounding box center [486, 237] width 156 height 11
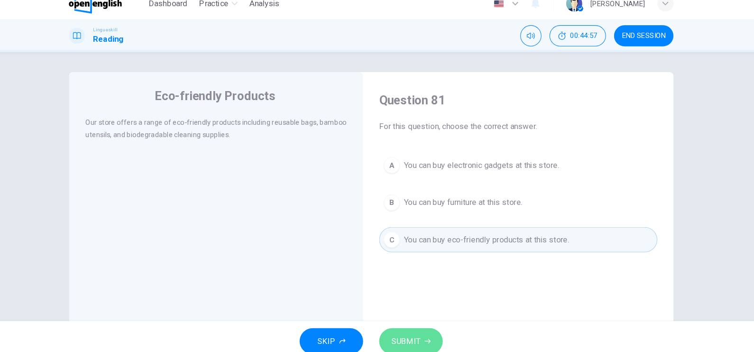
click at [419, 281] on span "SUBMIT" at bounding box center [410, 332] width 28 height 13
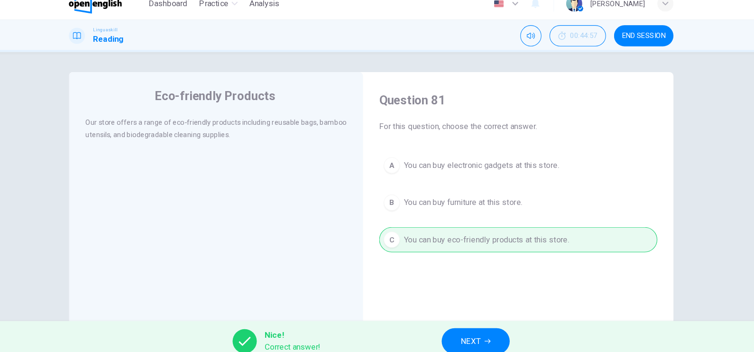
click at [479, 281] on span "NEXT" at bounding box center [470, 332] width 18 height 13
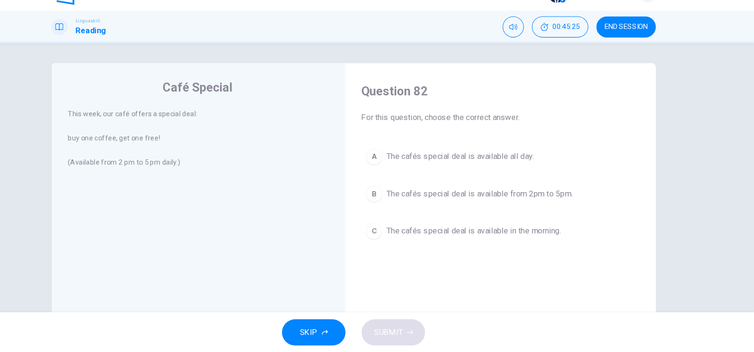
click at [478, 197] on span "The cafés special deal is available from 2pm to 5pm." at bounding box center [495, 202] width 175 height 11
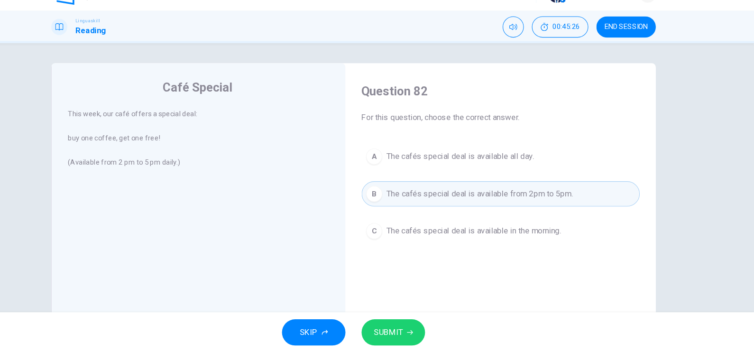
click at [429, 281] on button "SUBMIT" at bounding box center [415, 333] width 60 height 25
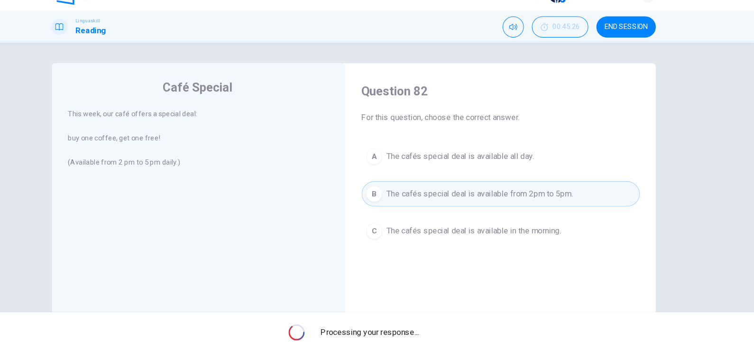
click at [429, 281] on div "Processing your response..." at bounding box center [377, 333] width 754 height 38
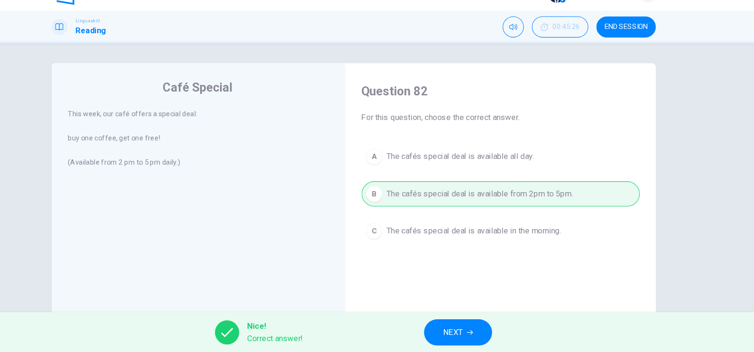
click at [476, 281] on span "NEXT" at bounding box center [470, 332] width 18 height 13
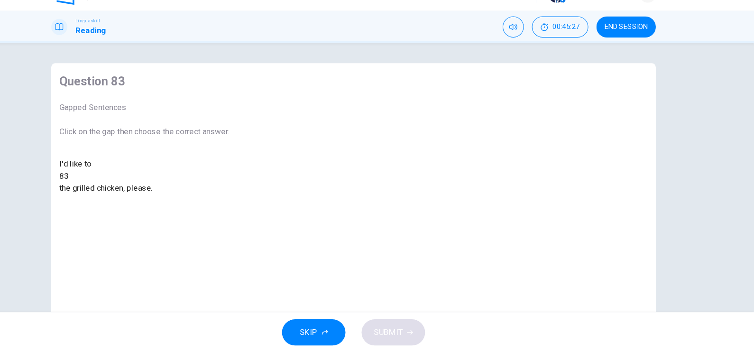
click at [109, 186] on div at bounding box center [109, 186] width 0 height 0
click at [260, 214] on div "eat" at bounding box center [180, 208] width 160 height 11
click at [426, 281] on button "SUBMIT" at bounding box center [415, 333] width 60 height 25
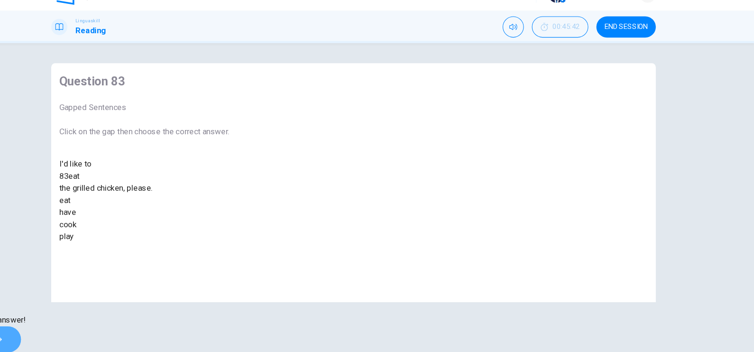
click at [64, 281] on button "NEXT" at bounding box center [32, 339] width 64 height 25
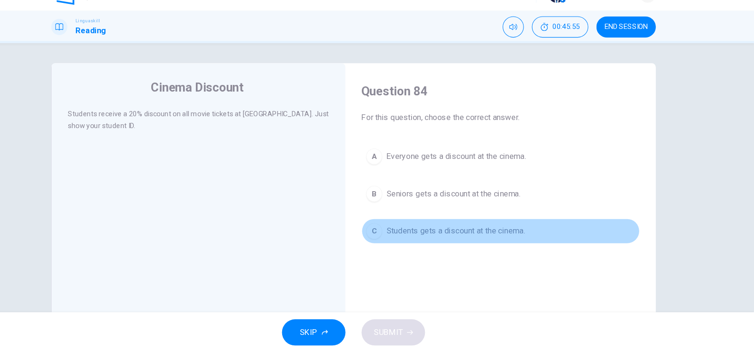
click at [453, 240] on span "Students gets a discount at the cinema." at bounding box center [473, 237] width 130 height 11
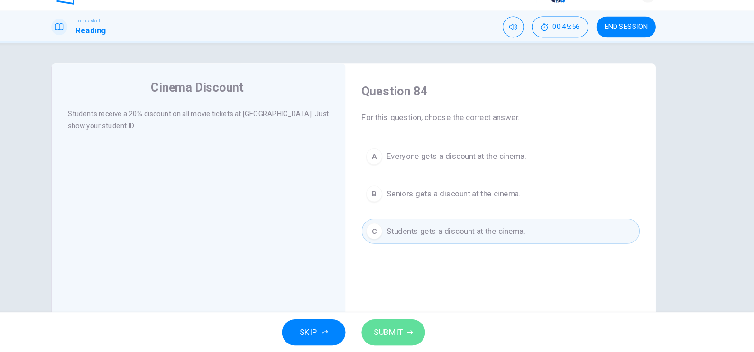
click at [424, 281] on button "SUBMIT" at bounding box center [415, 333] width 60 height 25
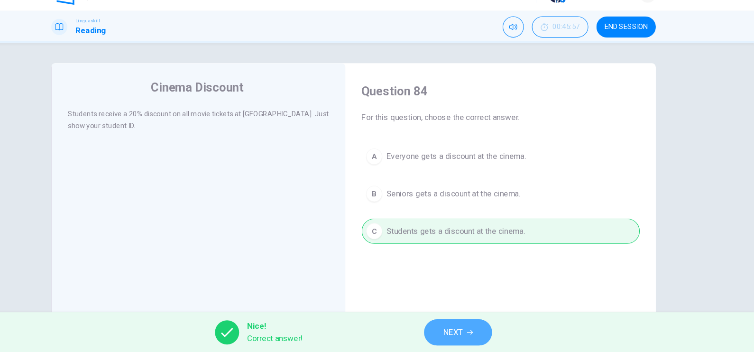
click at [476, 281] on span "NEXT" at bounding box center [470, 332] width 18 height 13
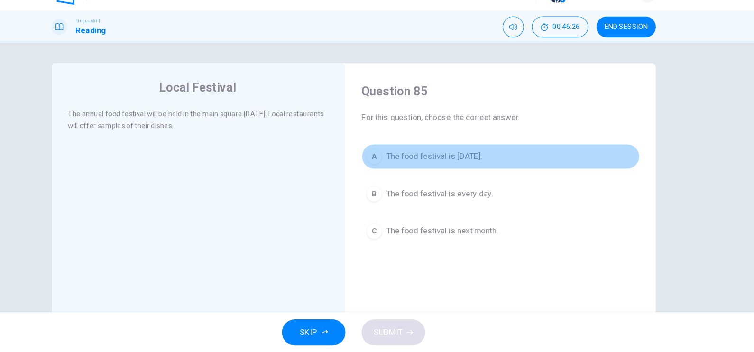
click at [446, 167] on span "The food festival is [DATE]." at bounding box center [453, 167] width 90 height 11
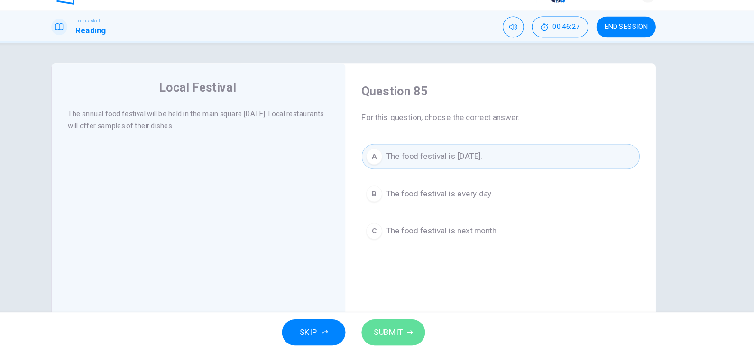
click at [434, 281] on button "SUBMIT" at bounding box center [415, 333] width 60 height 25
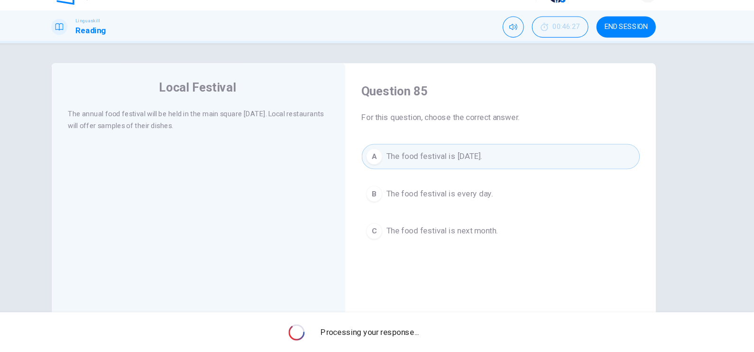
click at [434, 281] on span "Processing your response..." at bounding box center [392, 332] width 92 height 11
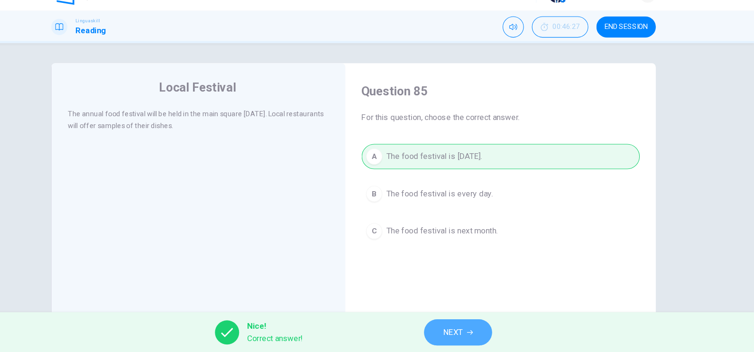
click at [469, 281] on span "NEXT" at bounding box center [470, 332] width 18 height 13
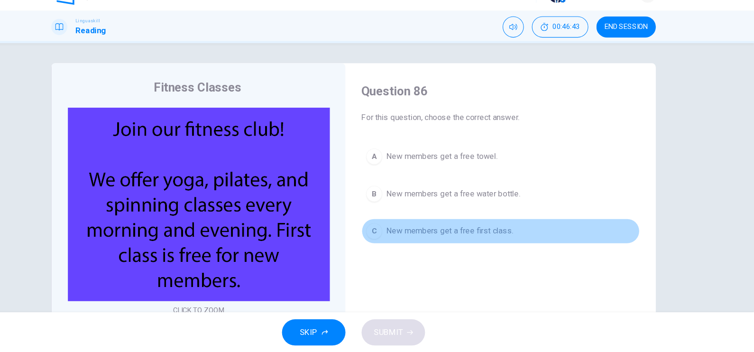
click at [491, 234] on span "New members get a free first class." at bounding box center [468, 237] width 120 height 11
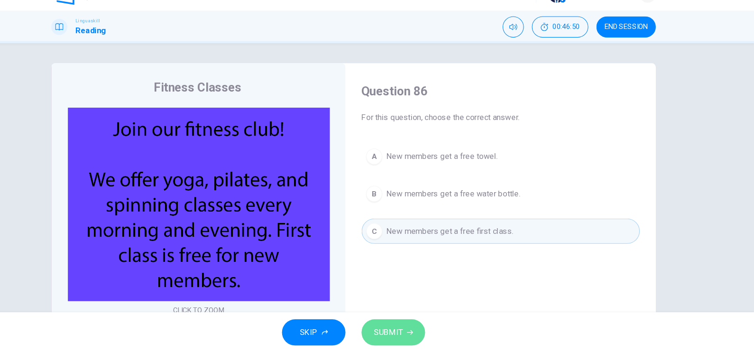
click at [417, 281] on span "SUBMIT" at bounding box center [410, 332] width 28 height 13
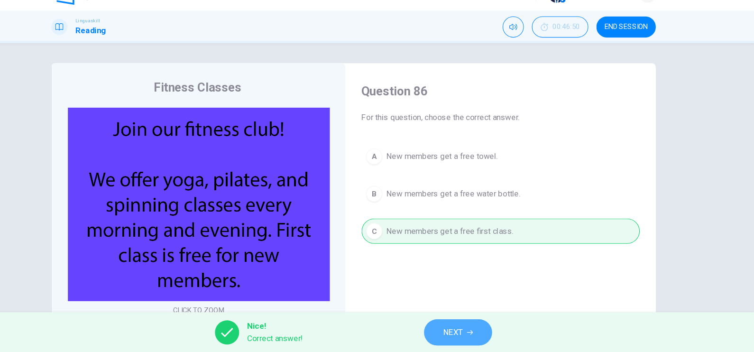
click at [487, 281] on icon "button" at bounding box center [487, 333] width 6 height 6
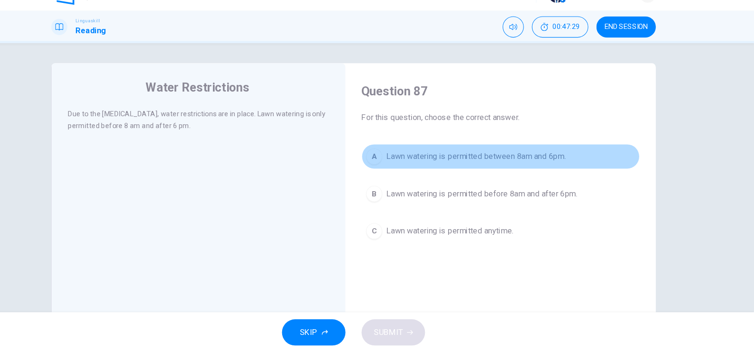
click at [442, 174] on button "A Lawn watering is permitted between 8am and 6pm." at bounding box center [516, 168] width 262 height 24
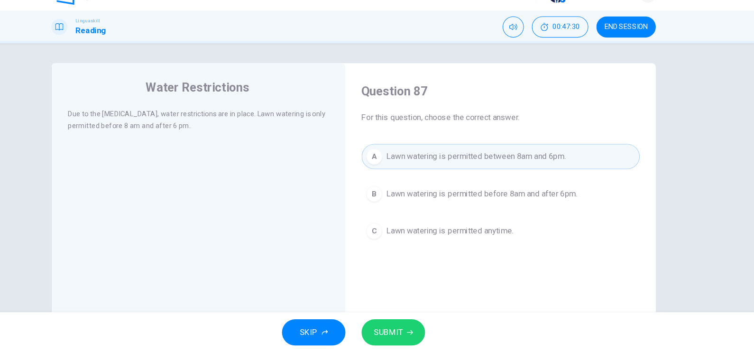
click at [421, 281] on span "SUBMIT" at bounding box center [410, 332] width 28 height 13
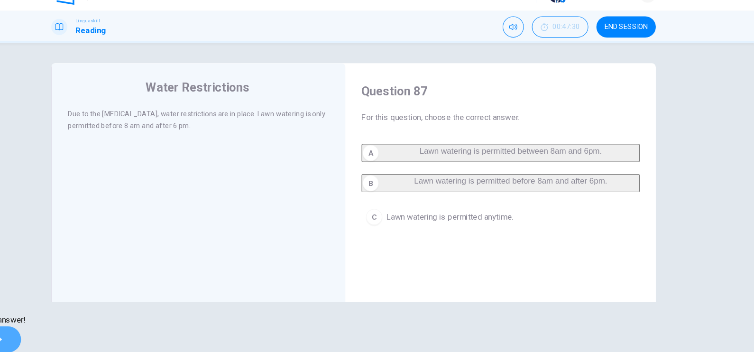
click at [46, 281] on icon "button" at bounding box center [43, 340] width 6 height 6
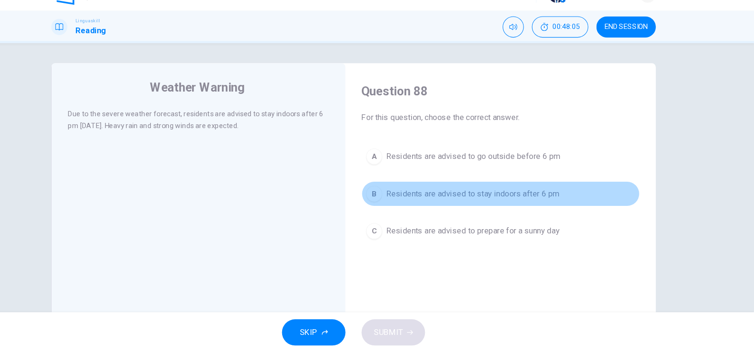
click at [517, 203] on span "Residents are advised to stay indoors after 6 pm" at bounding box center [489, 202] width 163 height 11
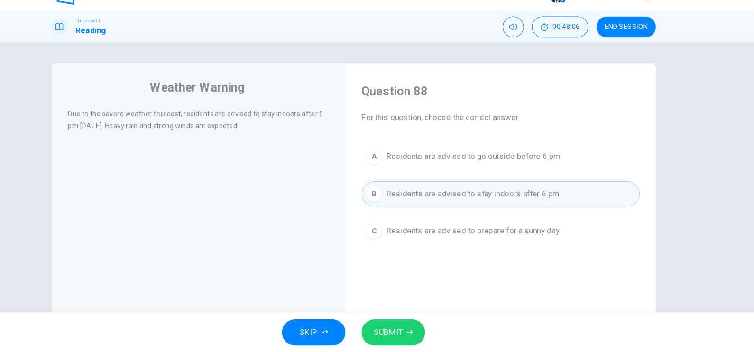
click at [431, 281] on button "SUBMIT" at bounding box center [415, 333] width 60 height 25
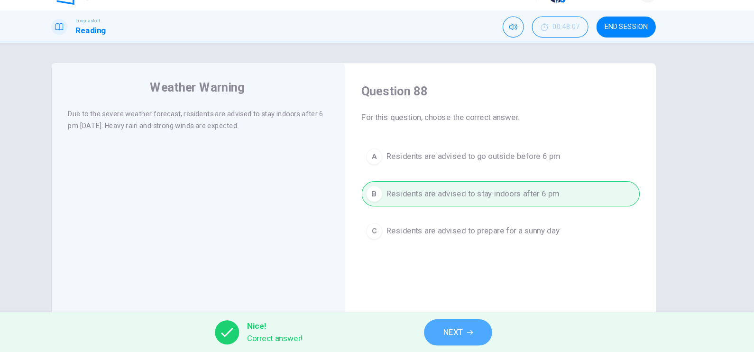
click at [460, 281] on button "NEXT" at bounding box center [475, 333] width 64 height 25
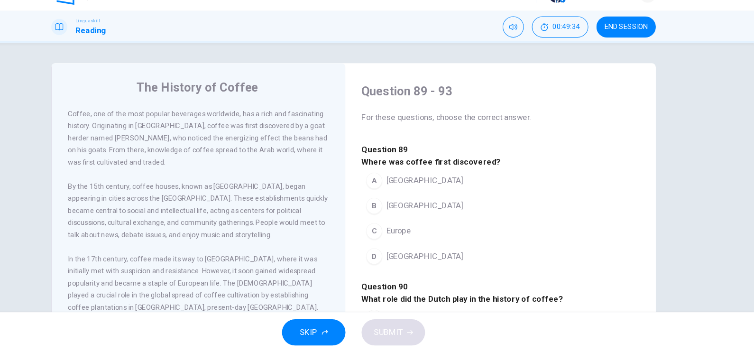
drag, startPoint x: 651, startPoint y: 166, endPoint x: 650, endPoint y: 197, distance: 31.8
click at [603, 197] on div "Question 89 - 93 For these questions, choose the correct answer. Question 89 Wh…" at bounding box center [515, 249] width 277 height 320
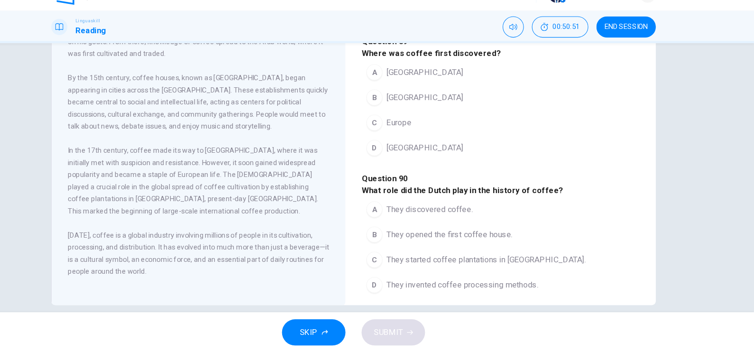
click at [433, 124] on button "B [GEOGRAPHIC_DATA]" at bounding box center [435, 112] width 100 height 24
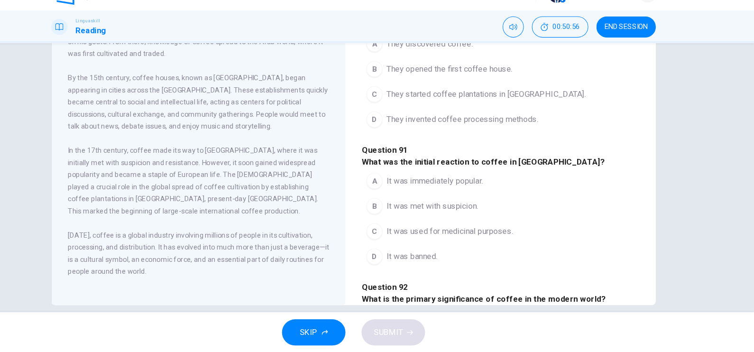
scroll to position [165, 0]
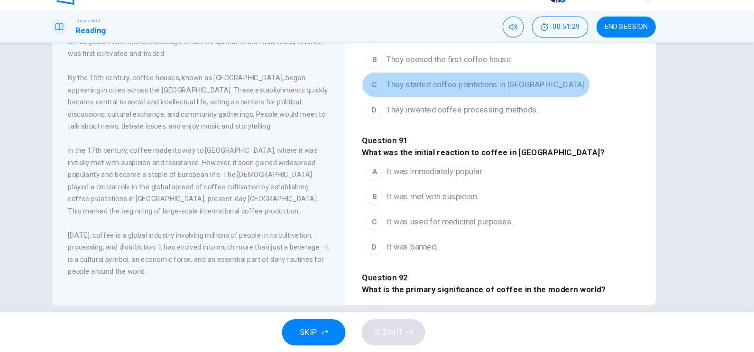
click at [472, 106] on span "They started coffee plantations in [GEOGRAPHIC_DATA]." at bounding box center [501, 99] width 187 height 11
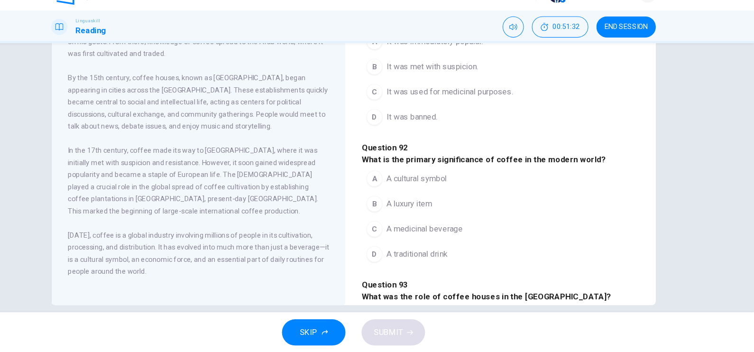
scroll to position [292, 0]
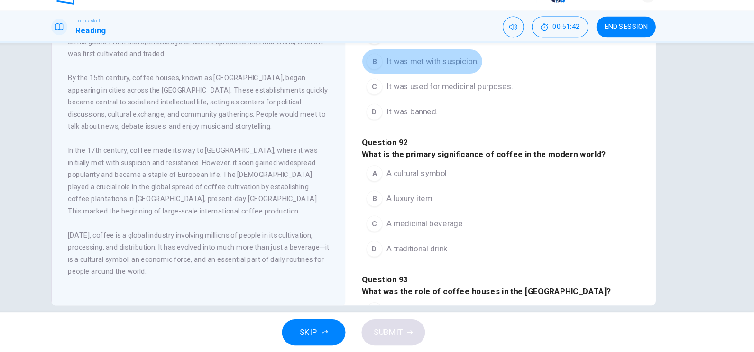
click at [458, 90] on button "B It was met with suspicion." at bounding box center [442, 78] width 114 height 24
drag, startPoint x: 639, startPoint y: 179, endPoint x: 638, endPoint y: 204, distance: 25.2
click at [603, 204] on div "Question 89 - 93 For these questions, choose the correct answer. Question 89 Wh…" at bounding box center [515, 50] width 277 height 709
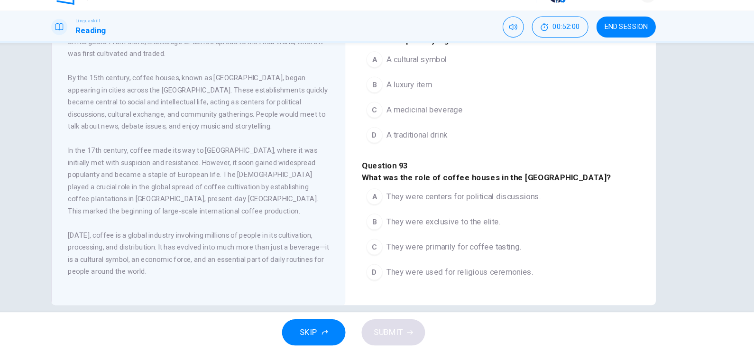
scroll to position [502, 0]
click at [423, 82] on span "A cultural symbol" at bounding box center [436, 76] width 57 height 11
drag, startPoint x: 652, startPoint y: 221, endPoint x: 649, endPoint y: 246, distance: 24.8
click at [603, 246] on div "The History of Coffee Coffee, one of the most popular beverages worldwide, has …" at bounding box center [376, 143] width 569 height 330
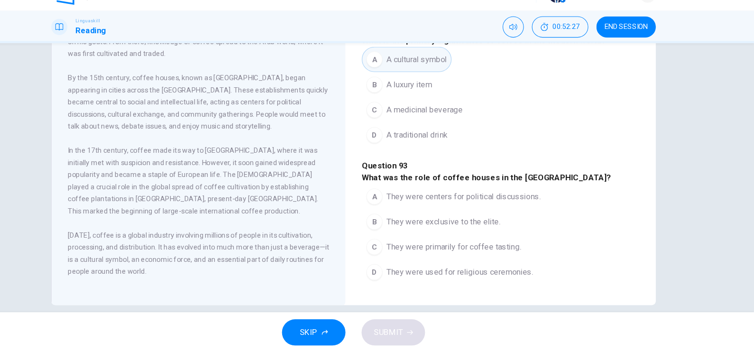
click at [463, 200] on span "They were centers for political discussions." at bounding box center [480, 205] width 145 height 11
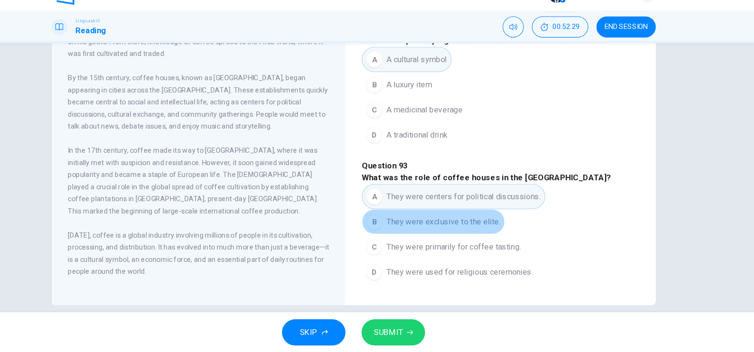
click at [471, 223] on span "They were exclusive to the elite." at bounding box center [461, 228] width 107 height 11
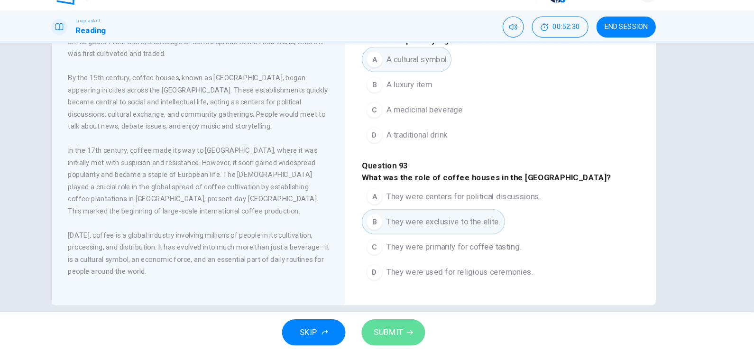
click at [431, 281] on button "SUBMIT" at bounding box center [415, 333] width 60 height 25
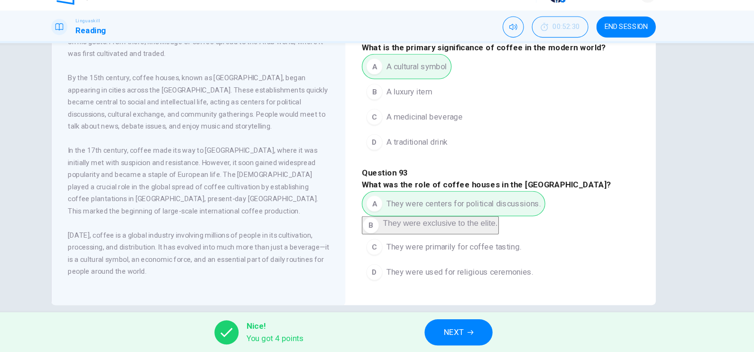
click at [495, 281] on button "NEXT" at bounding box center [476, 333] width 64 height 25
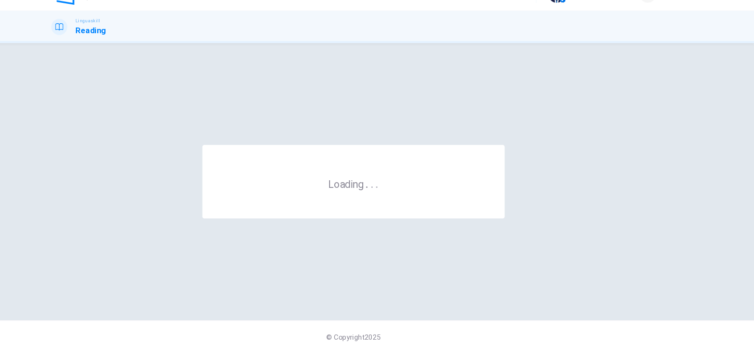
scroll to position [0, 0]
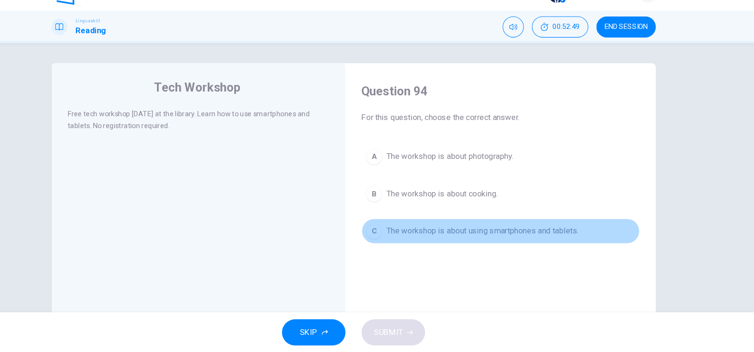
click at [493, 241] on span "The workshop is about using smartphones and tablets." at bounding box center [498, 237] width 181 height 11
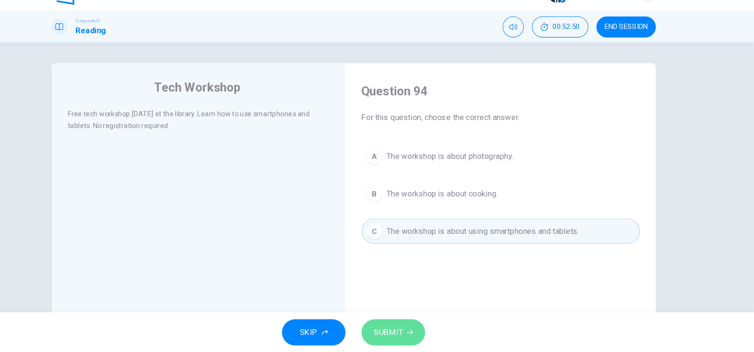
click at [433, 281] on button "SUBMIT" at bounding box center [415, 333] width 60 height 25
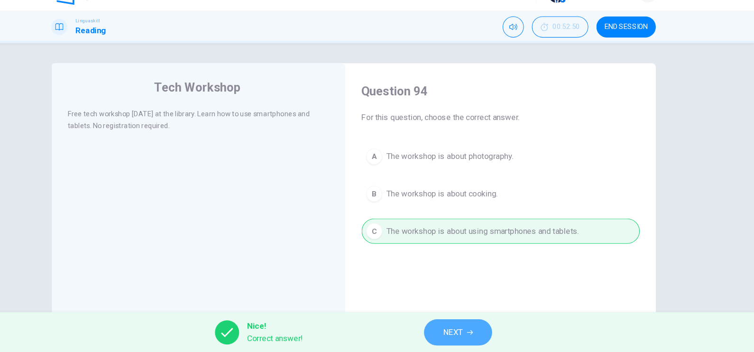
click at [471, 281] on span "NEXT" at bounding box center [470, 332] width 18 height 13
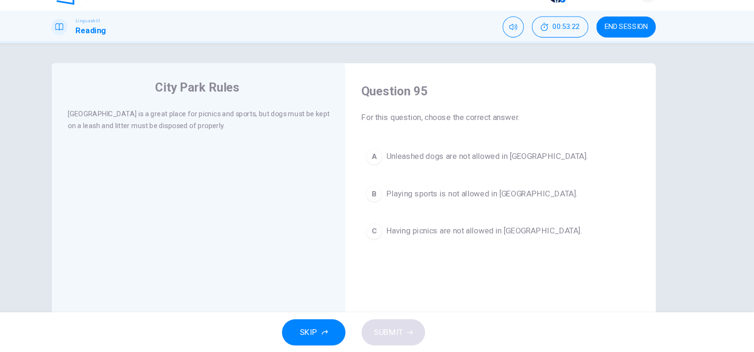
click at [430, 170] on span "Unleashed dogs are not allowed in [GEOGRAPHIC_DATA]." at bounding box center [503, 167] width 190 height 11
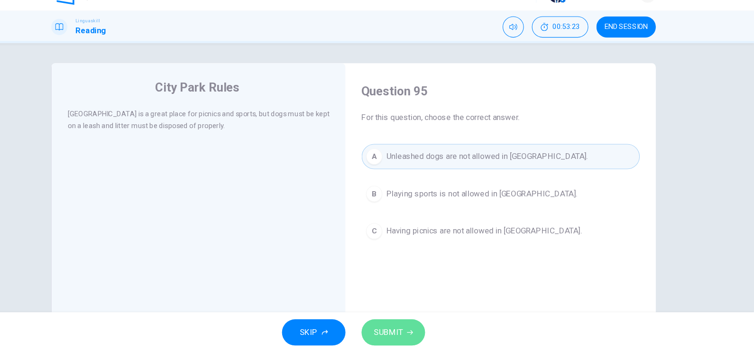
click at [419, 281] on span "SUBMIT" at bounding box center [410, 332] width 28 height 13
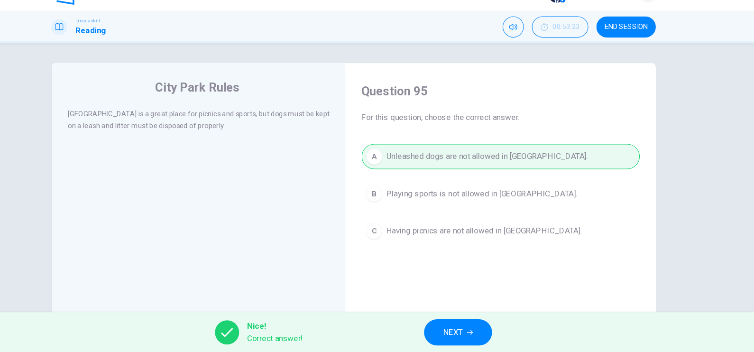
click at [523, 220] on div "A Unleashed dogs are not allowed in [GEOGRAPHIC_DATA]. B Playing sports is not …" at bounding box center [516, 203] width 262 height 94
drag, startPoint x: 523, startPoint y: 220, endPoint x: 514, endPoint y: 276, distance: 56.7
click at [514, 276] on div "Question 95 For this question, choose the correct answer. A Unleashed dogs are …" at bounding box center [515, 249] width 277 height 320
click at [476, 281] on span "NEXT" at bounding box center [470, 332] width 18 height 13
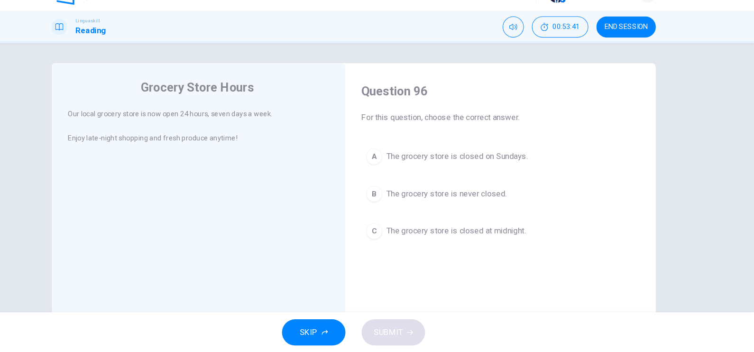
click at [448, 205] on span "The grocery store is never closed." at bounding box center [464, 202] width 113 height 11
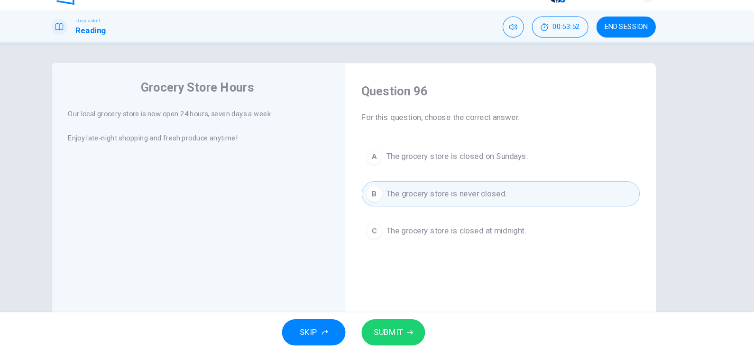
click at [412, 281] on span "SUBMIT" at bounding box center [410, 332] width 28 height 13
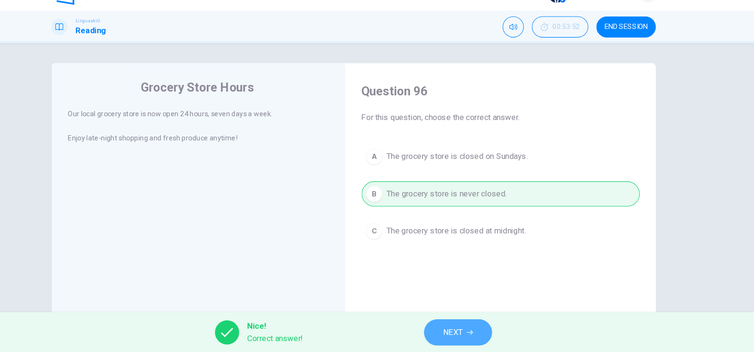
click at [466, 281] on span "NEXT" at bounding box center [470, 332] width 18 height 13
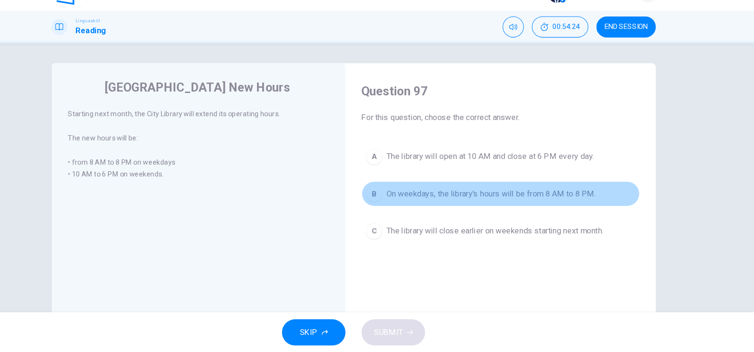
click at [521, 203] on span "On weekdays, the library's hours will be from 8 AM to 8 PM." at bounding box center [506, 202] width 197 height 11
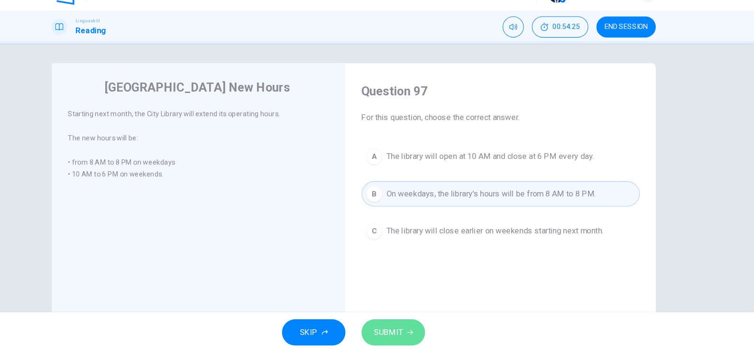
click at [426, 281] on button "SUBMIT" at bounding box center [415, 333] width 60 height 25
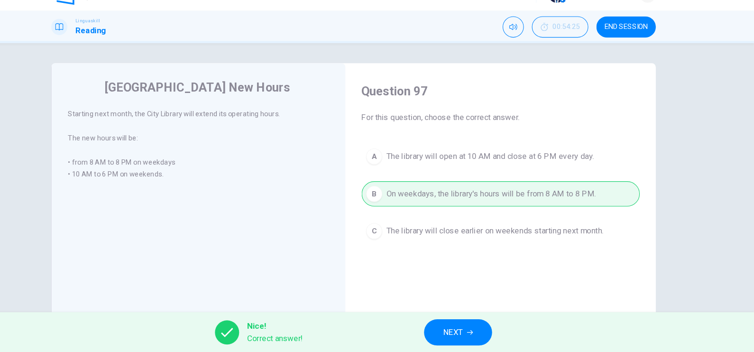
click at [459, 281] on button "NEXT" at bounding box center [475, 333] width 64 height 25
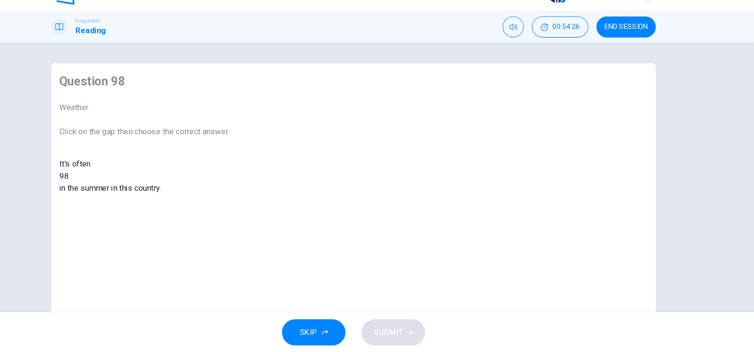
click at [109, 186] on div at bounding box center [109, 186] width 0 height 0
click at [260, 226] on div "hot" at bounding box center [180, 219] width 160 height 11
click at [418, 281] on span "SUBMIT" at bounding box center [410, 332] width 28 height 13
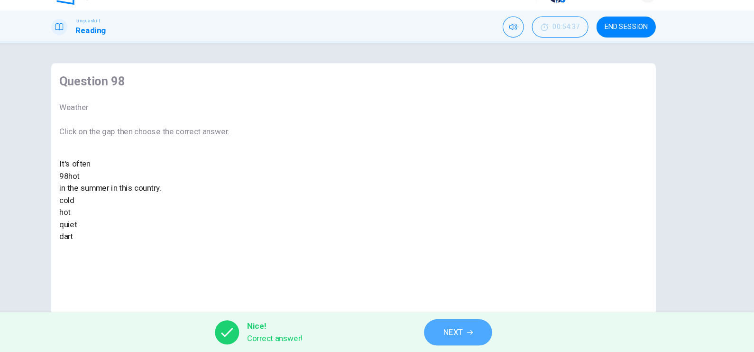
click at [466, 281] on span "NEXT" at bounding box center [470, 332] width 18 height 13
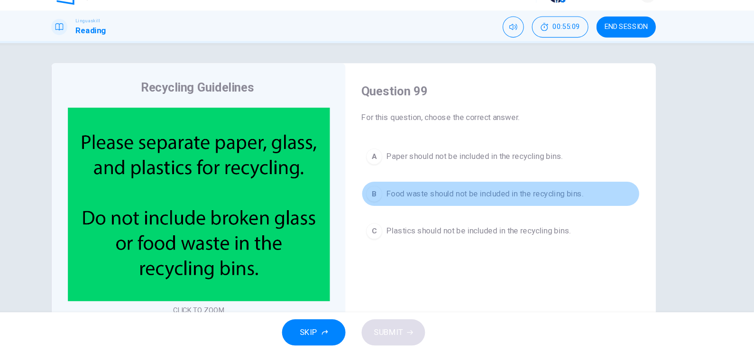
click at [530, 203] on span "Food waste should not be included in the recycling bins." at bounding box center [500, 202] width 185 height 11
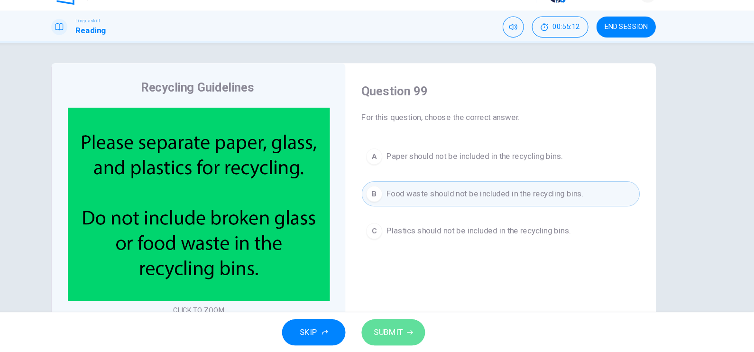
click at [422, 281] on span "SUBMIT" at bounding box center [410, 332] width 28 height 13
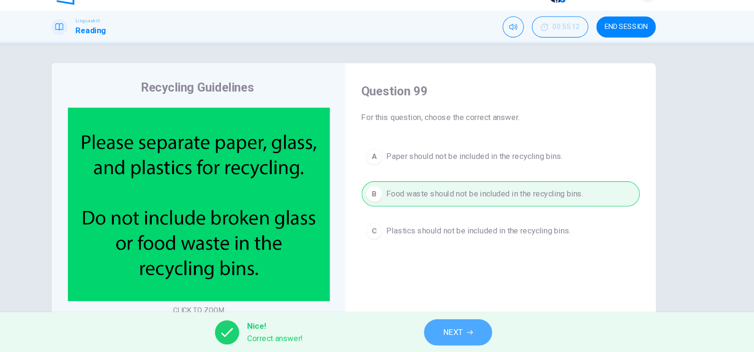
click at [502, 281] on button "NEXT" at bounding box center [475, 333] width 64 height 25
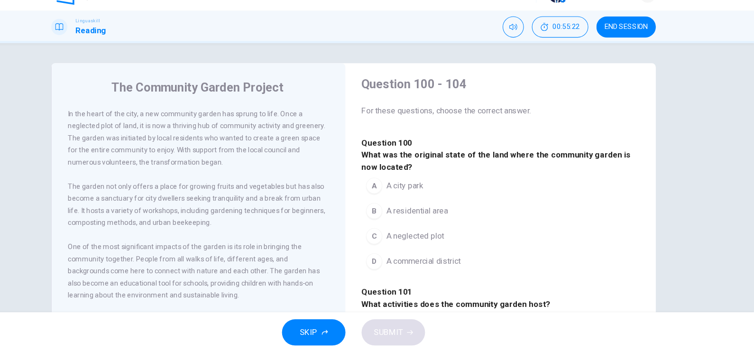
scroll to position [8, 0]
drag, startPoint x: 109, startPoint y: 126, endPoint x: 217, endPoint y: 174, distance: 118.9
click at [217, 174] on div "In the heart of the city, a new community garden has sprung to life. Once a neg…" at bounding box center [231, 149] width 247 height 57
drag, startPoint x: 217, startPoint y: 174, endPoint x: 194, endPoint y: 153, distance: 31.2
click at [194, 153] on div "In the heart of the city, a new community garden has sprung to life. Once a neg…" at bounding box center [231, 149] width 247 height 57
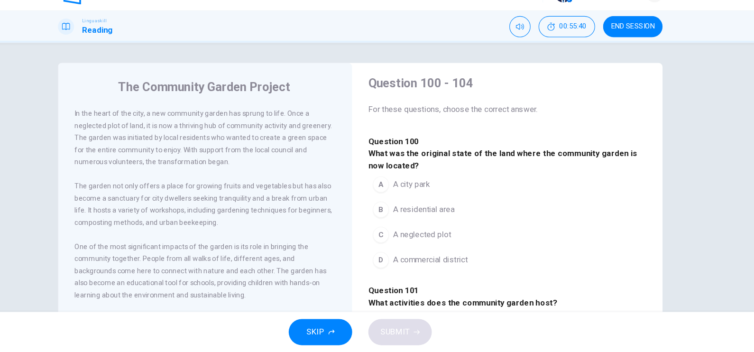
scroll to position [0, 0]
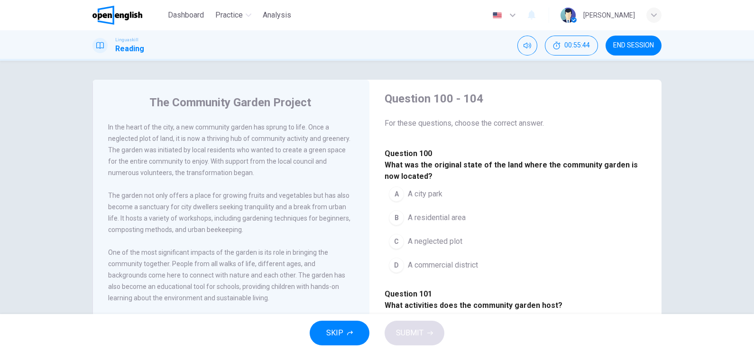
click at [446, 247] on span "A neglected plot" at bounding box center [435, 241] width 55 height 11
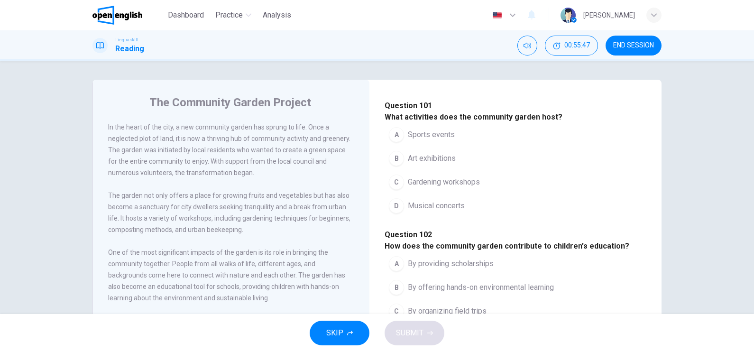
scroll to position [197, 0]
click at [461, 187] on span "Gardening workshops" at bounding box center [444, 180] width 72 height 11
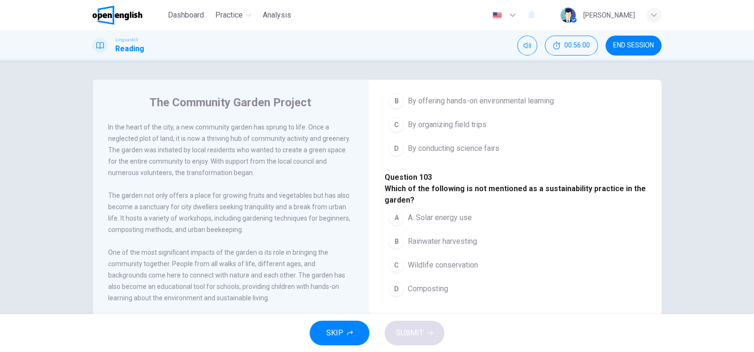
scroll to position [390, 0]
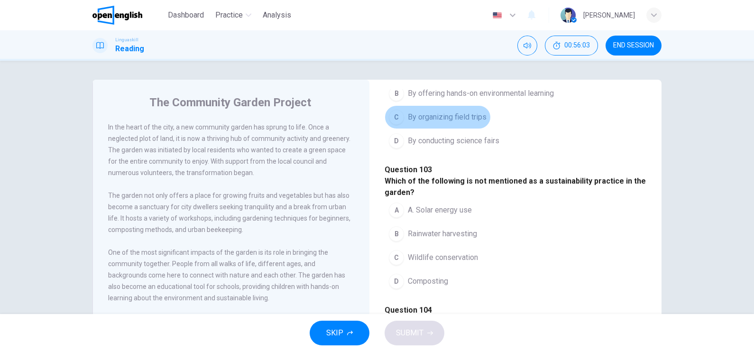
click at [434, 123] on span "By organizing field trips" at bounding box center [447, 116] width 79 height 11
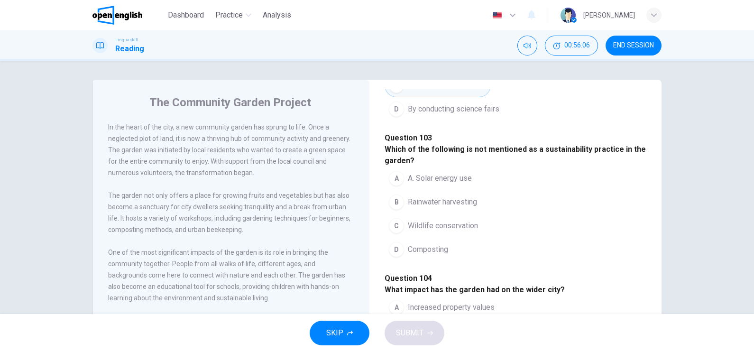
scroll to position [518, 0]
click at [428, 255] on span "Composting" at bounding box center [428, 249] width 40 height 11
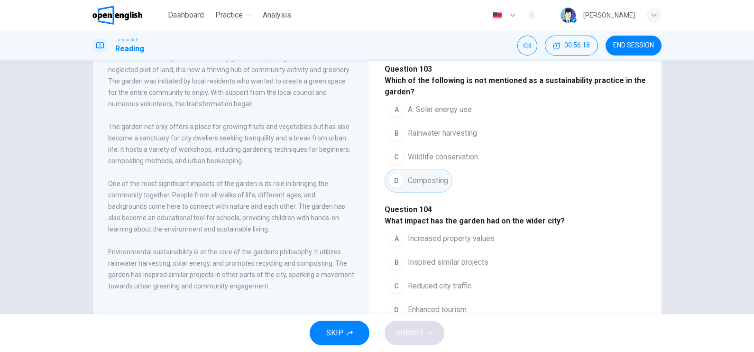
scroll to position [82, 0]
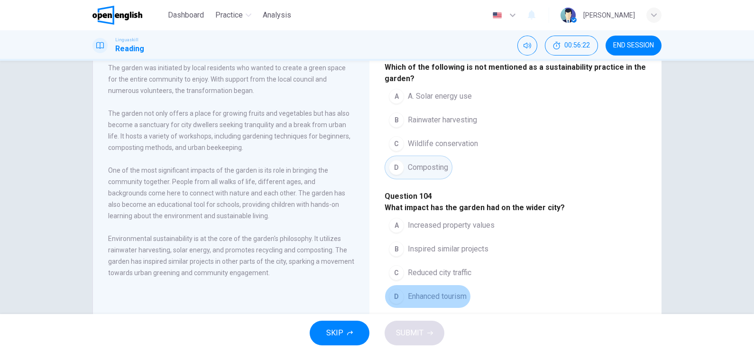
click at [456, 281] on span "Enhanced tourism" at bounding box center [437, 296] width 59 height 11
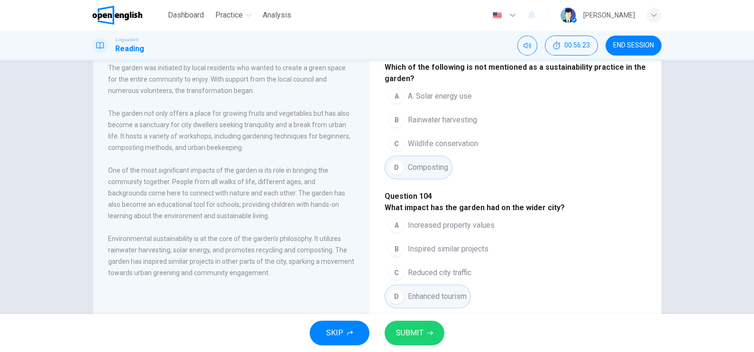
click at [417, 281] on button "SUBMIT" at bounding box center [415, 333] width 60 height 25
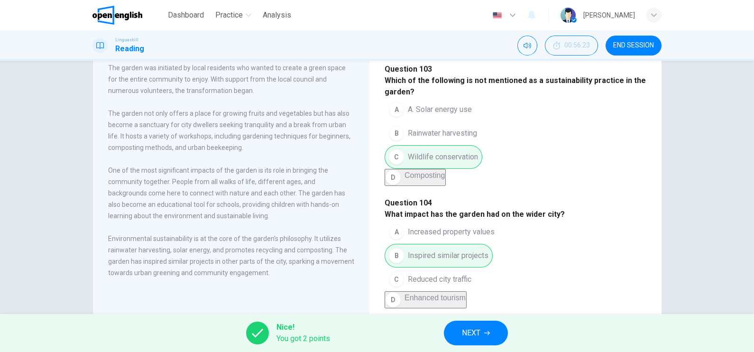
click at [475, 281] on span "NEXT" at bounding box center [471, 332] width 18 height 13
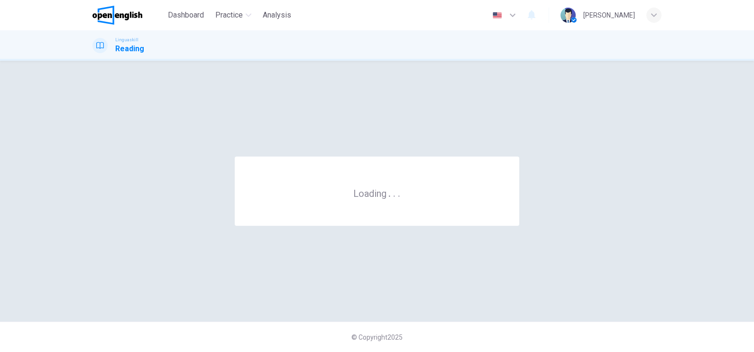
scroll to position [0, 0]
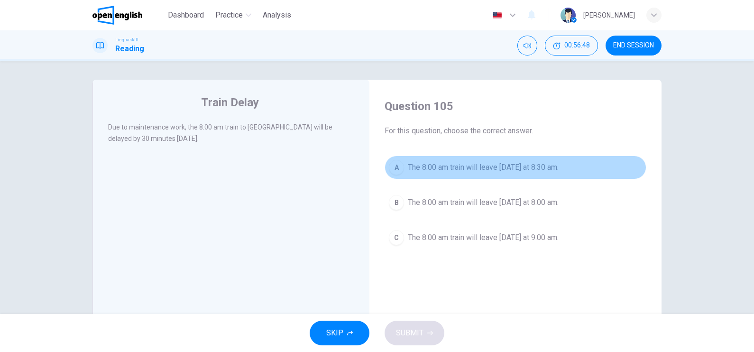
drag, startPoint x: 491, startPoint y: 168, endPoint x: 496, endPoint y: 166, distance: 5.4
click at [496, 166] on span "The 8:00 am train will leave [DATE] at 8:30 am." at bounding box center [483, 167] width 151 height 11
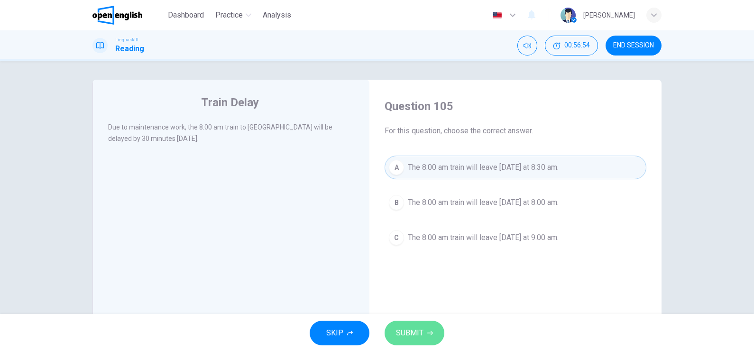
click at [427, 281] on button "SUBMIT" at bounding box center [415, 333] width 60 height 25
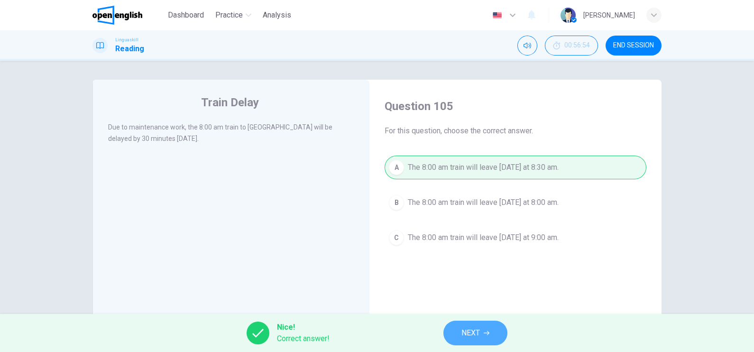
click at [464, 281] on span "NEXT" at bounding box center [470, 332] width 18 height 13
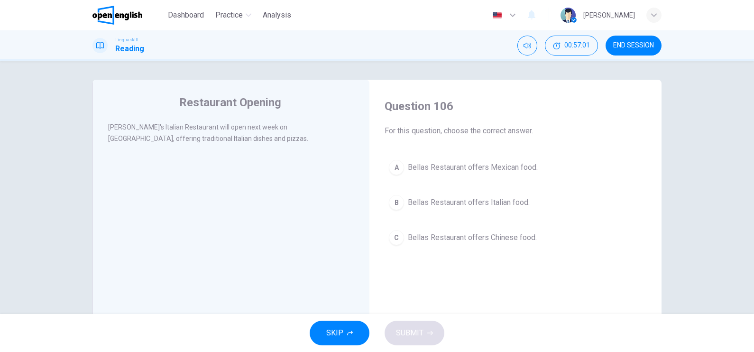
click at [424, 166] on span "Bellas Restaurant offers Mexican food." at bounding box center [473, 167] width 130 height 11
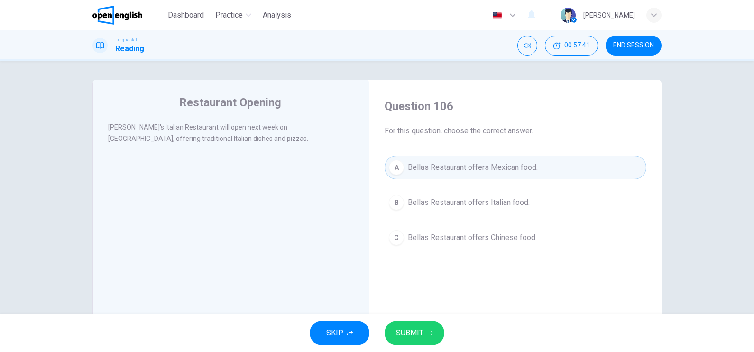
click at [458, 198] on span "Bellas Restaurant offers Italian food." at bounding box center [469, 202] width 122 height 11
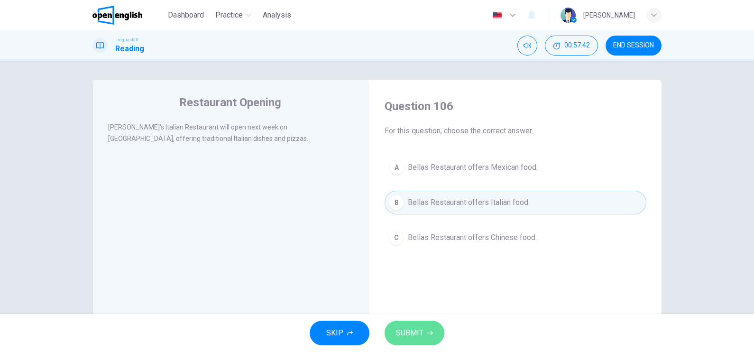
click at [429, 281] on icon "button" at bounding box center [430, 333] width 6 height 6
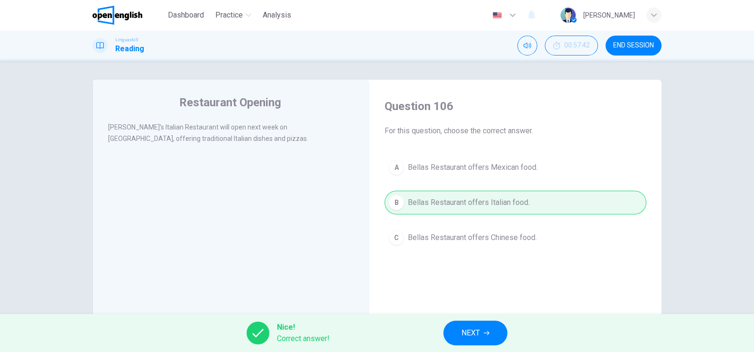
click at [482, 281] on button "NEXT" at bounding box center [475, 333] width 64 height 25
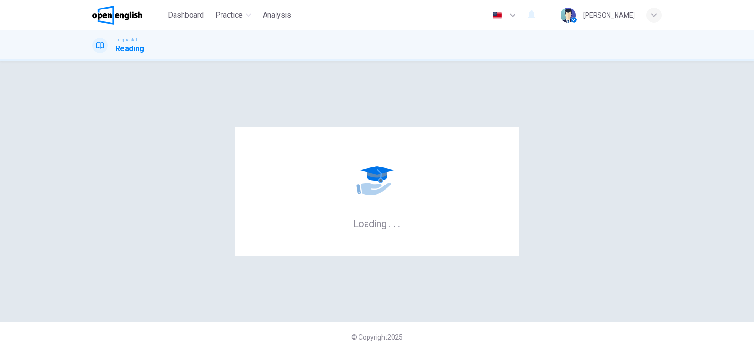
click at [482, 281] on div "© Copyright 2025" at bounding box center [377, 337] width 754 height 30
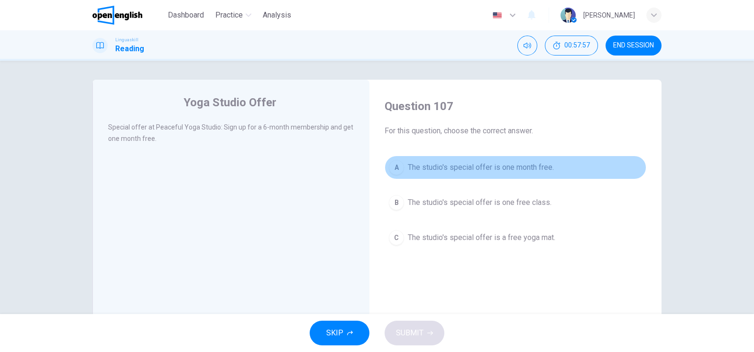
click at [519, 168] on span "The studio's special offer is one month free." at bounding box center [481, 167] width 146 height 11
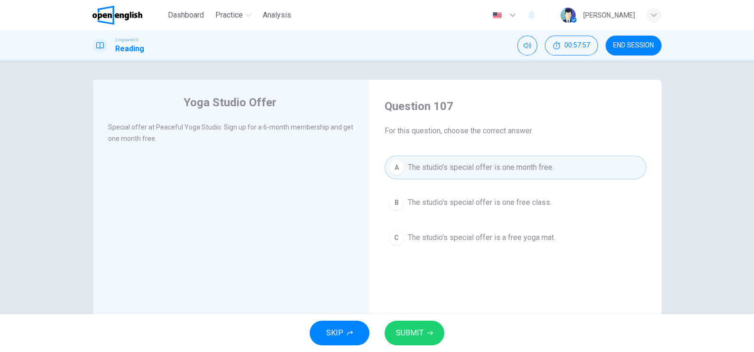
click at [425, 281] on button "SUBMIT" at bounding box center [415, 333] width 60 height 25
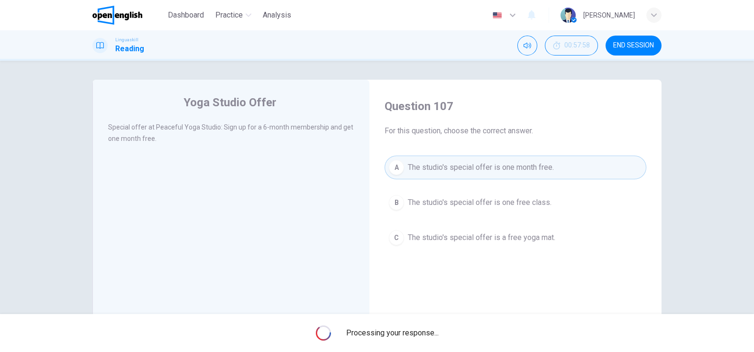
click at [425, 281] on div "Processing your response..." at bounding box center [377, 333] width 754 height 38
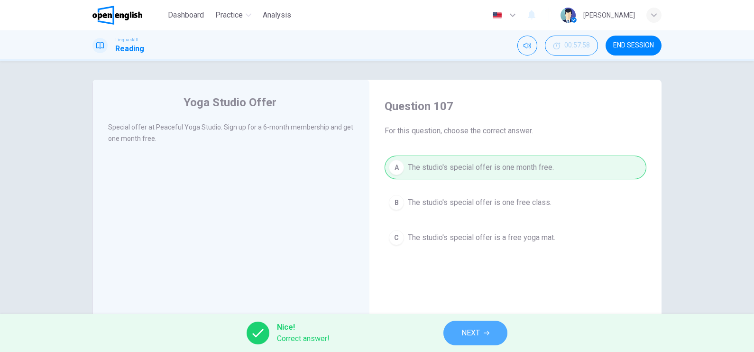
click at [494, 281] on button "NEXT" at bounding box center [475, 333] width 64 height 25
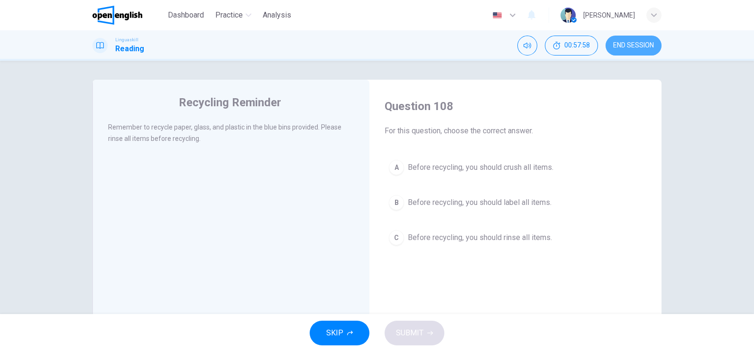
click at [603, 48] on span "END SESSION" at bounding box center [633, 46] width 41 height 8
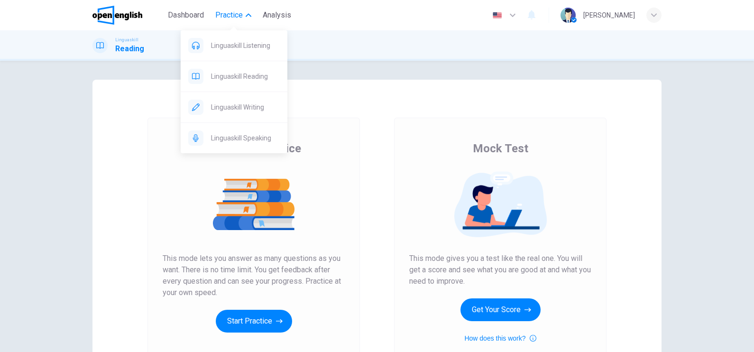
click at [226, 7] on button "Practice" at bounding box center [234, 15] width 44 height 17
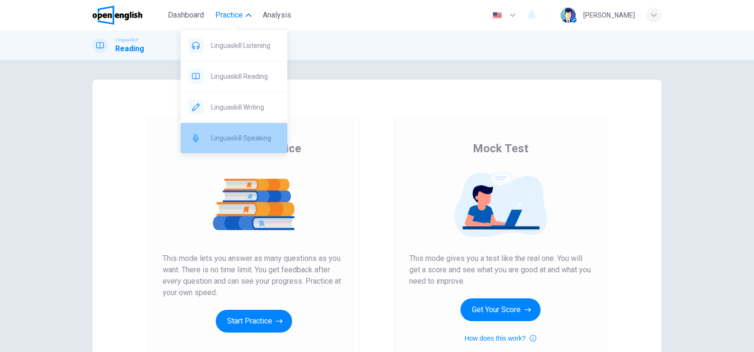
click at [248, 139] on span "Linguaskill Speaking" at bounding box center [245, 137] width 69 height 11
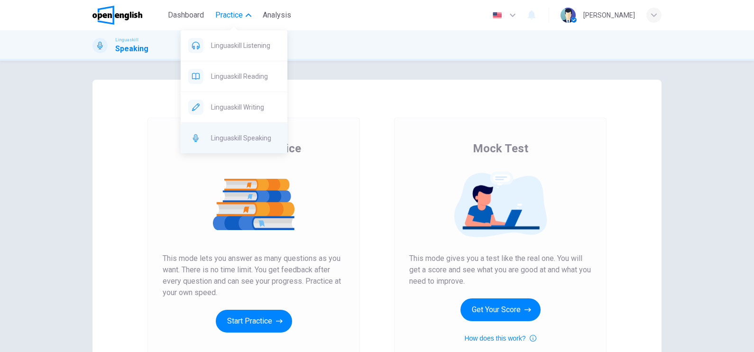
click at [239, 138] on span "Linguaskill Speaking" at bounding box center [245, 137] width 69 height 11
click at [228, 11] on span "Practice" at bounding box center [229, 14] width 28 height 11
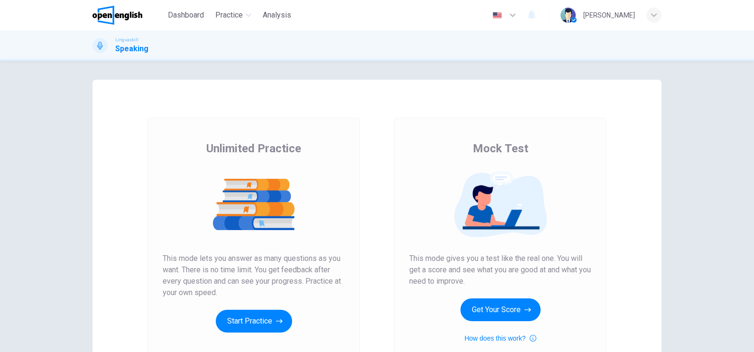
click at [121, 12] on img at bounding box center [117, 15] width 50 height 19
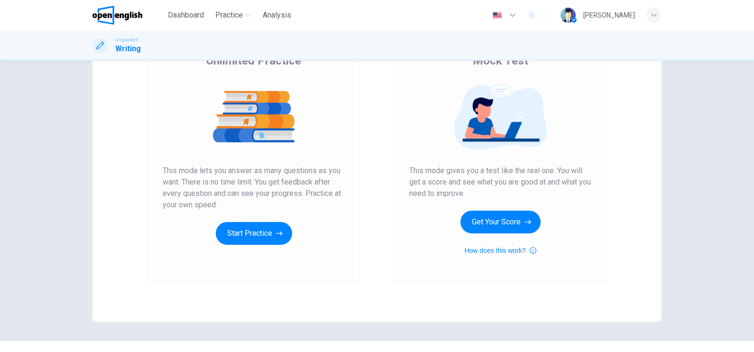
scroll to position [95, 0]
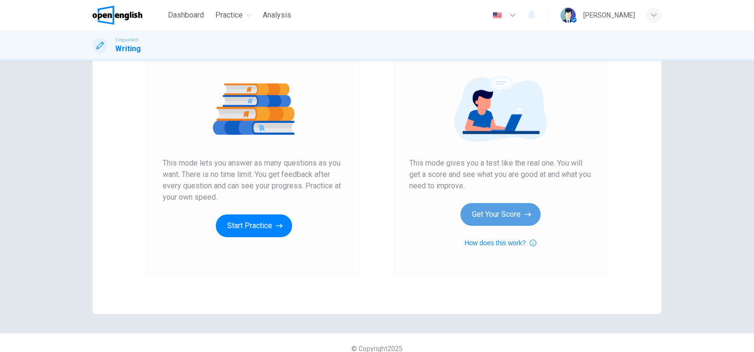
click at [493, 212] on button "Get Your Score" at bounding box center [500, 214] width 80 height 23
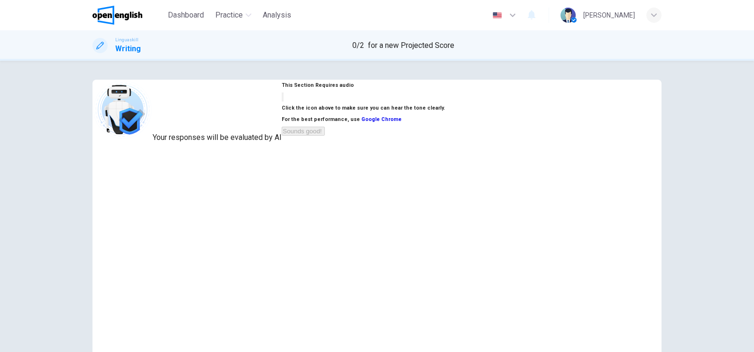
click at [284, 101] on button "button" at bounding box center [283, 96] width 2 height 9
click at [324, 136] on button "Sounds good!" at bounding box center [303, 131] width 43 height 9
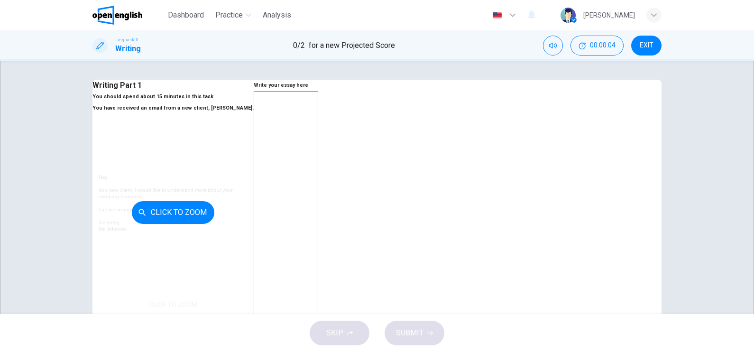
click at [171, 200] on div "Click to Zoom" at bounding box center [172, 212] width 161 height 197
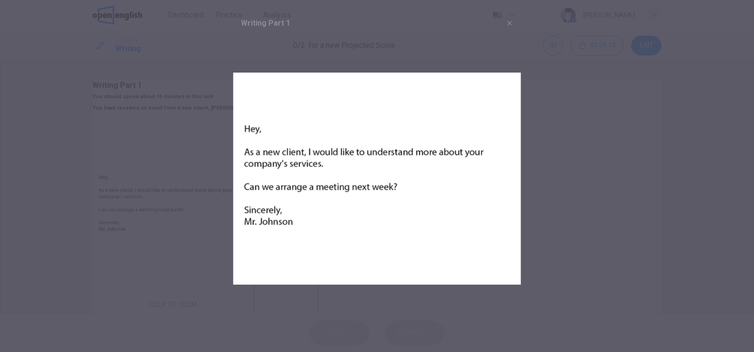
click at [173, 223] on div at bounding box center [377, 176] width 754 height 352
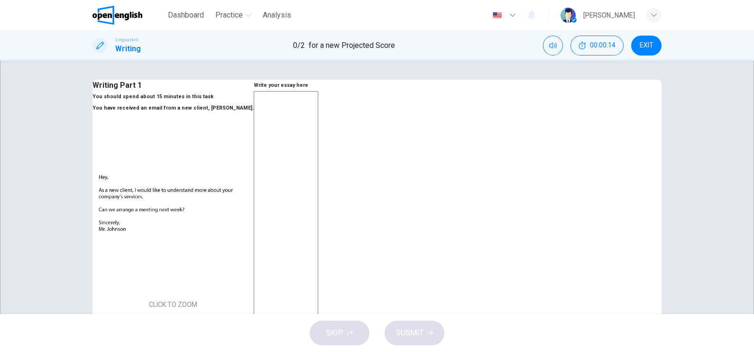
click at [318, 193] on textarea at bounding box center [286, 268] width 64 height 354
type textarea "*"
type textarea "**"
type textarea "*"
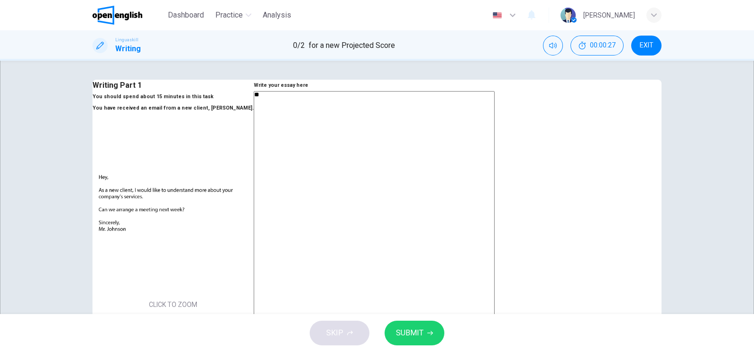
type textarea "**"
type textarea "*"
type textarea "**"
type textarea "*"
type textarea "**"
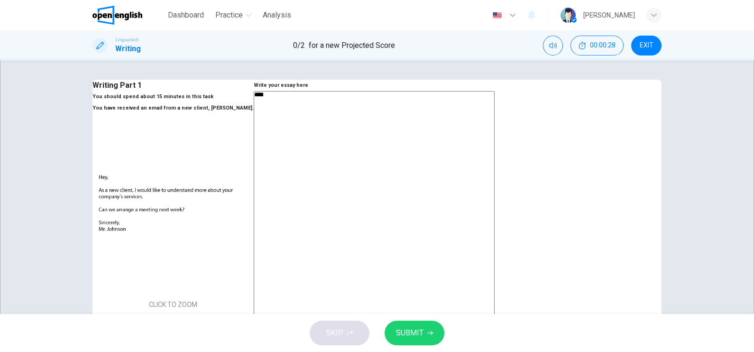
type textarea "*"
type textarea "**"
type textarea "*"
type textarea "**"
type textarea "*"
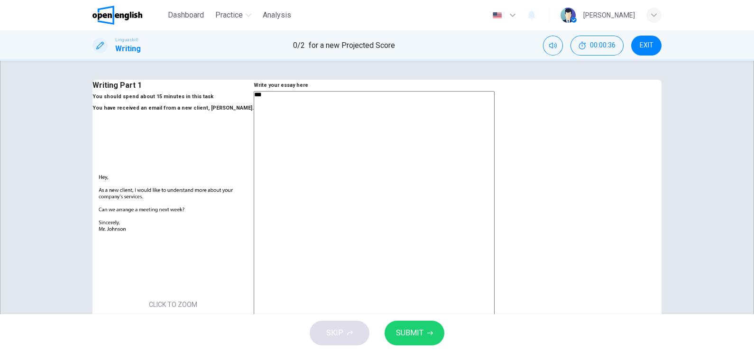
type textarea "**"
type textarea "*"
type textarea "**"
type textarea "*"
type textarea "****"
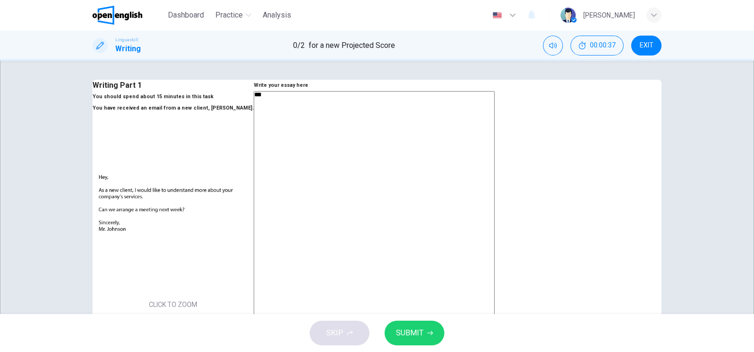
type textarea "*"
type textarea "*****"
type textarea "*"
type textarea "*****"
type textarea "*"
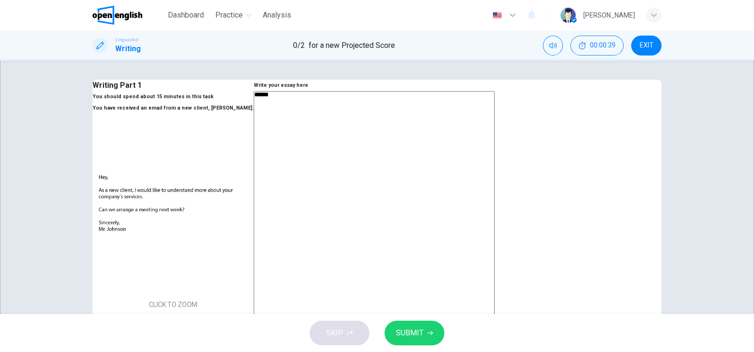
type textarea "*******"
type textarea "*"
type textarea "*****"
type textarea "*"
type textarea "*******"
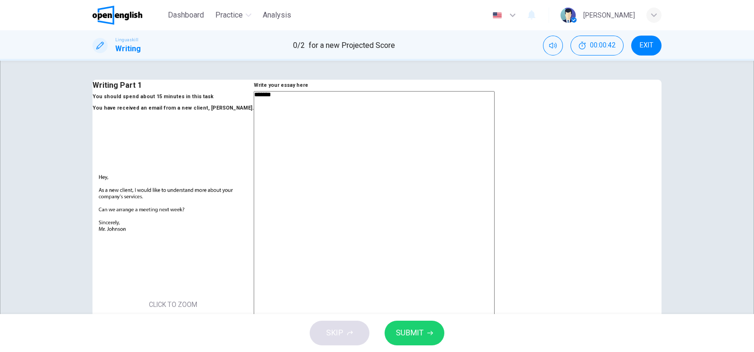
type textarea "*"
type textarea "********"
type textarea "*"
type textarea "*********"
type textarea "*"
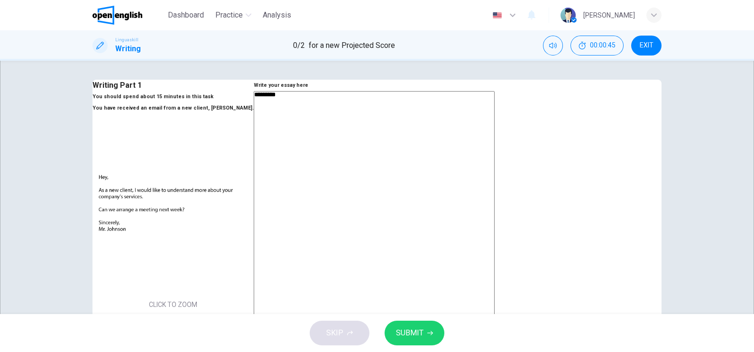
type textarea "**********"
type textarea "*"
type textarea "**********"
type textarea "*"
type textarea "**********"
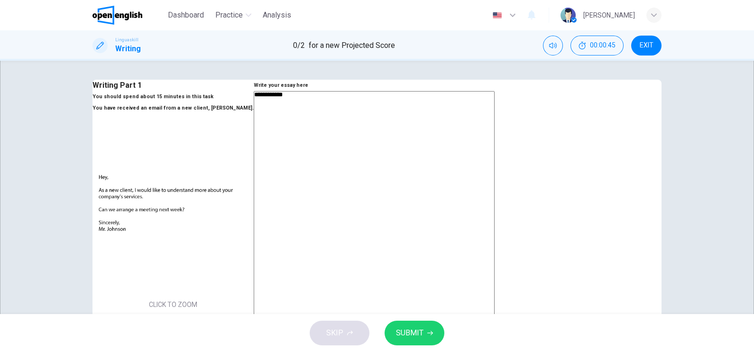
type textarea "*"
type textarea "**********"
type textarea "*"
type textarea "**********"
type textarea "*"
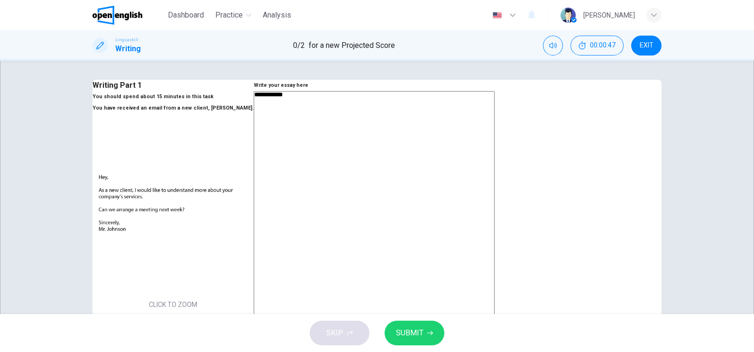
type textarea "**********"
type textarea "*"
type textarea "**********"
type textarea "*"
type textarea "**********"
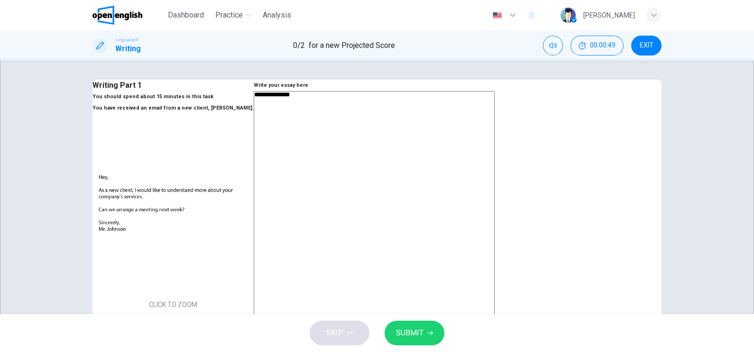
type textarea "*"
type textarea "**********"
type textarea "*"
type textarea "**********"
type textarea "*"
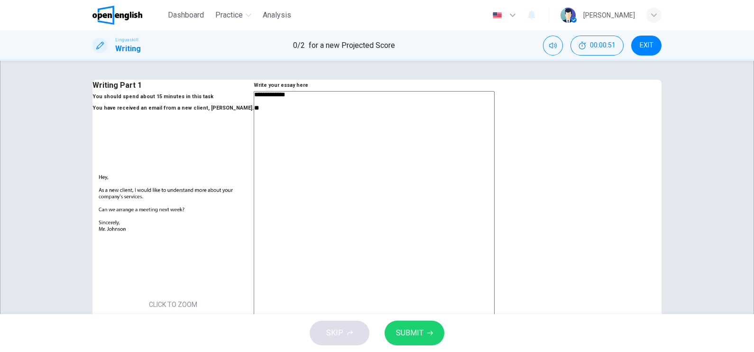
type textarea "**********"
type textarea "*"
type textarea "**********"
type textarea "*"
type textarea "**********"
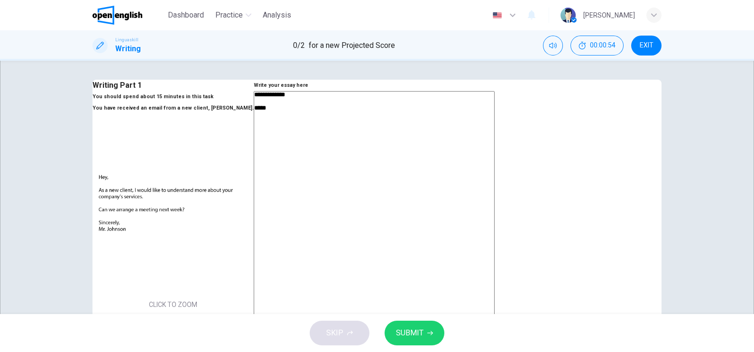
type textarea "*"
type textarea "**********"
type textarea "*"
type textarea "**********"
type textarea "*"
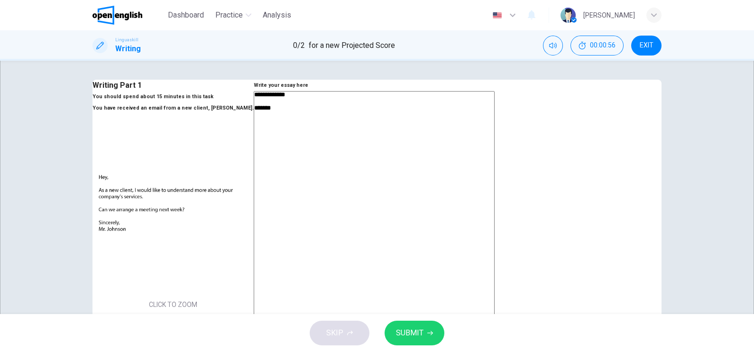
type textarea "**********"
type textarea "*"
type textarea "**********"
type textarea "*"
type textarea "**********"
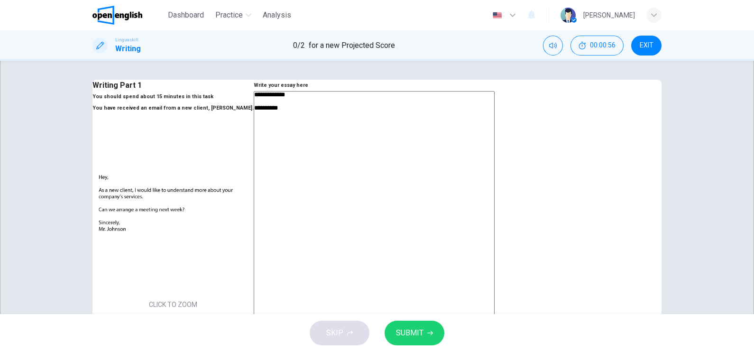
type textarea "*"
type textarea "**********"
type textarea "*"
type textarea "**********"
type textarea "*"
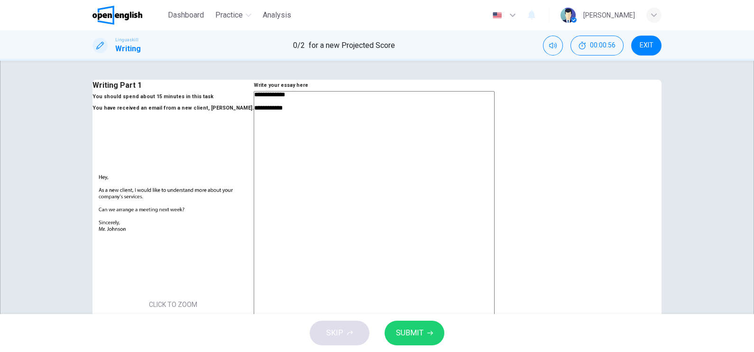
type textarea "**********"
type textarea "*"
type textarea "**********"
type textarea "*"
type textarea "**********"
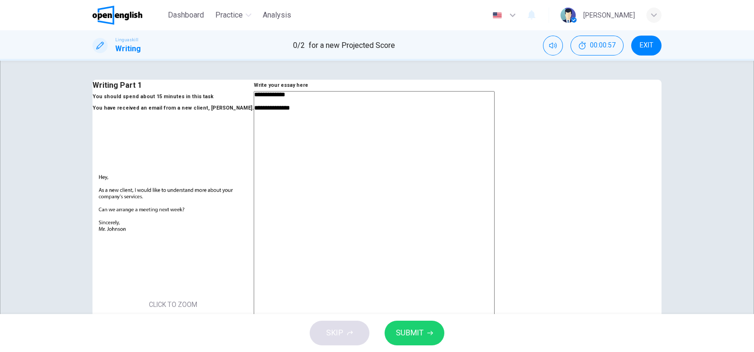
type textarea "*"
type textarea "**********"
type textarea "*"
type textarea "**********"
type textarea "*"
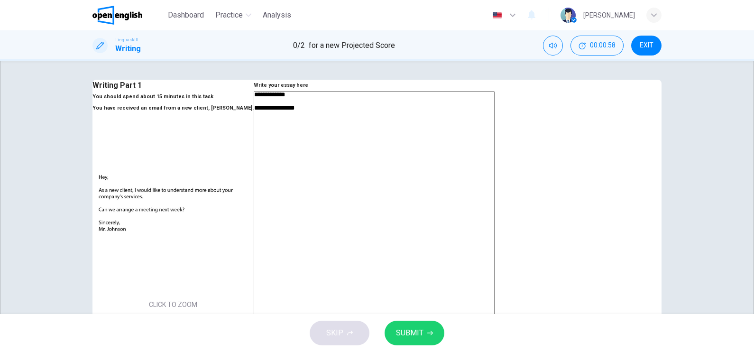
type textarea "**********"
type textarea "*"
type textarea "**********"
type textarea "*"
type textarea "**********"
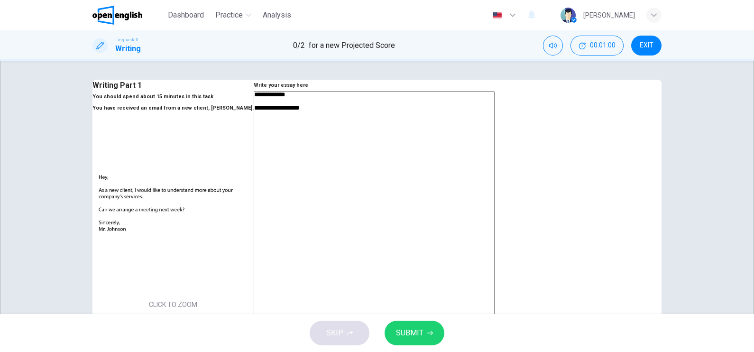
type textarea "*"
type textarea "**********"
type textarea "*"
type textarea "**********"
type textarea "*"
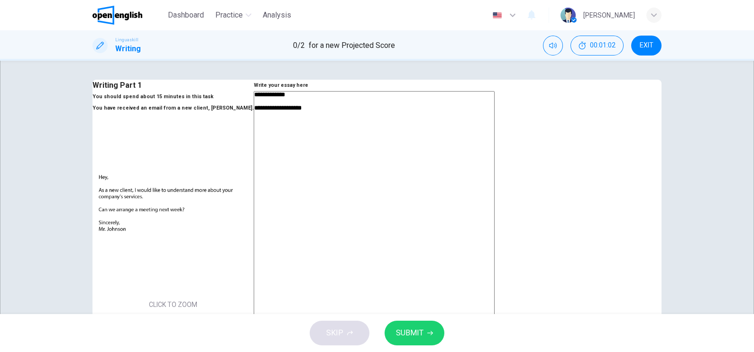
type textarea "**********"
type textarea "*"
type textarea "**********"
type textarea "*"
type textarea "**********"
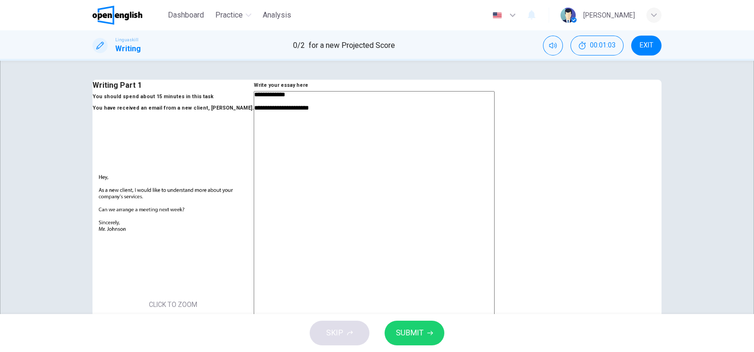
type textarea "*"
type textarea "**********"
type textarea "*"
type textarea "**********"
type textarea "*"
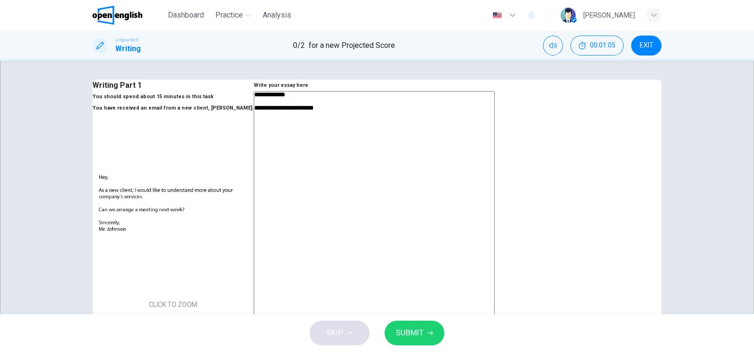
type textarea "**********"
type textarea "*"
type textarea "**********"
type textarea "*"
type textarea "**********"
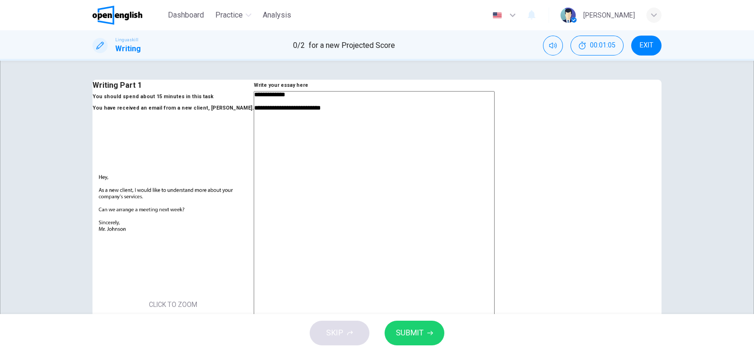
type textarea "*"
type textarea "**********"
type textarea "*"
type textarea "**********"
type textarea "*"
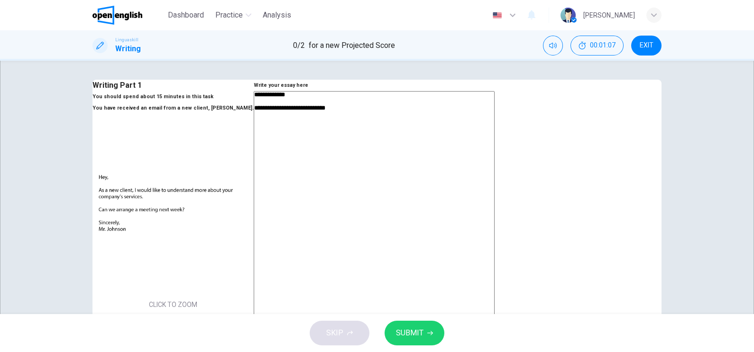
type textarea "**********"
type textarea "*"
type textarea "**********"
type textarea "*"
type textarea "**********"
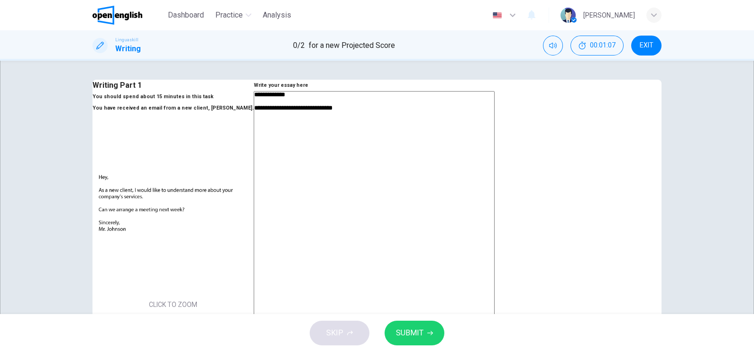
type textarea "*"
type textarea "**********"
type textarea "*"
type textarea "**********"
type textarea "*"
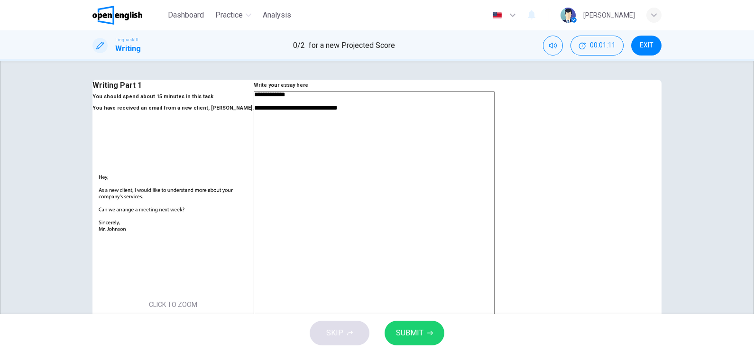
type textarea "**********"
type textarea "*"
type textarea "**********"
type textarea "*"
type textarea "**********"
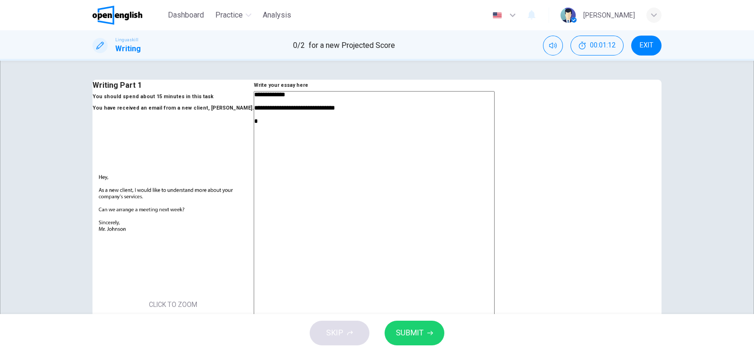
type textarea "*"
type textarea "**********"
type textarea "*"
type textarea "**********"
type textarea "*"
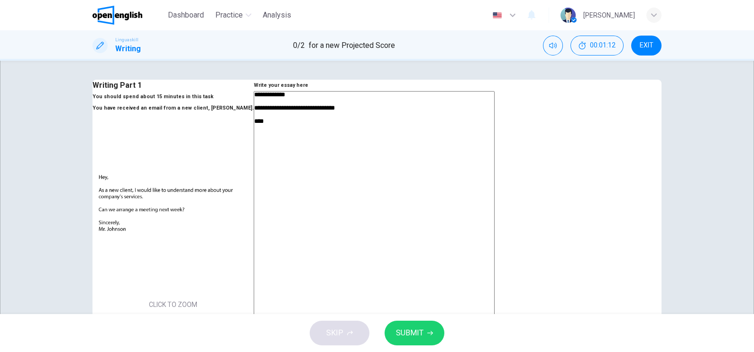
type textarea "**********"
type textarea "*"
type textarea "**********"
type textarea "*"
type textarea "**********"
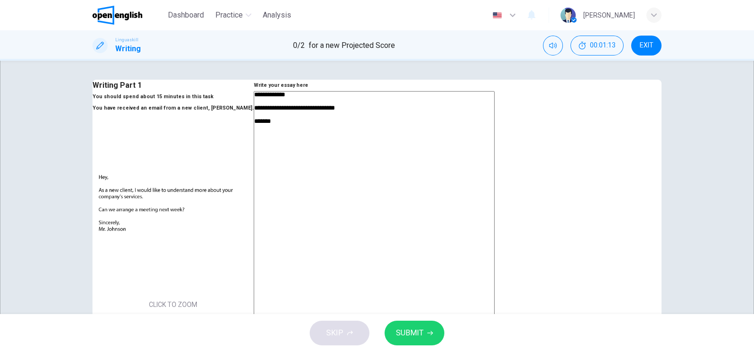
type textarea "*"
type textarea "**********"
click at [409, 337] on span "SUBMIT" at bounding box center [410, 332] width 28 height 13
type textarea "*"
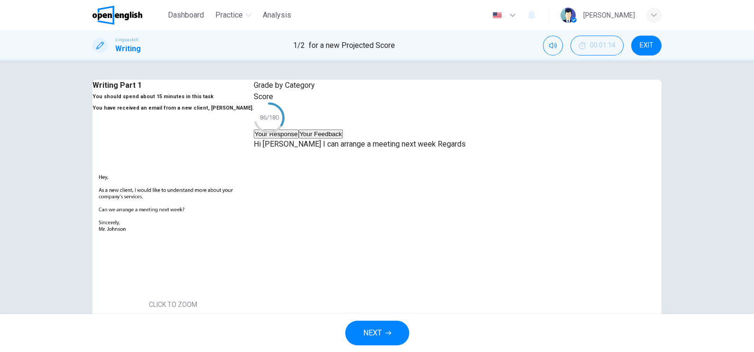
click at [343, 138] on button "Your Feedback" at bounding box center [321, 133] width 44 height 9
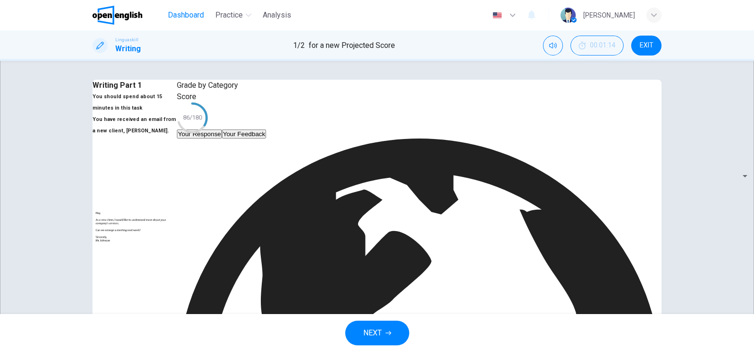
click at [187, 14] on span "Dashboard" at bounding box center [186, 14] width 36 height 11
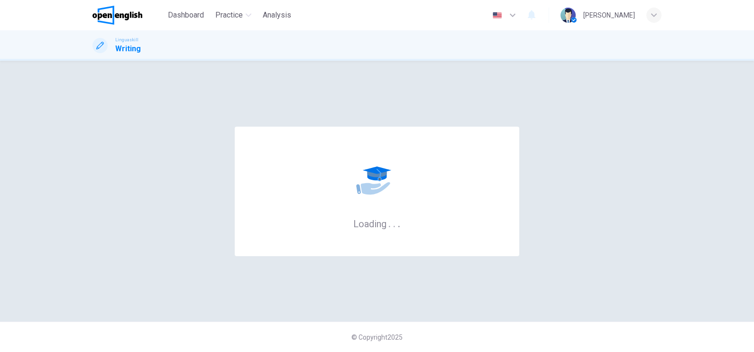
click at [131, 12] on img at bounding box center [117, 15] width 50 height 19
